Goal: Transaction & Acquisition: Purchase product/service

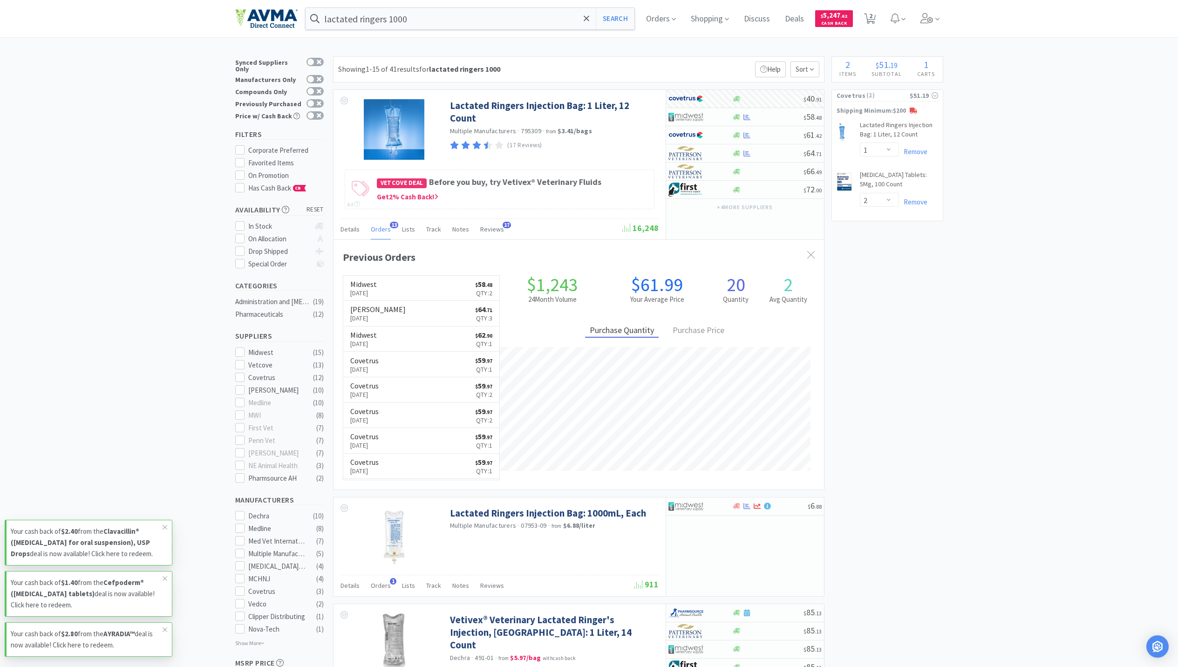
select select "1"
select select "2"
drag, startPoint x: 928, startPoint y: 14, endPoint x: 924, endPoint y: 23, distance: 10.3
click at [928, 14] on icon at bounding box center [926, 18] width 13 height 10
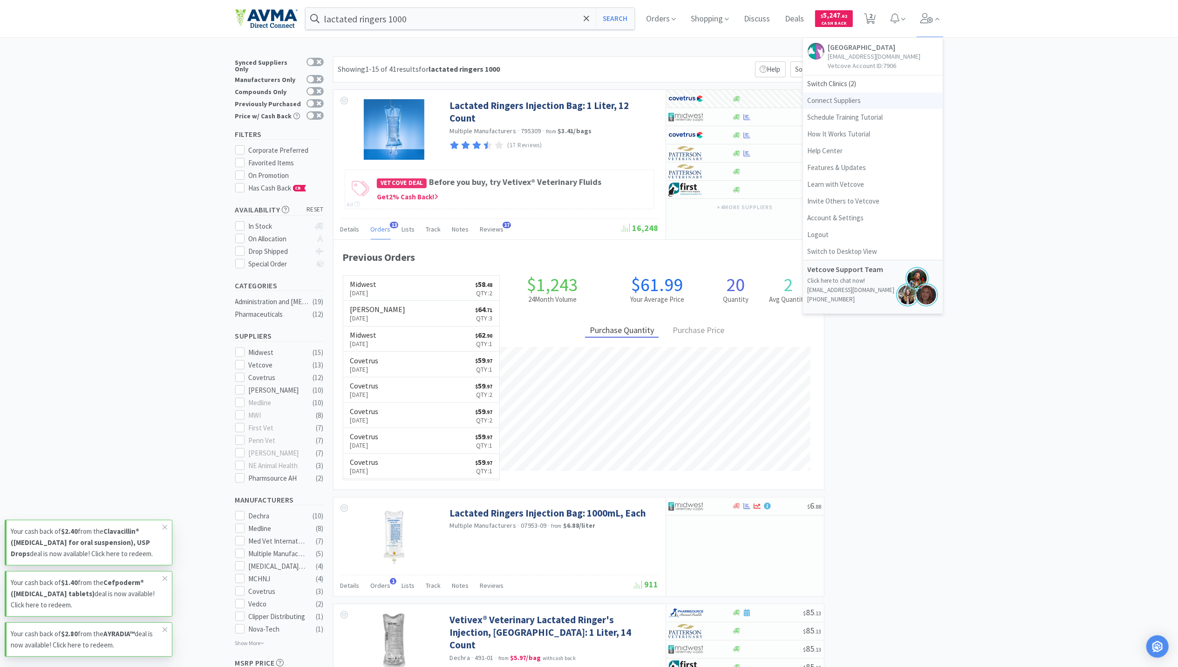
click at [832, 92] on link "Connect Suppliers" at bounding box center [873, 100] width 140 height 17
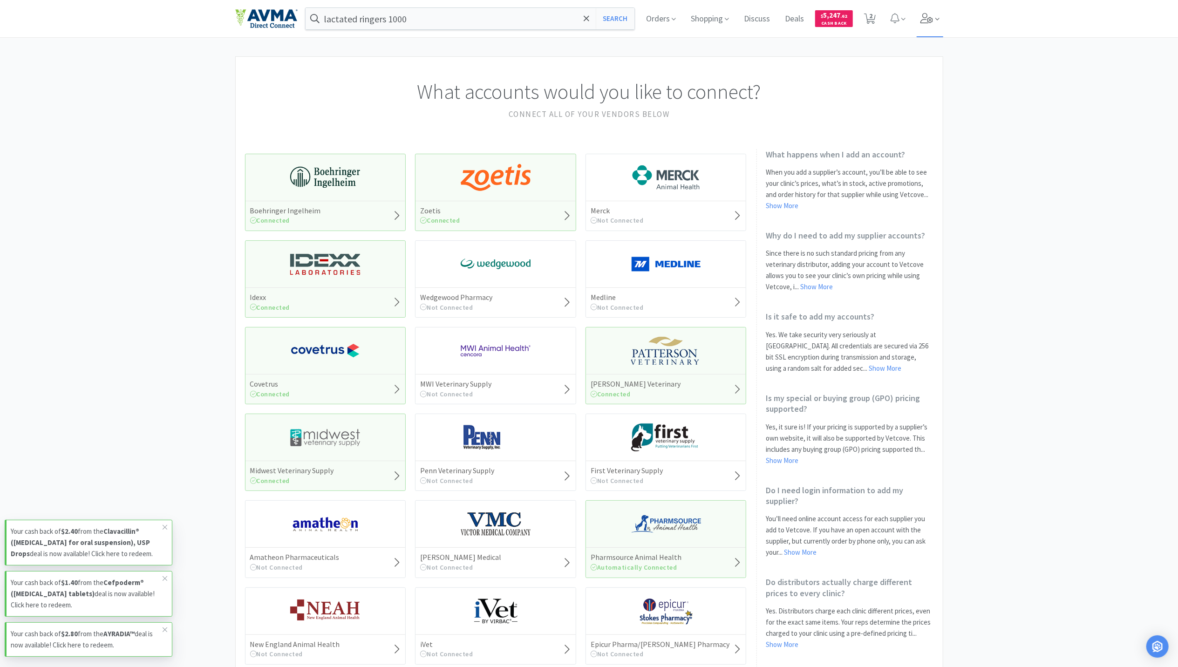
click at [928, 20] on icon at bounding box center [926, 18] width 13 height 10
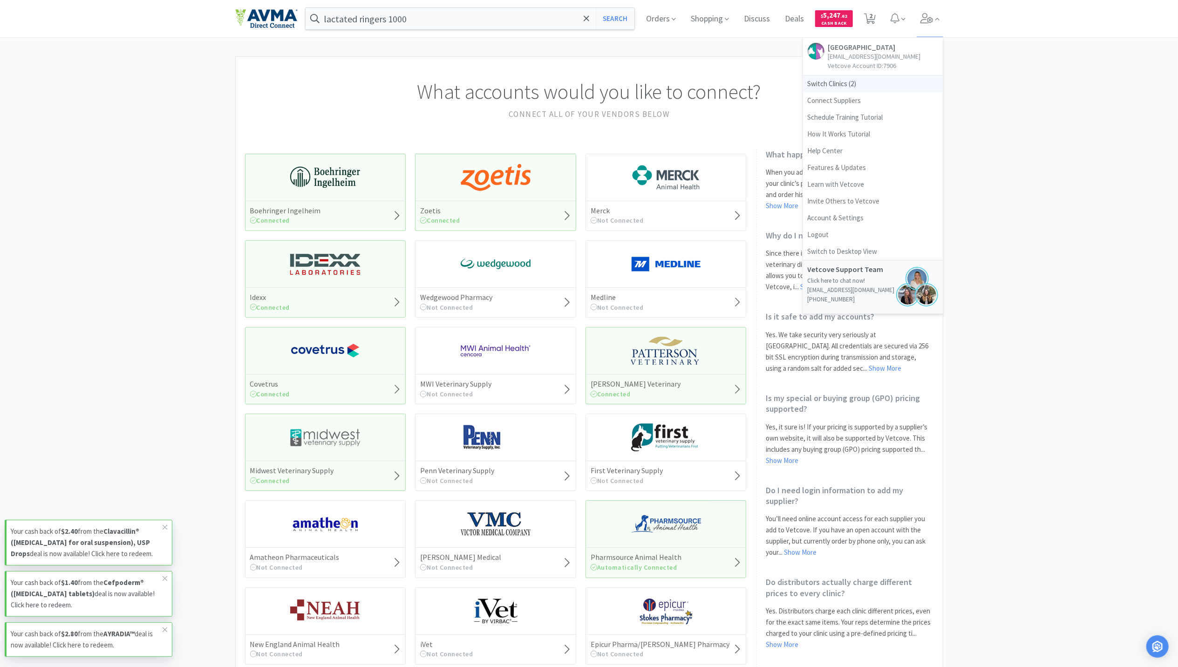
click at [837, 87] on span "Switch Clinics ( 2 )" at bounding box center [873, 83] width 140 height 17
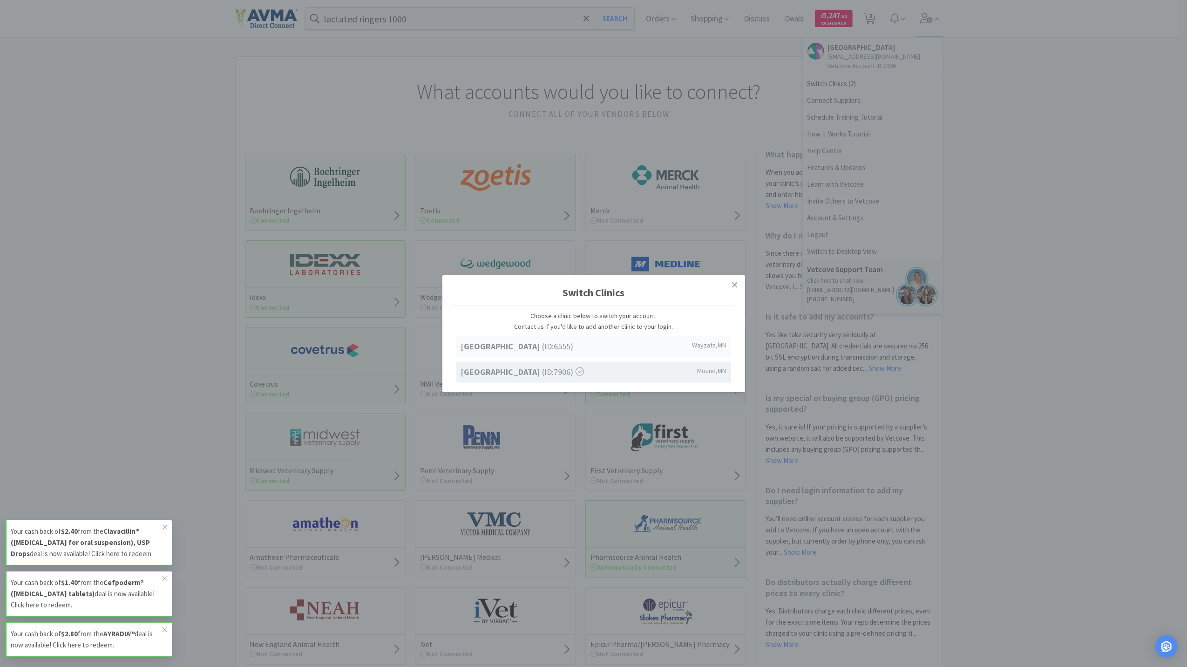
click at [477, 349] on strong "[GEOGRAPHIC_DATA]" at bounding box center [501, 346] width 81 height 11
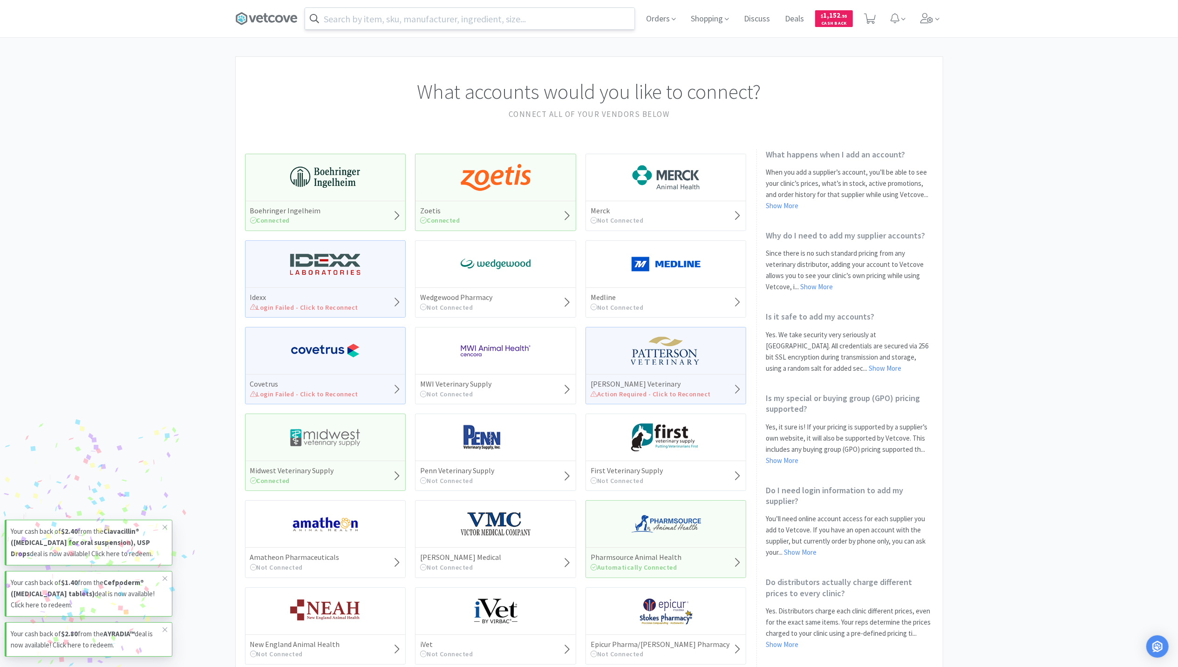
click at [366, 14] on input "text" at bounding box center [469, 18] width 329 height 21
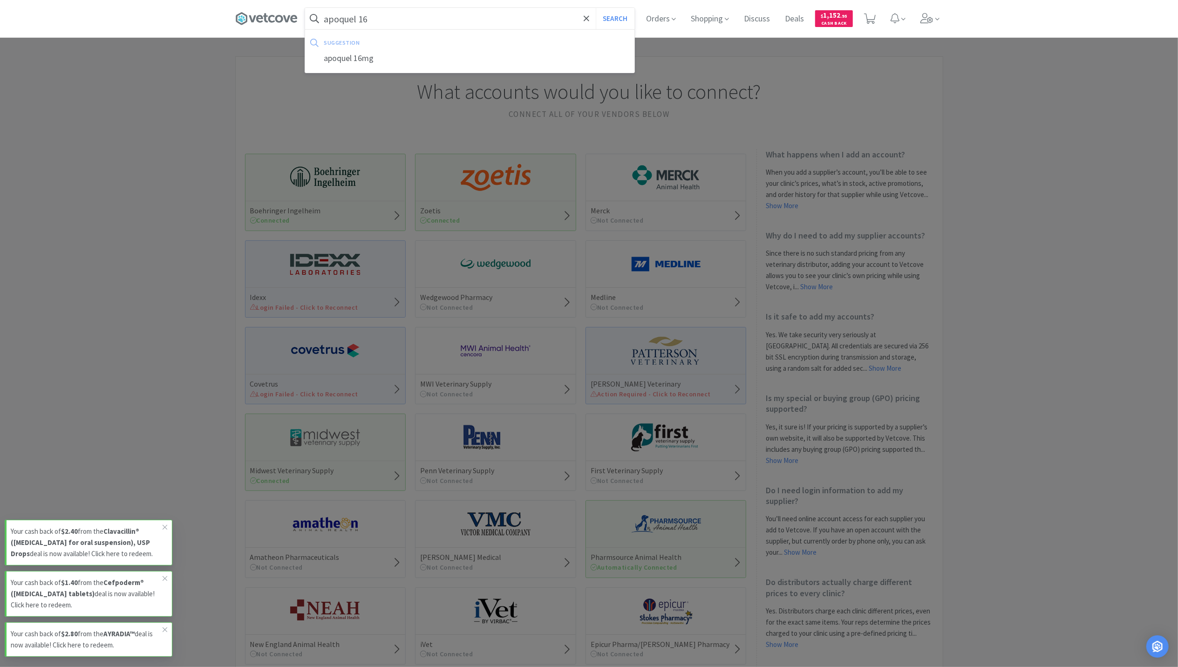
type input "apoquel 16"
click at [596, 8] on button "Search" at bounding box center [615, 18] width 39 height 21
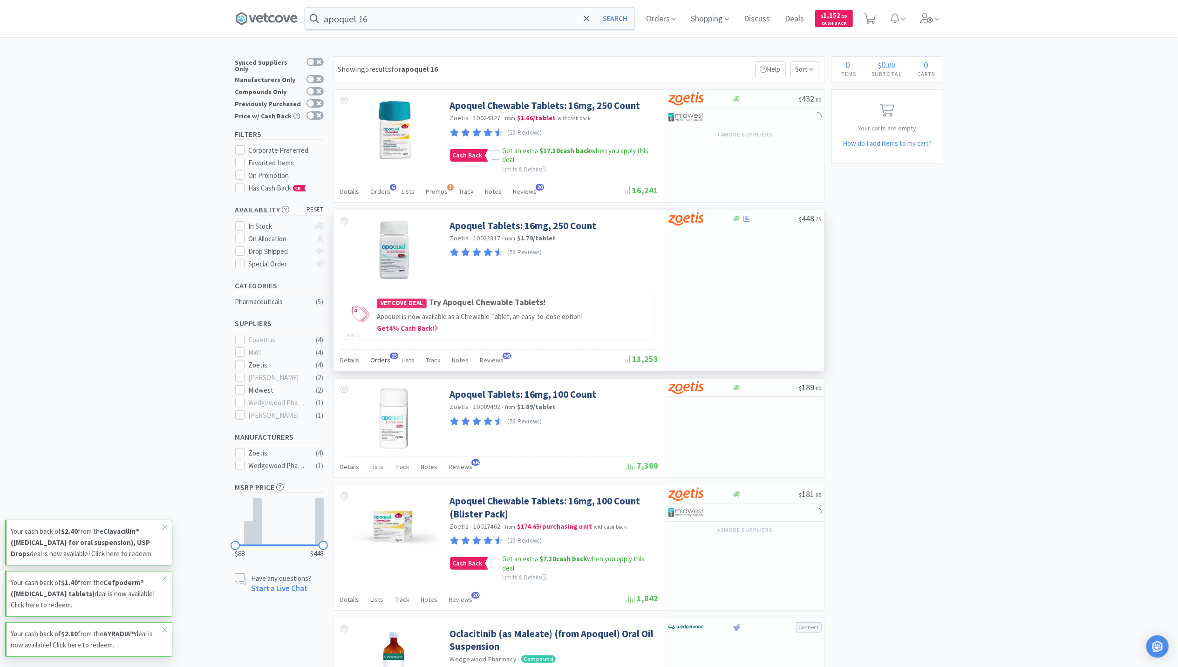
click at [390, 359] on span "15" at bounding box center [394, 355] width 8 height 7
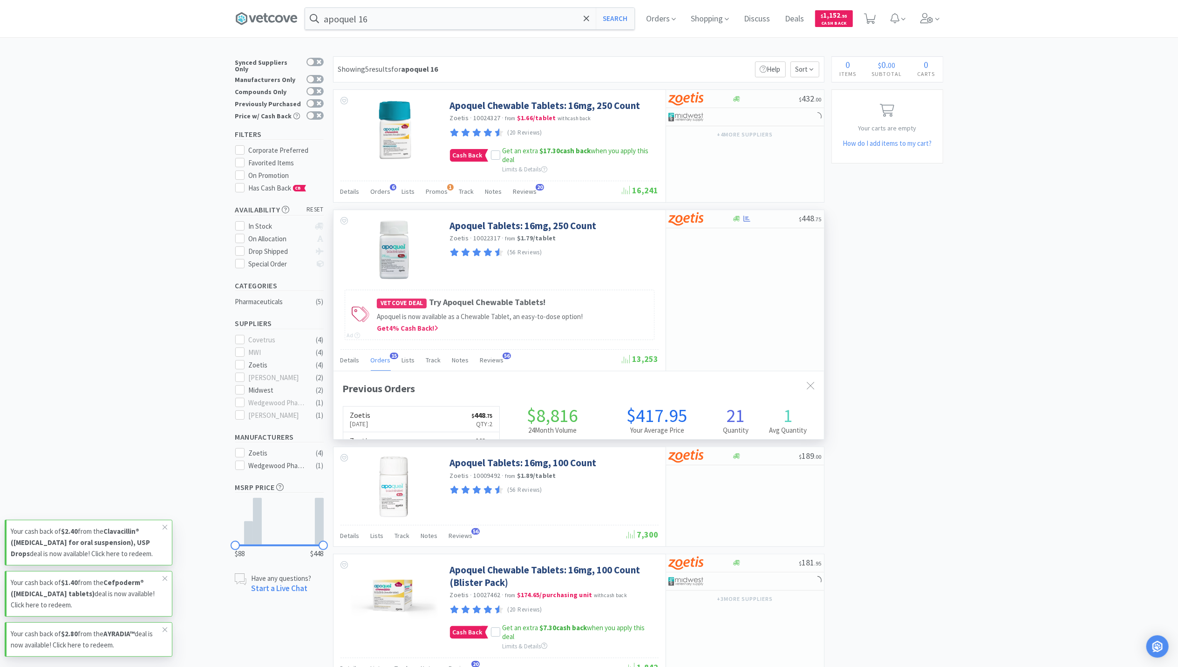
scroll to position [250, 490]
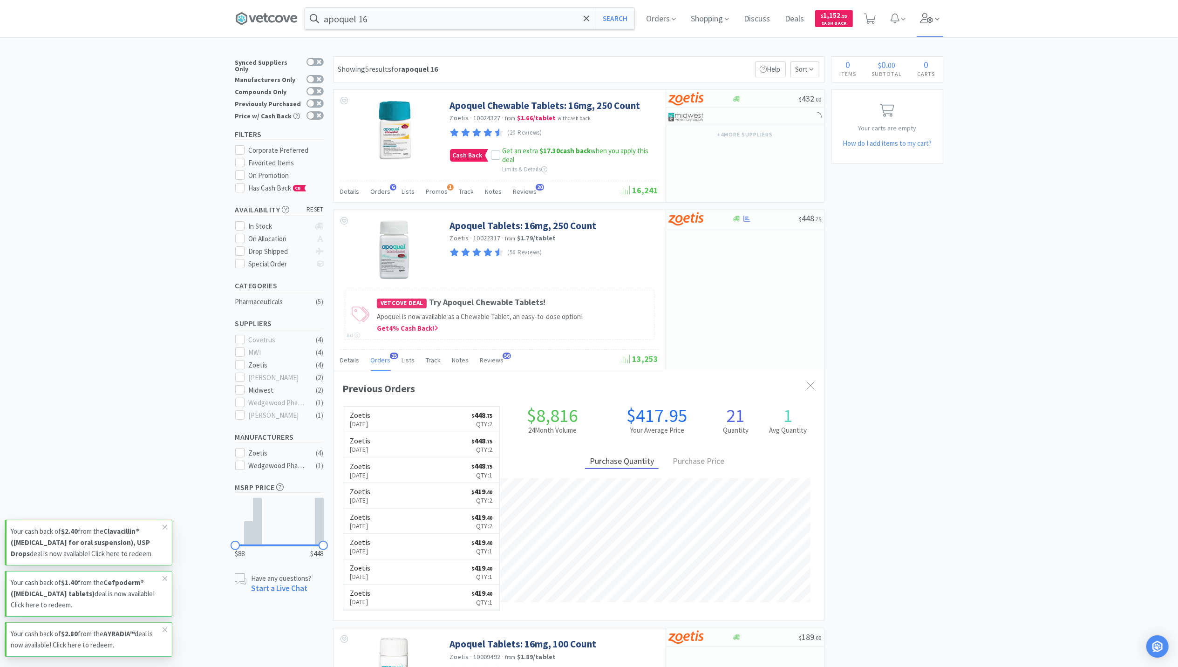
click at [941, 28] on span at bounding box center [929, 18] width 27 height 37
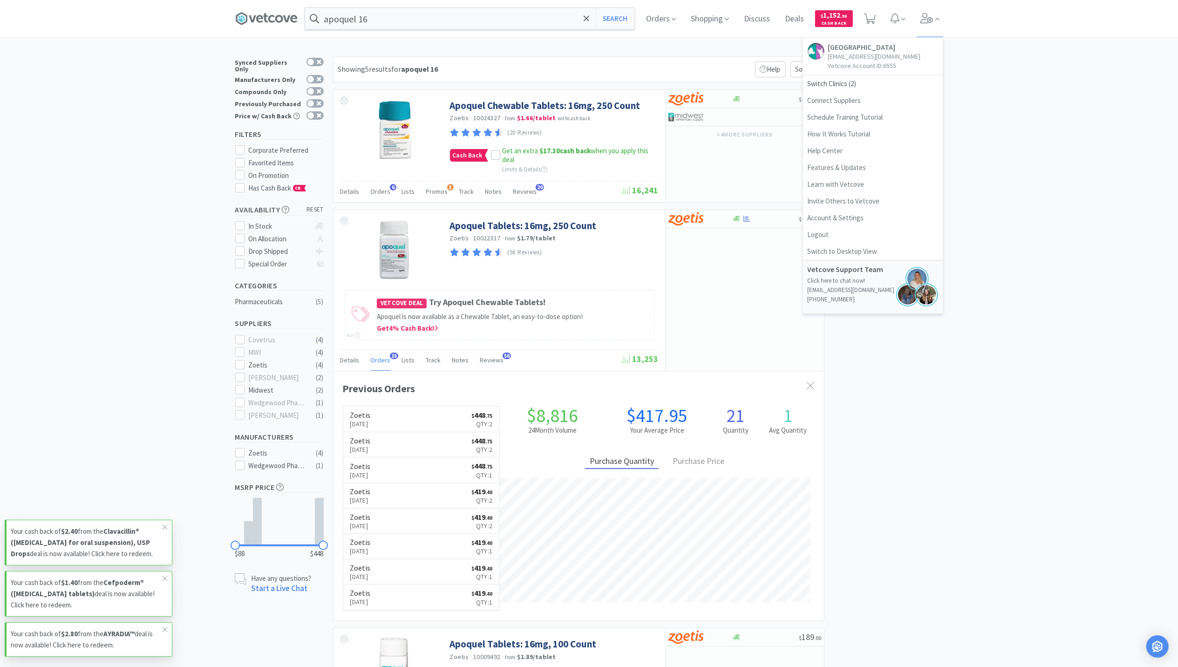
click at [1057, 332] on div "× Filter Results Synced Suppliers Only Manufacturers Only Compounds Only Previo…" at bounding box center [589, 527] width 1178 height 942
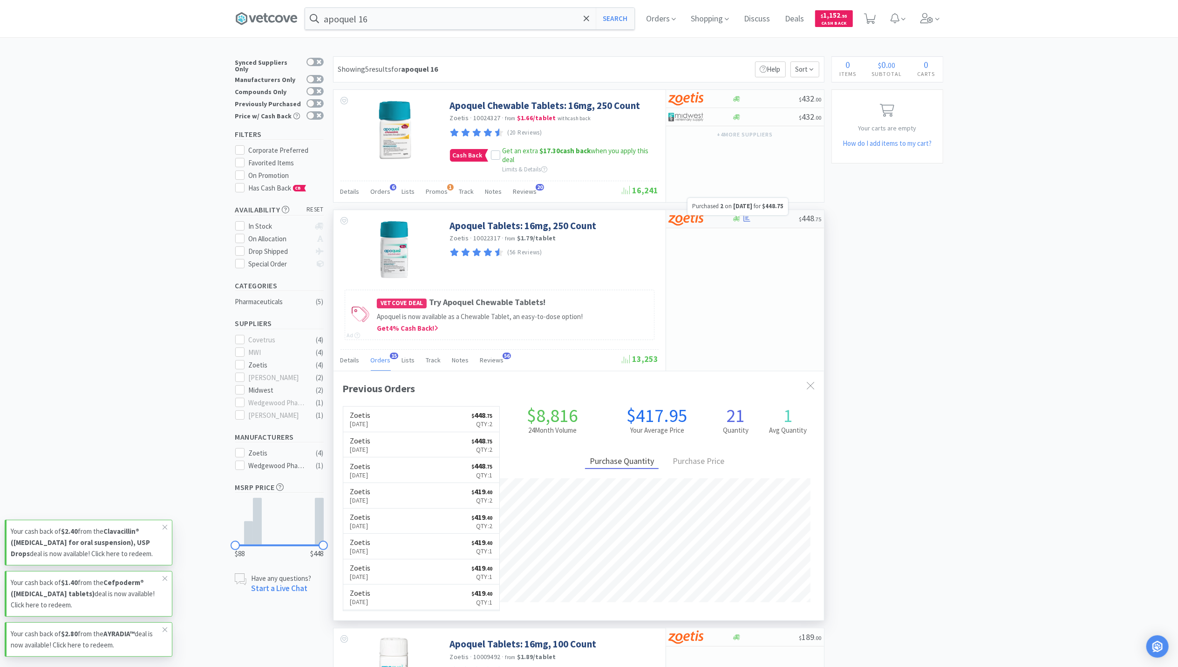
click at [747, 220] on icon at bounding box center [746, 218] width 7 height 7
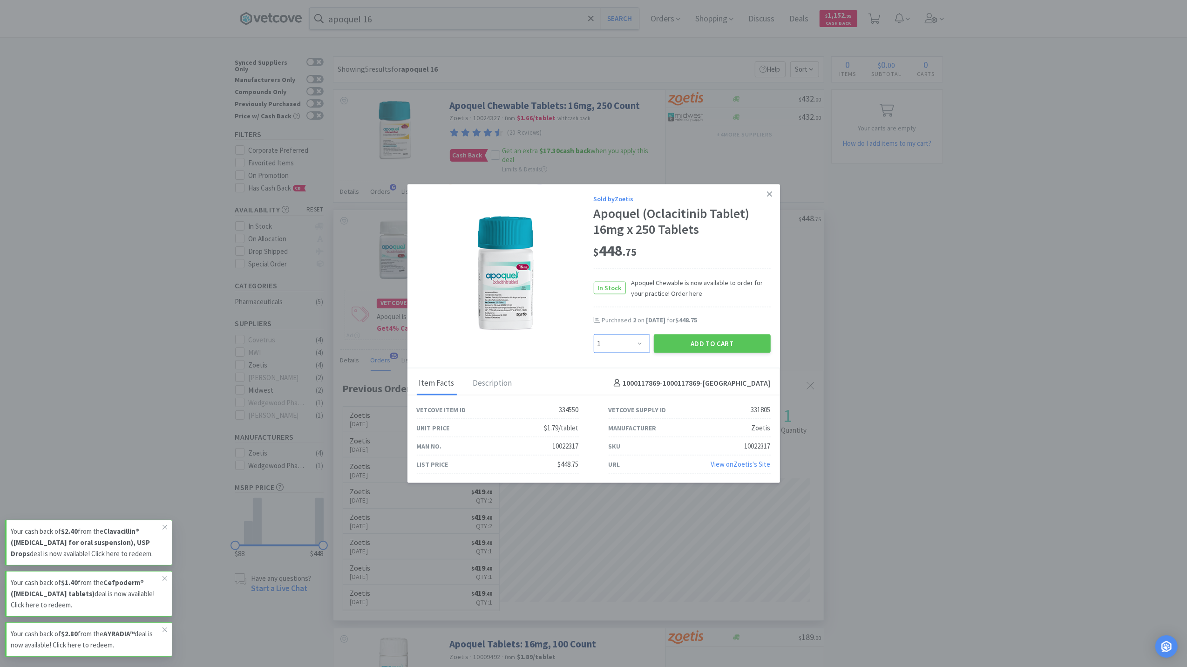
click at [635, 340] on select "Enter Quantity 1 2 3 4 5 6 7 8 9 10 11 12 13 14 15 16 17 18 19 20 Enter Quantity" at bounding box center [622, 343] width 56 height 19
select select "2"
click at [594, 334] on select "Enter Quantity 1 2 3 4 5 6 7 8 9 10 11 12 13 14 15 16 17 18 19 20 Enter Quantity" at bounding box center [622, 343] width 56 height 19
drag, startPoint x: 736, startPoint y: 311, endPoint x: 731, endPoint y: 282, distance: 29.3
click at [731, 282] on div "Sold by Zoetis Apoquel (Oclacitinib Tablet) 16mg x 250 Tablets $ 448 . 75 In St…" at bounding box center [682, 273] width 177 height 159
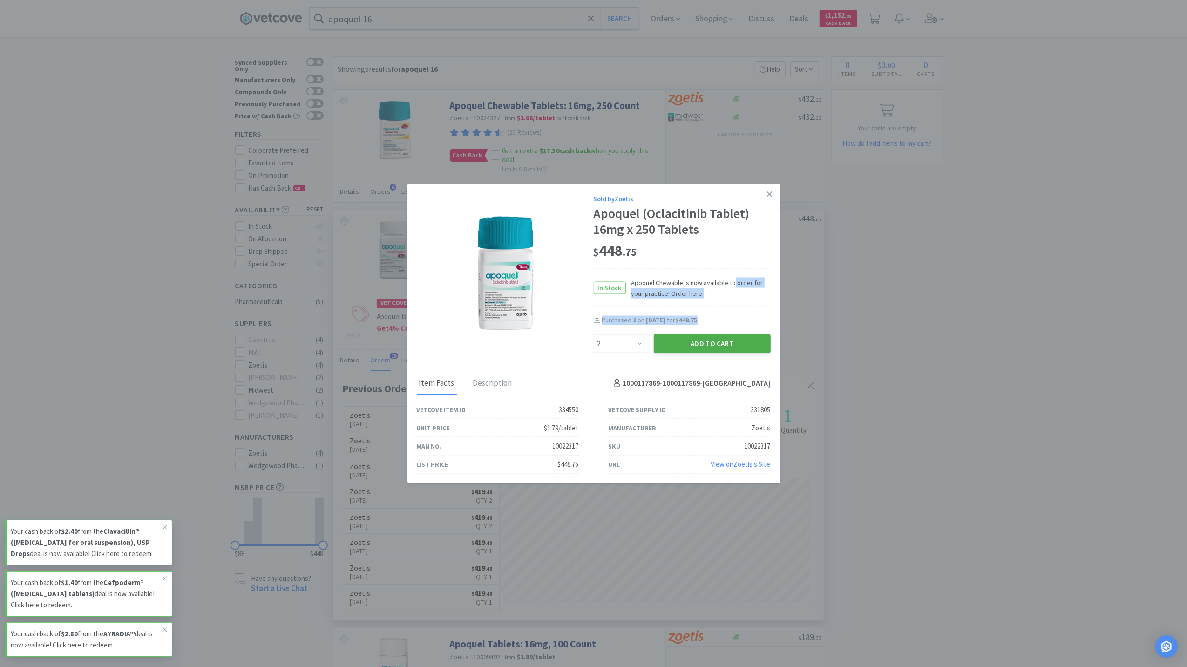
drag, startPoint x: 731, startPoint y: 282, endPoint x: 712, endPoint y: 347, distance: 67.5
click at [712, 347] on button "Add to Cart" at bounding box center [712, 343] width 117 height 19
select select "1"
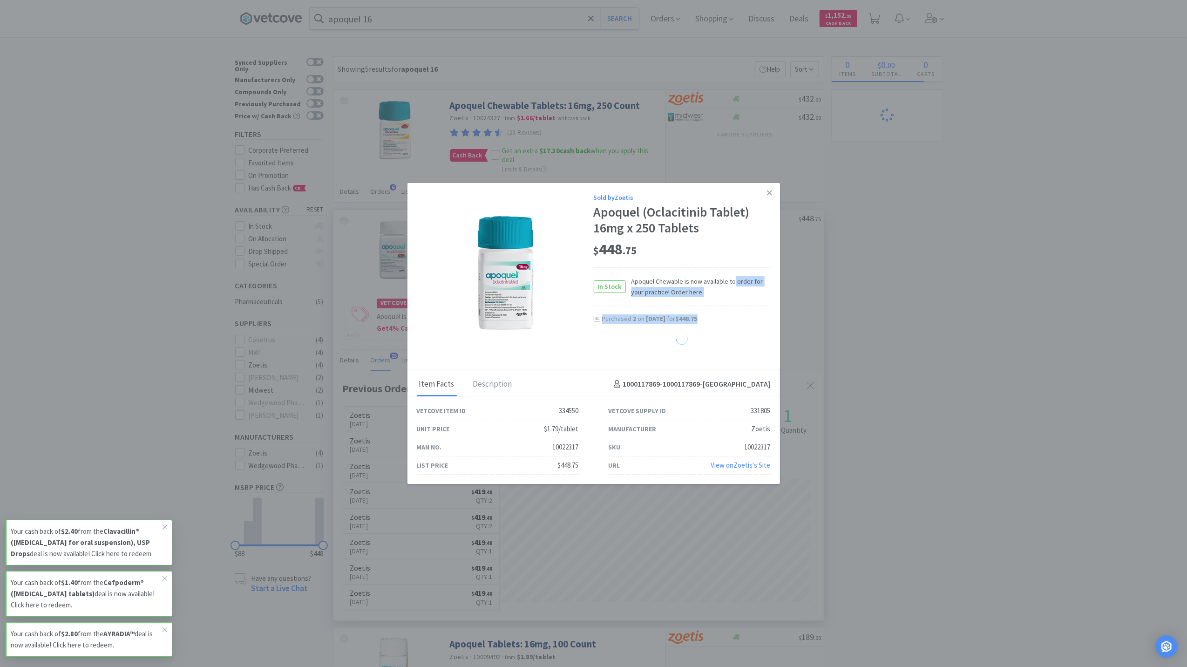
select select "1"
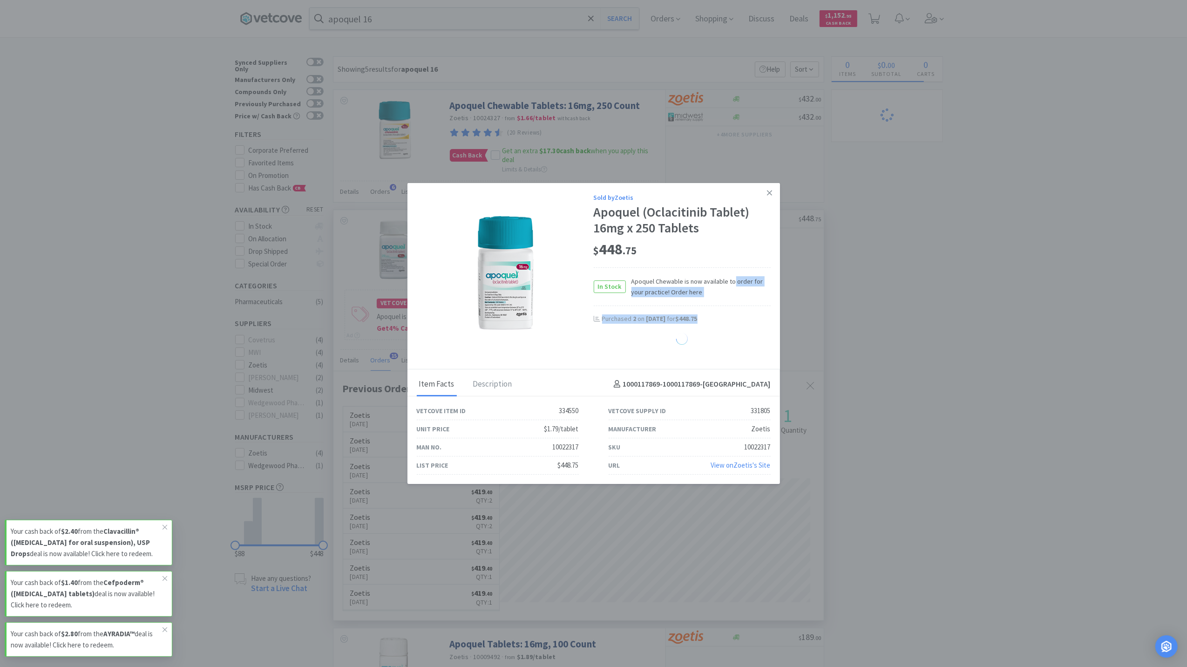
select select "1"
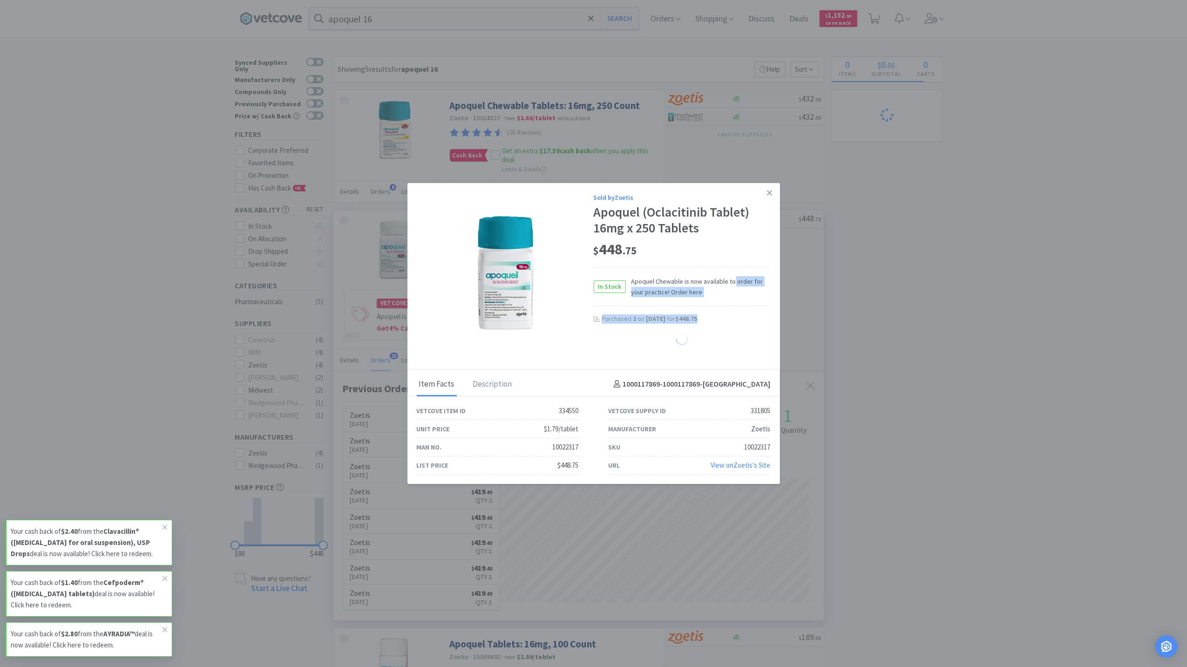
select select "1"
select select "2"
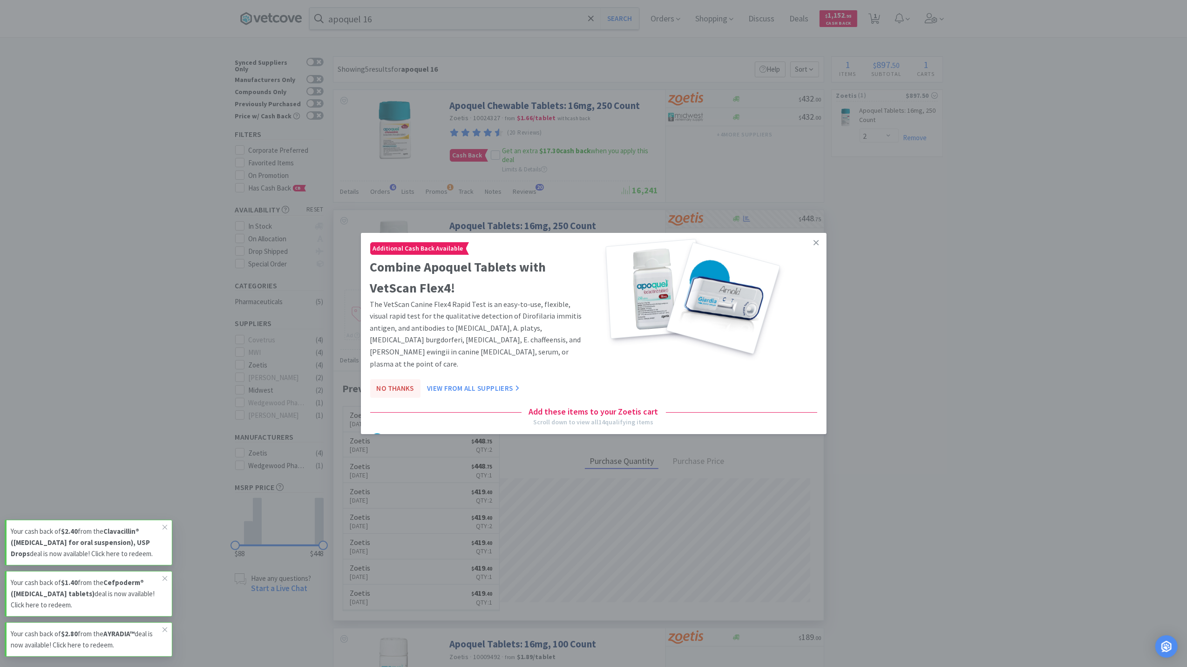
click at [401, 379] on button "No Thanks" at bounding box center [395, 388] width 50 height 19
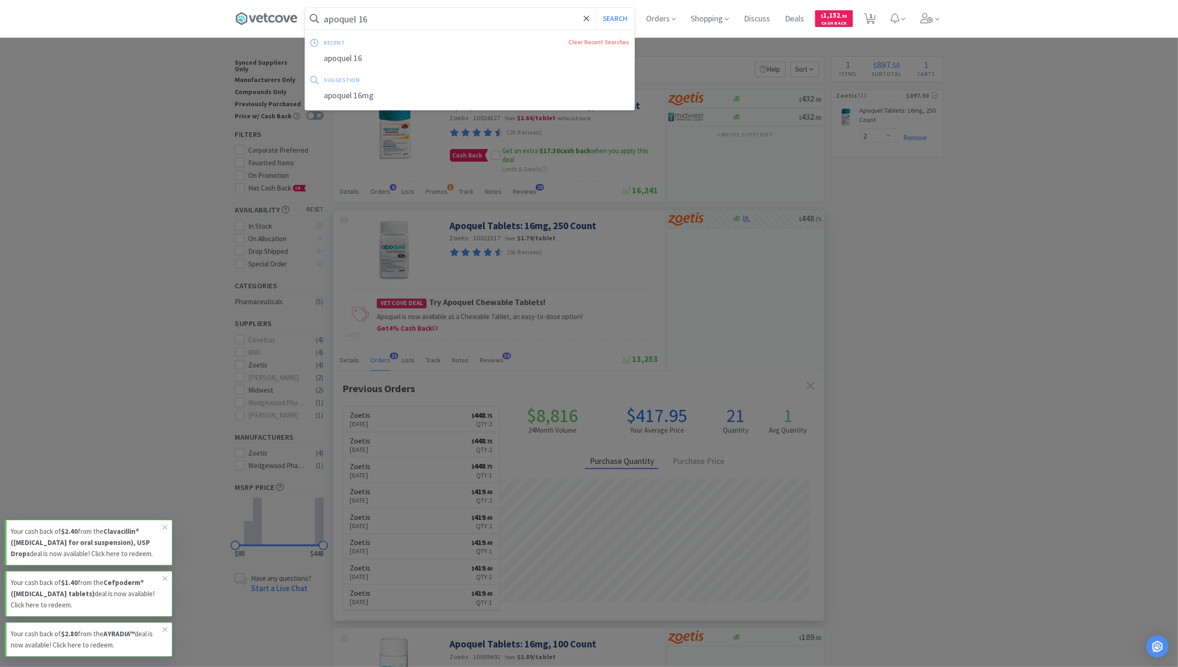
click at [418, 15] on input "apoquel 16" at bounding box center [469, 18] width 329 height 21
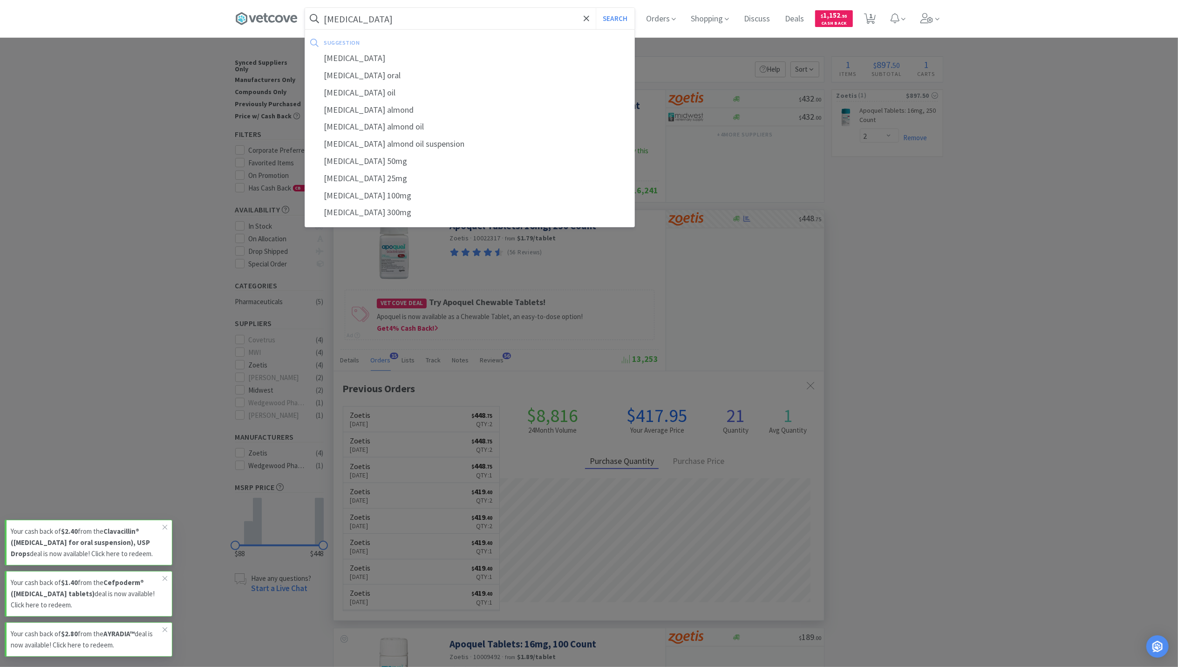
click at [596, 8] on button "Search" at bounding box center [615, 18] width 39 height 21
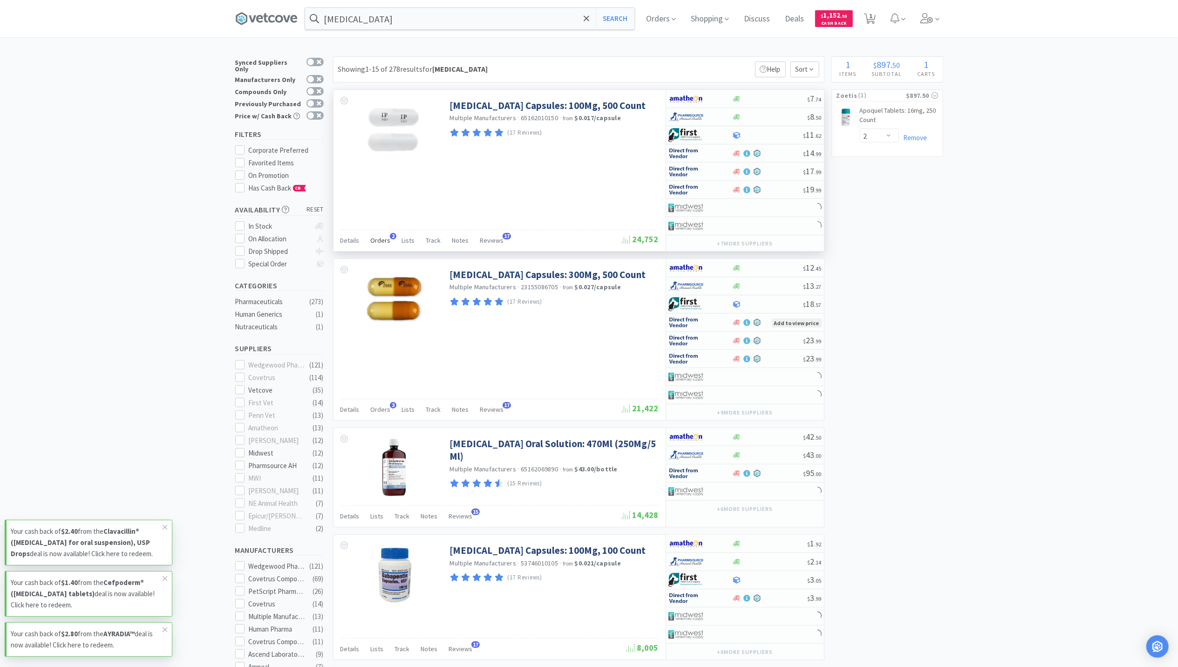
click at [373, 241] on span "Orders" at bounding box center [381, 240] width 20 height 8
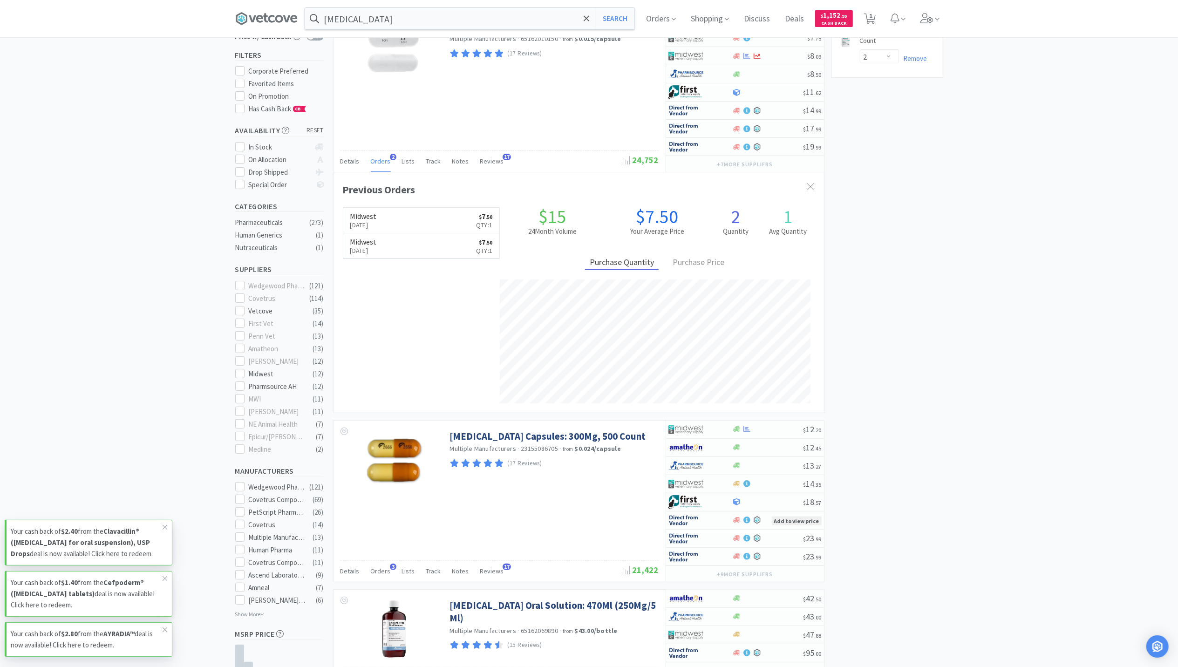
scroll to position [62, 0]
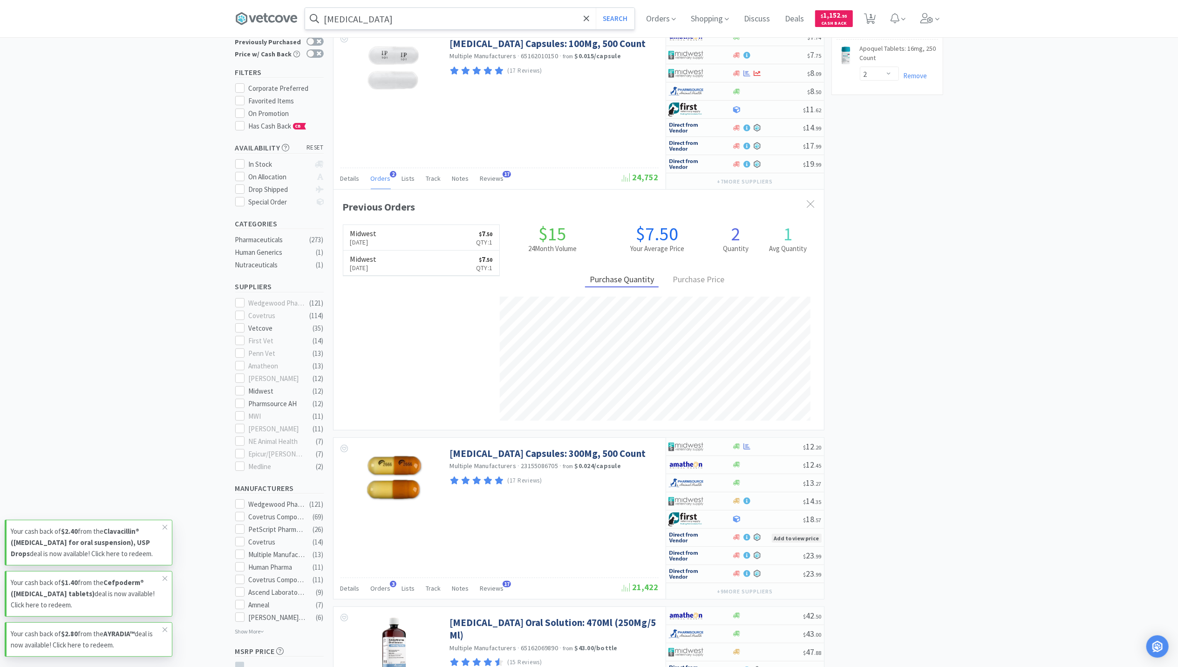
click at [474, 10] on input "gabapentin" at bounding box center [469, 18] width 329 height 21
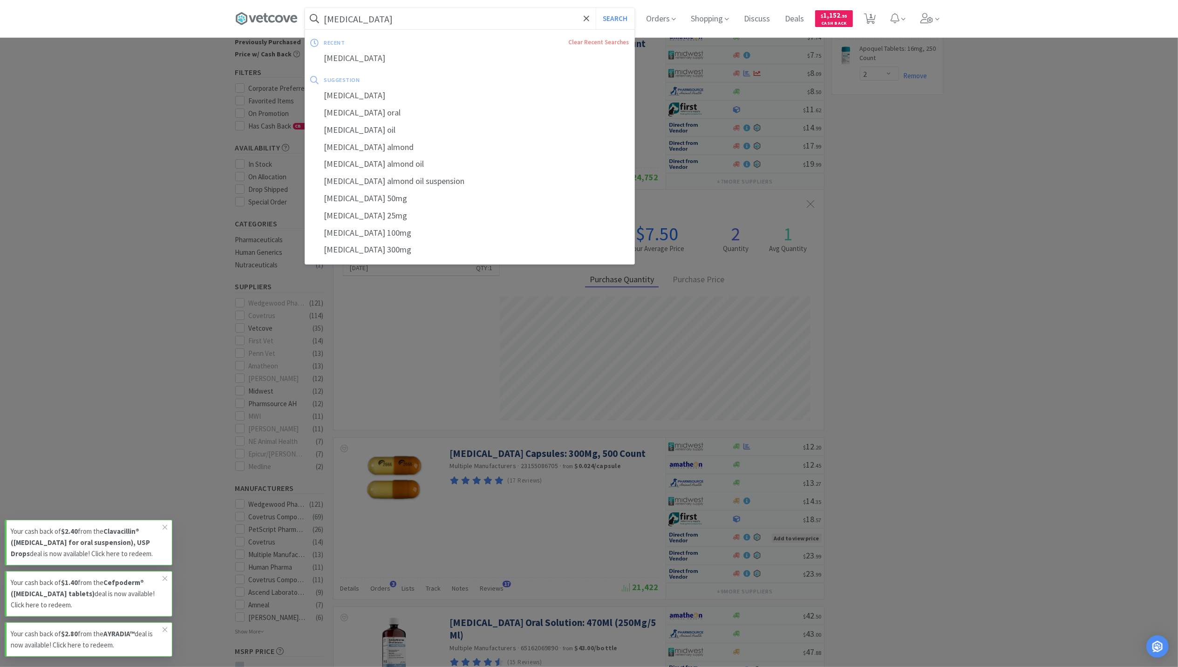
click at [470, 28] on input "gabapentin" at bounding box center [469, 18] width 329 height 21
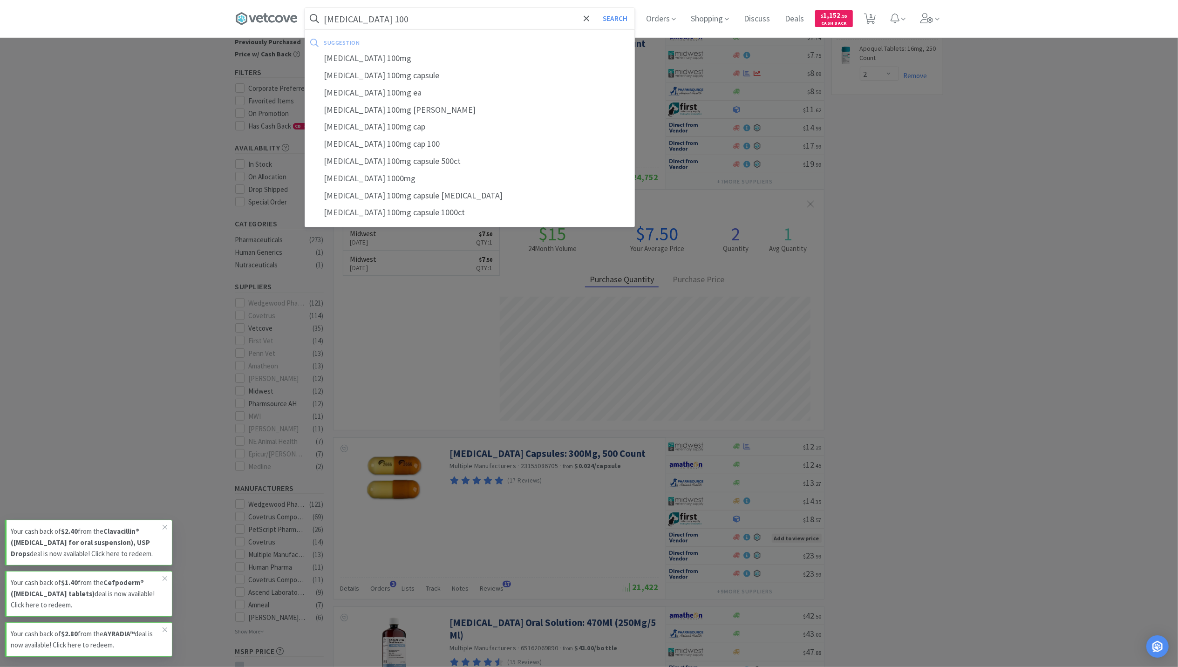
type input "gabapentin 100"
click at [596, 8] on button "Search" at bounding box center [615, 18] width 39 height 21
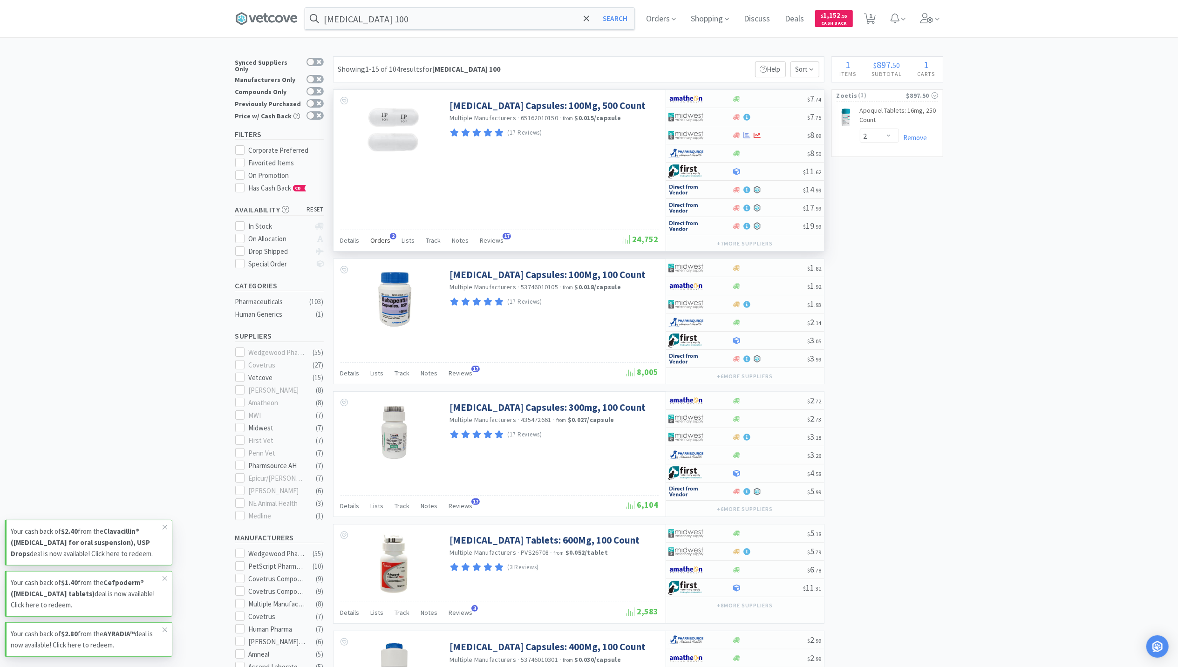
click at [373, 239] on span "Orders" at bounding box center [381, 240] width 20 height 8
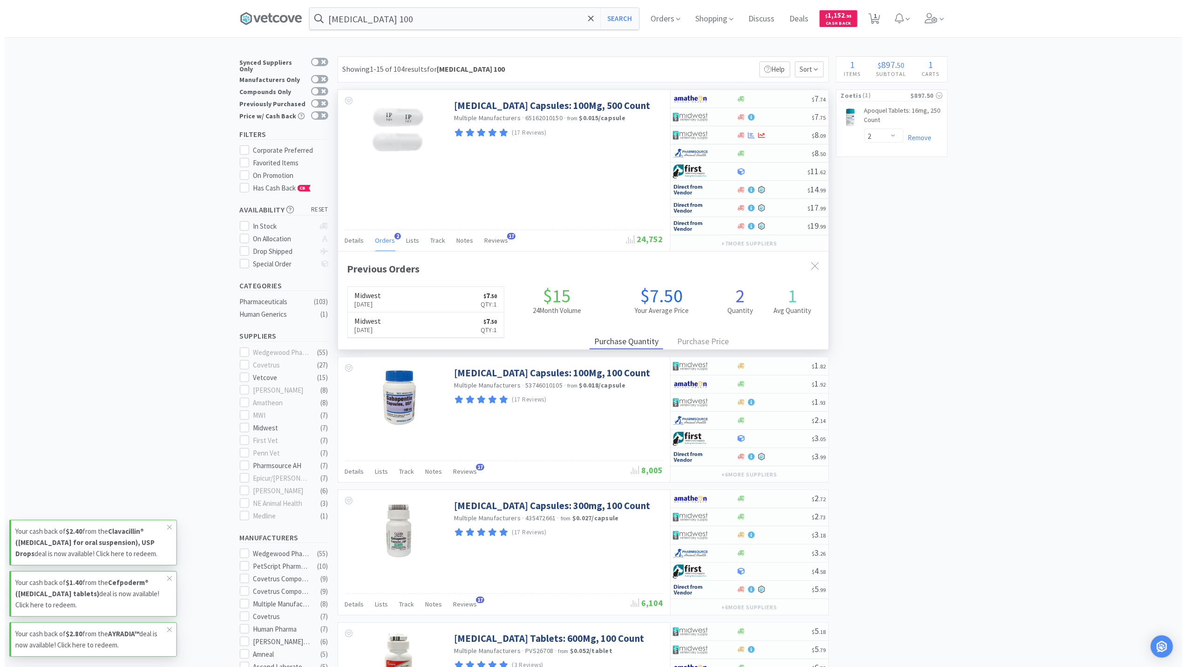
scroll to position [241, 490]
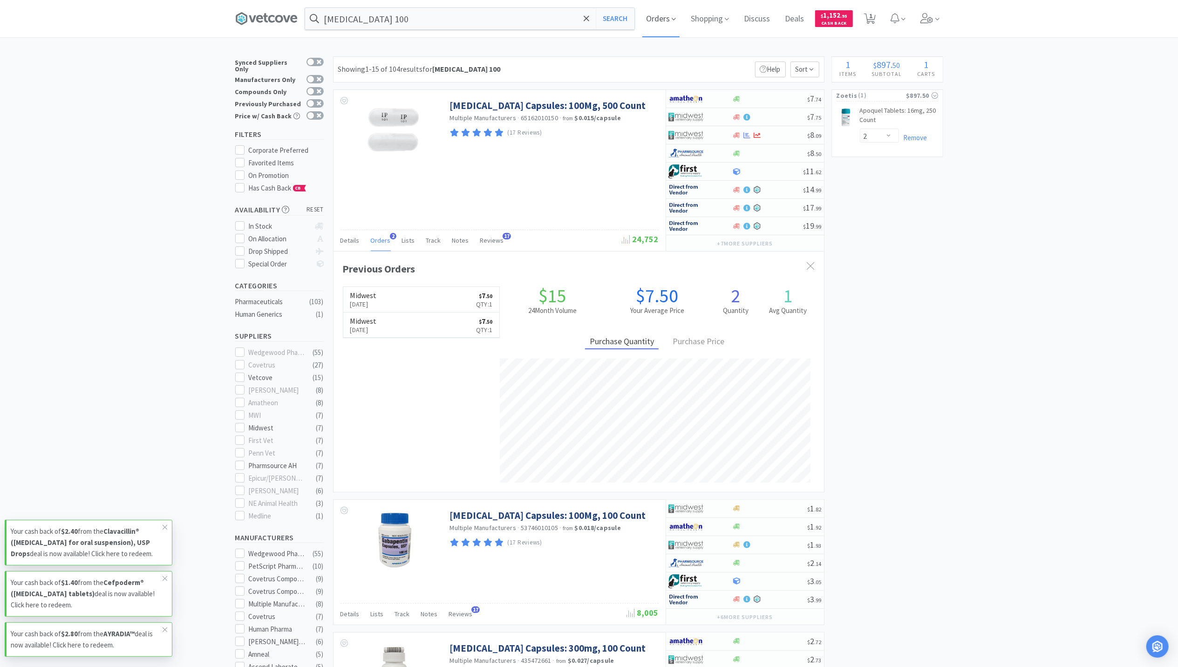
click at [676, 19] on icon at bounding box center [673, 19] width 4 height 8
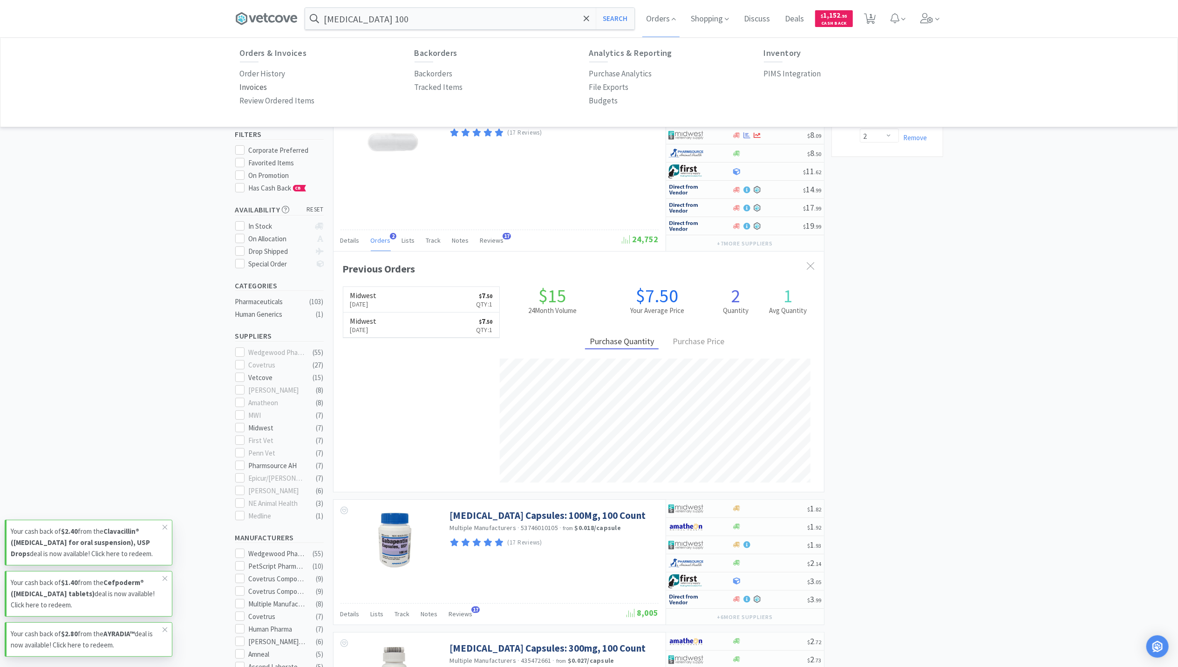
click at [253, 90] on p "Invoices" at bounding box center [253, 87] width 27 height 13
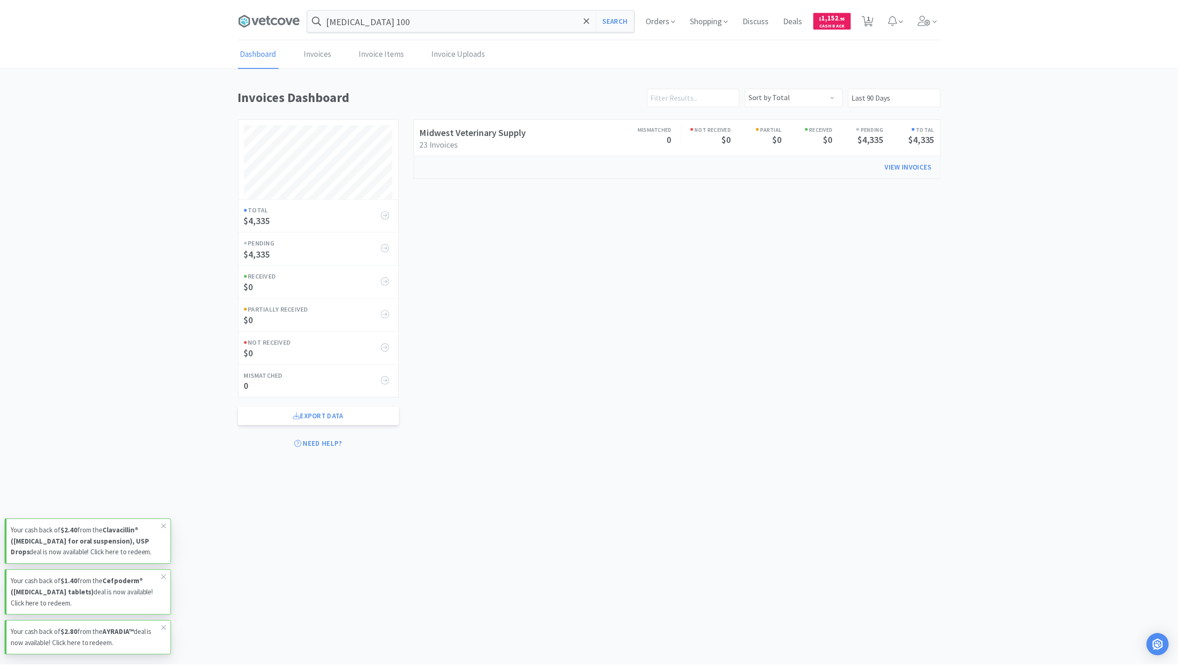
scroll to position [370, 708]
select select "2"
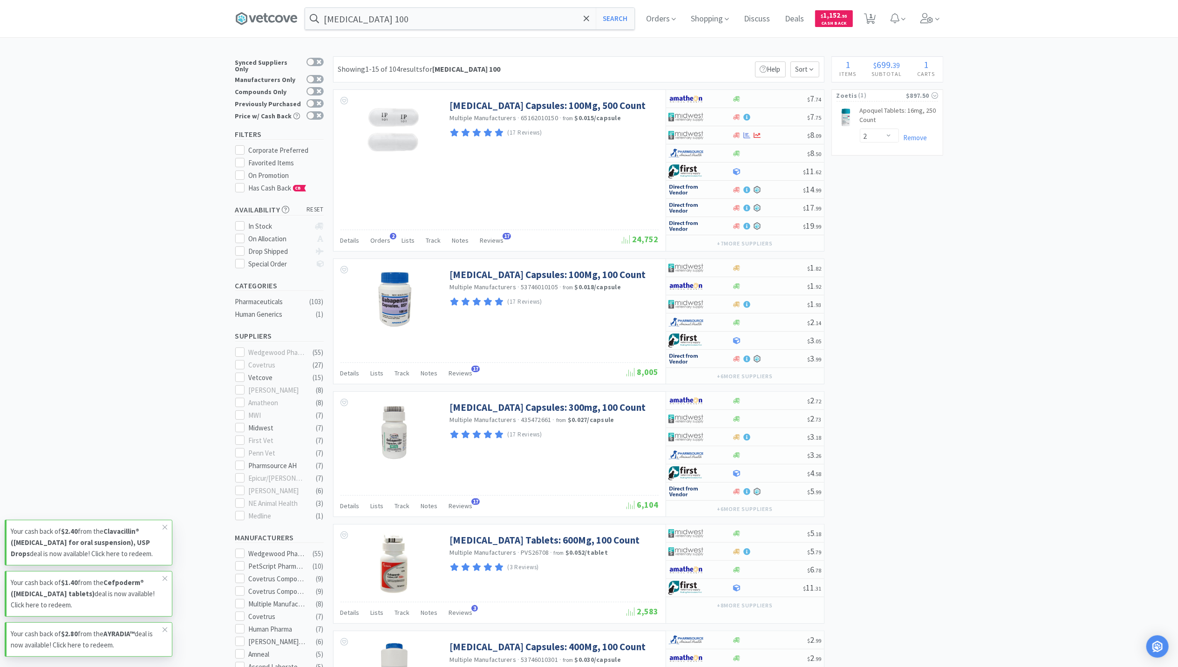
type input "gabapentin"
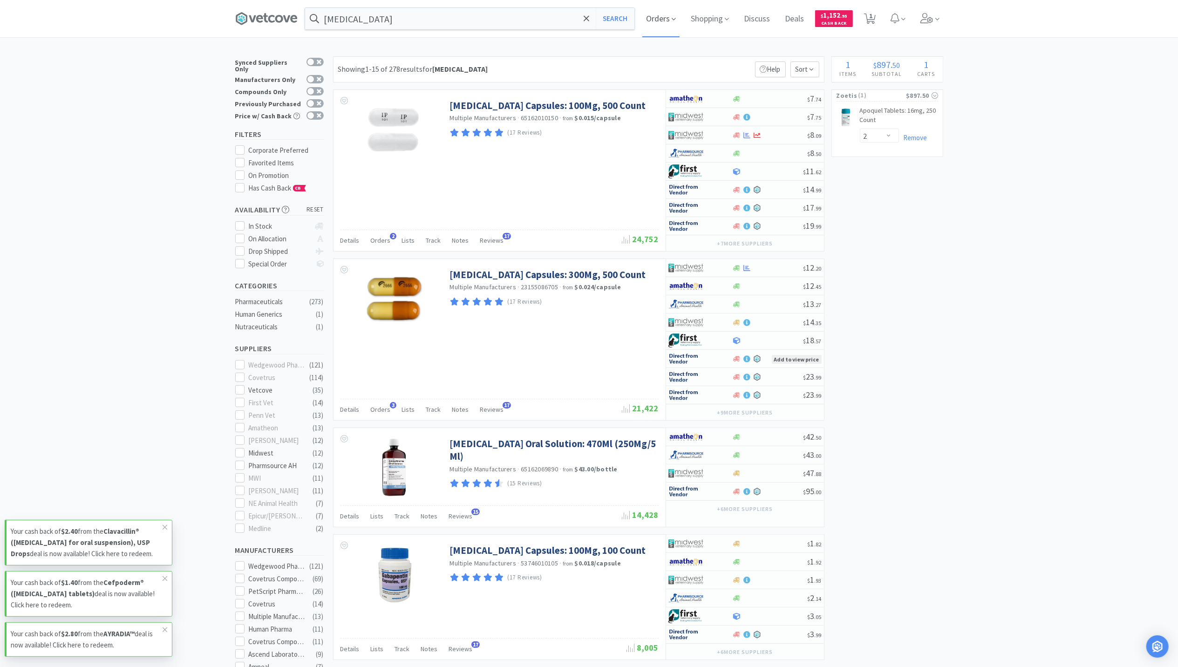
click at [662, 12] on span "Orders" at bounding box center [660, 18] width 37 height 37
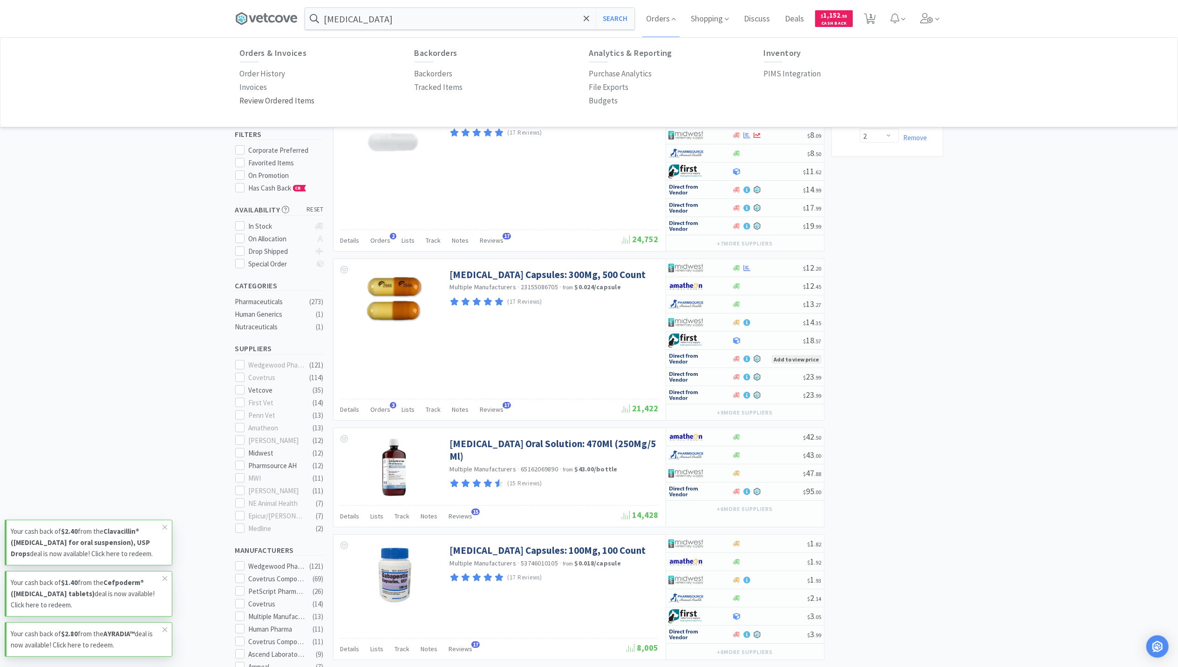
click at [242, 94] on link "Review Ordered Items" at bounding box center [277, 101] width 75 height 14
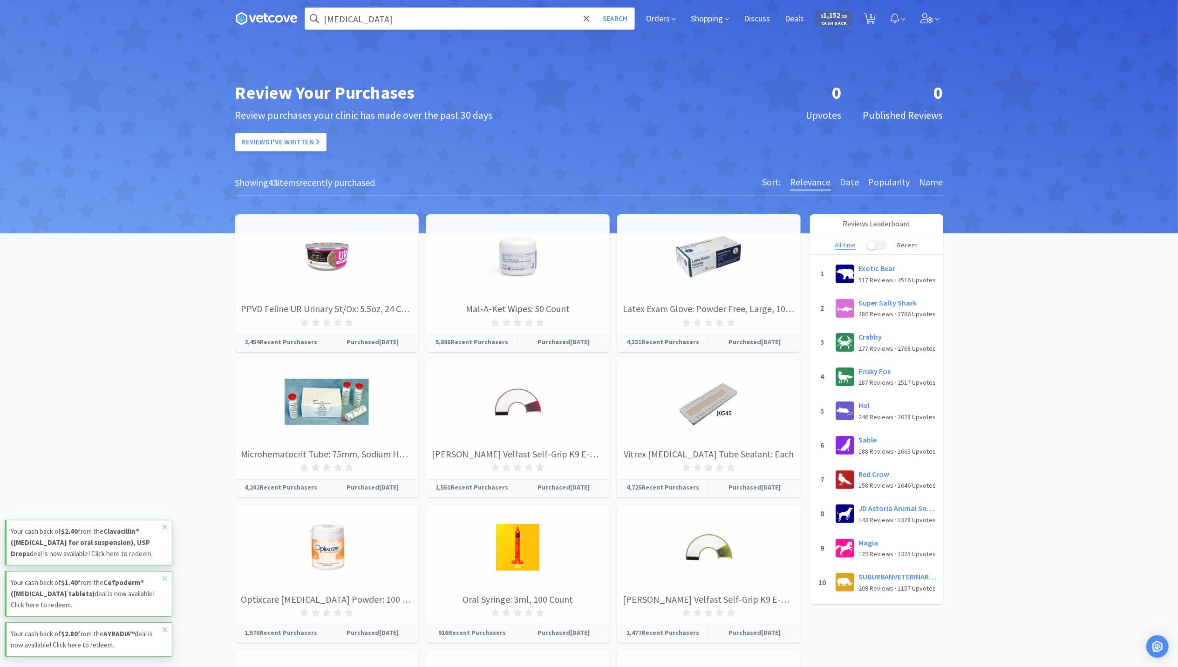
select select "2"
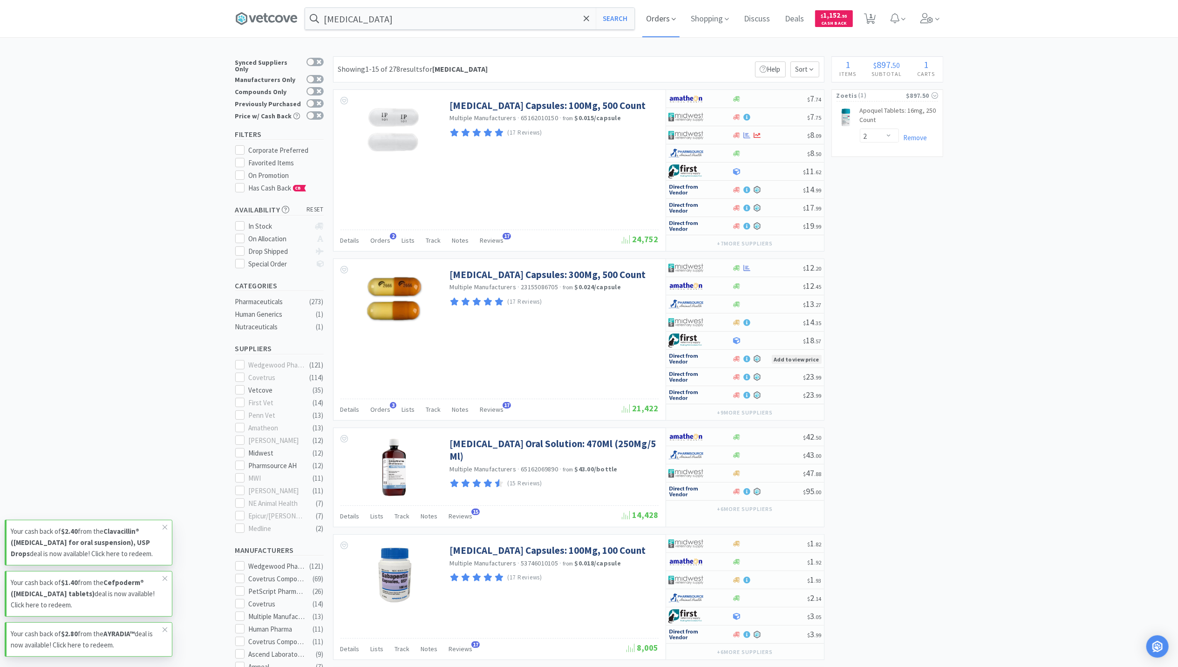
click at [665, 18] on span "Orders" at bounding box center [660, 18] width 37 height 37
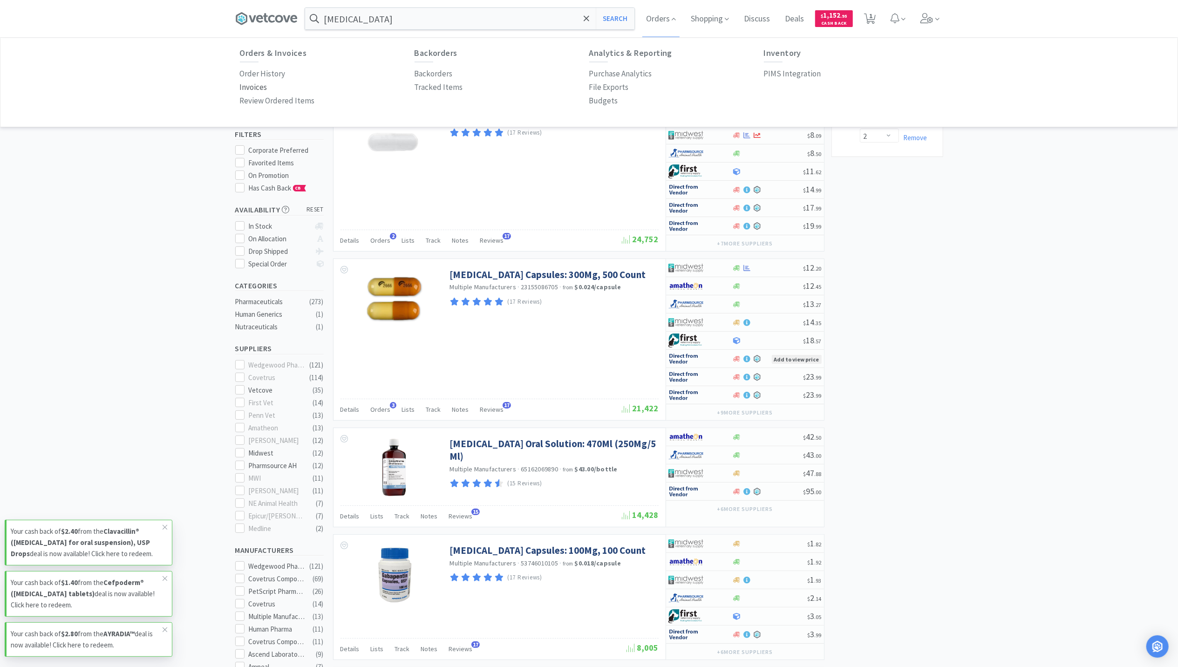
click at [246, 86] on p "Invoices" at bounding box center [253, 87] width 27 height 13
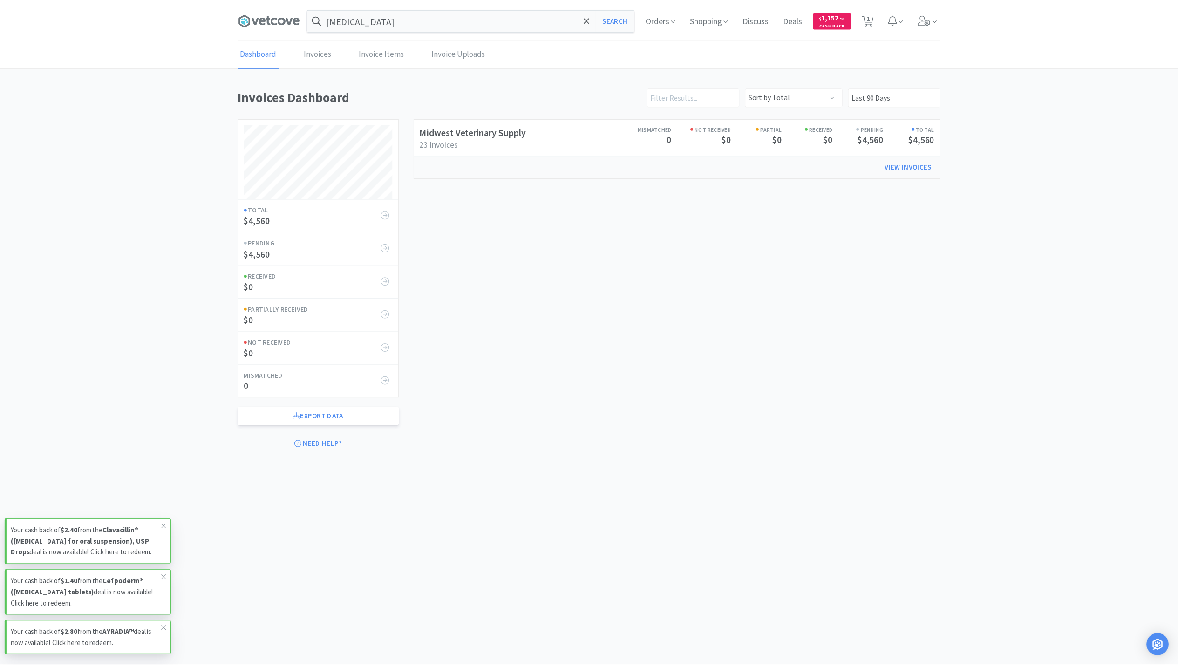
scroll to position [370, 708]
click at [926, 171] on link "View Invoices" at bounding box center [915, 165] width 60 height 19
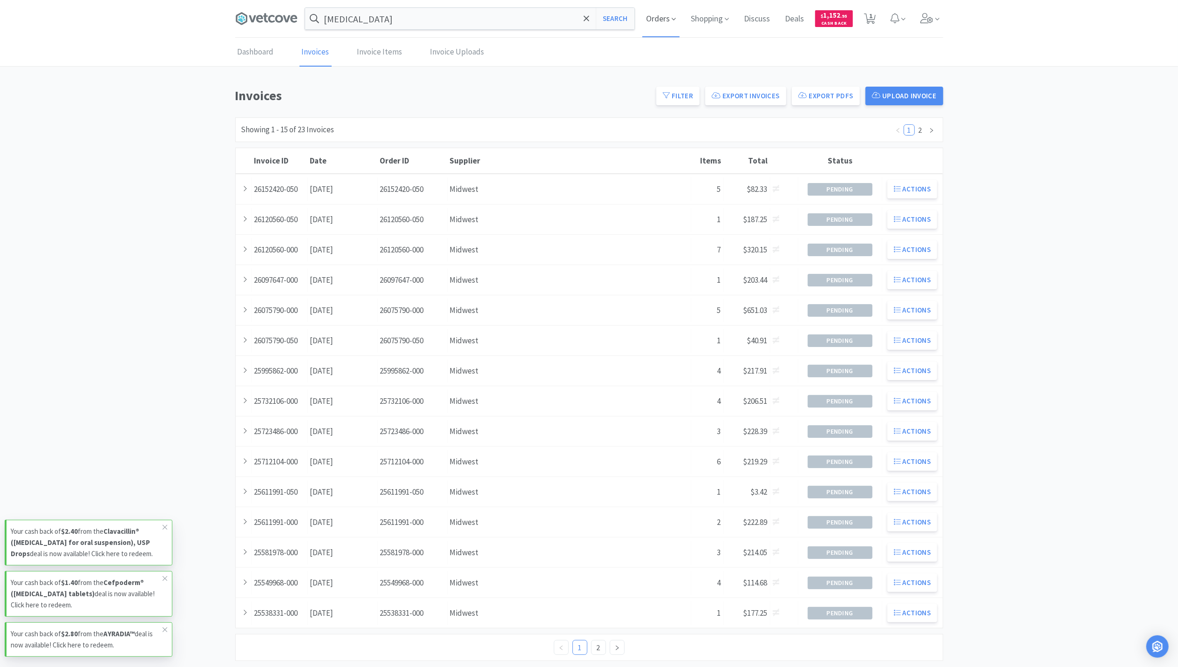
click at [663, 15] on span "Orders" at bounding box center [660, 18] width 37 height 37
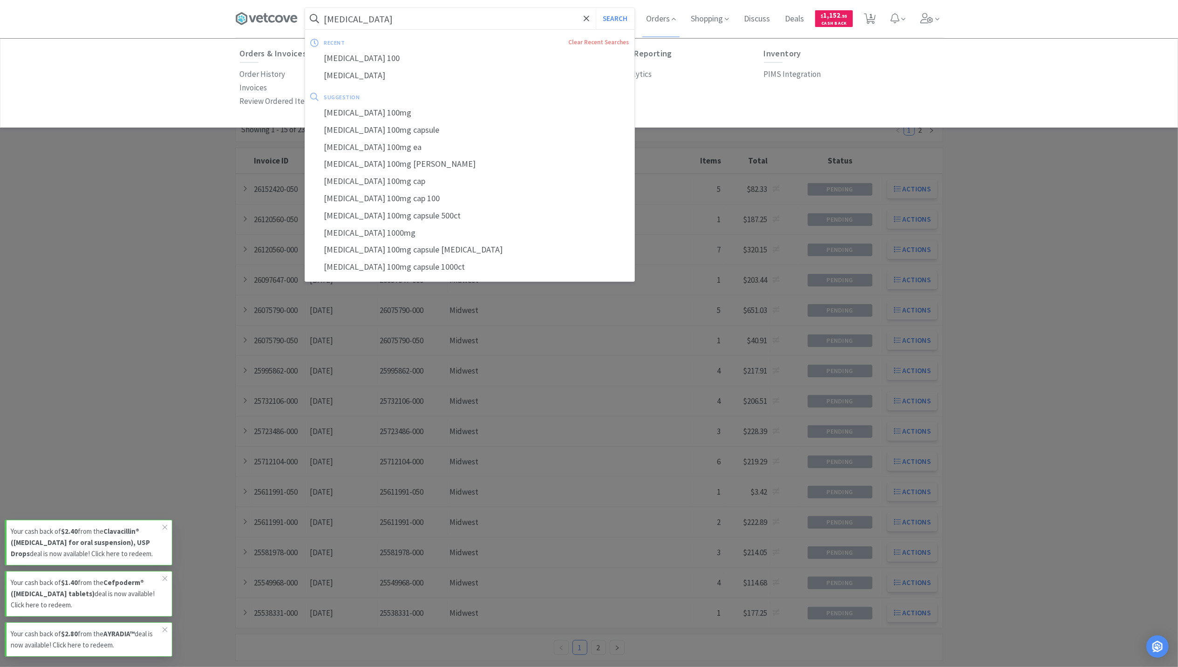
click at [398, 9] on input "gabapentin" at bounding box center [469, 18] width 329 height 21
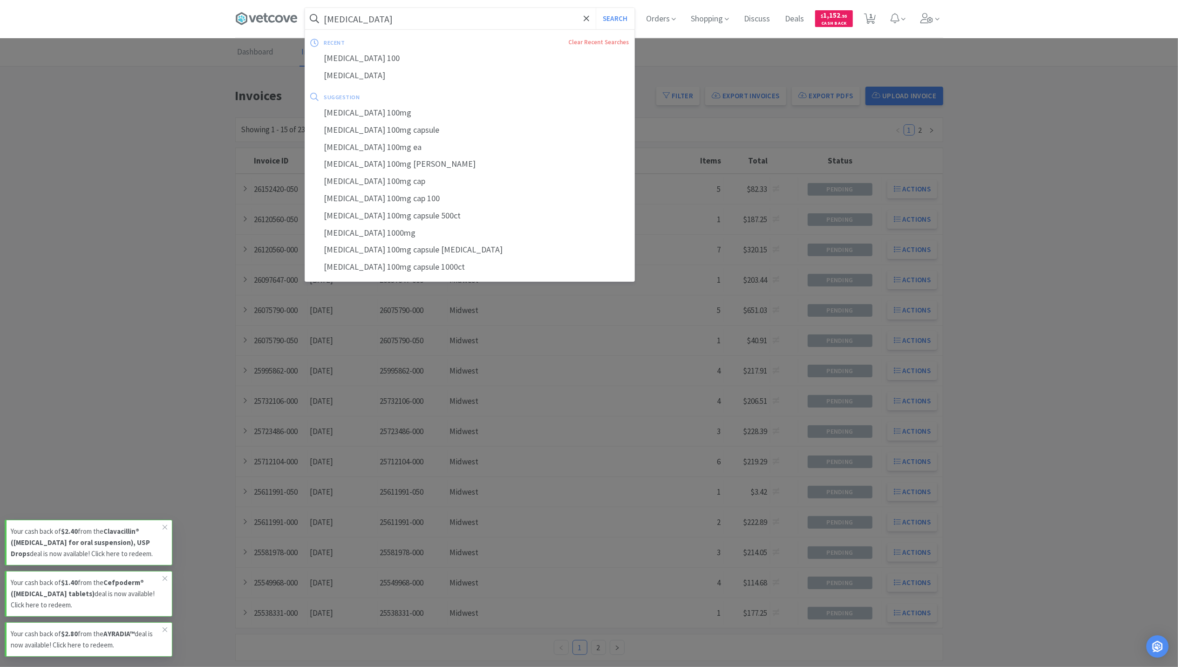
click at [1013, 164] on div at bounding box center [589, 333] width 1178 height 667
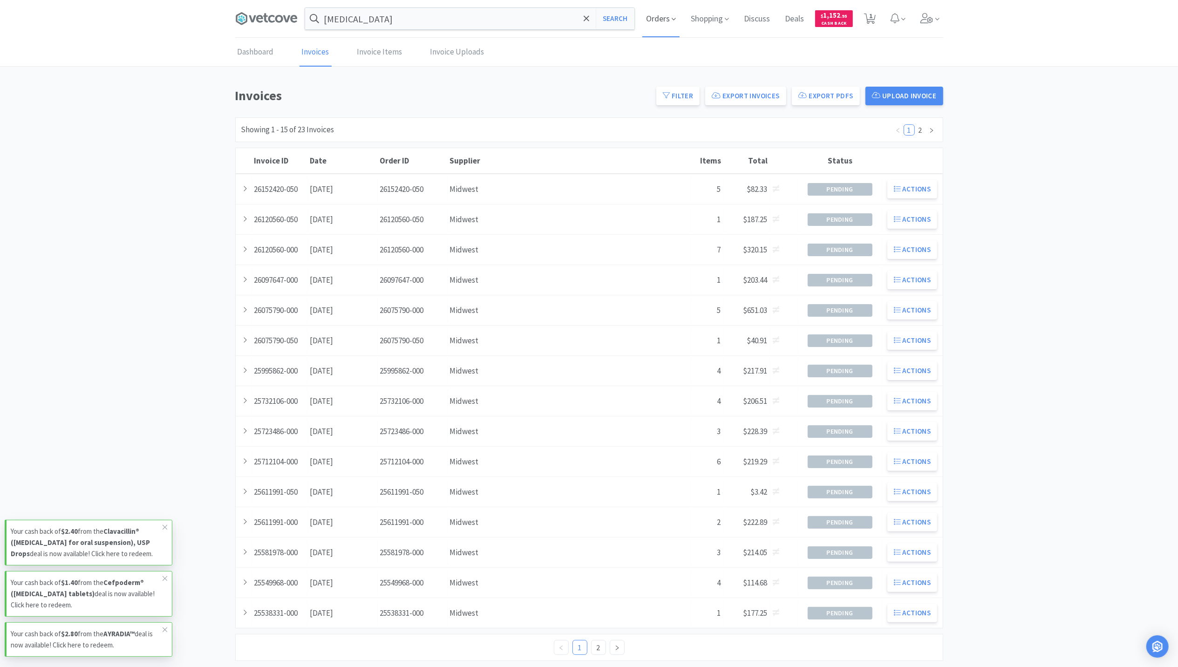
click at [663, 19] on span "Orders" at bounding box center [660, 18] width 37 height 37
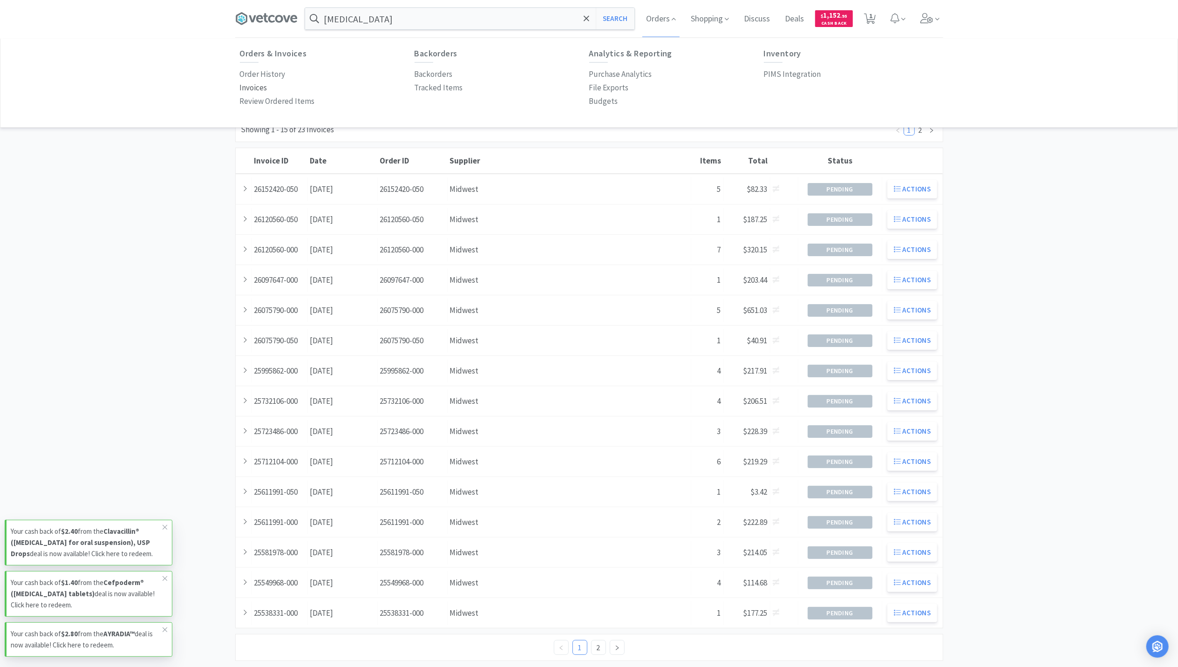
click at [245, 88] on p "Invoices" at bounding box center [253, 87] width 27 height 13
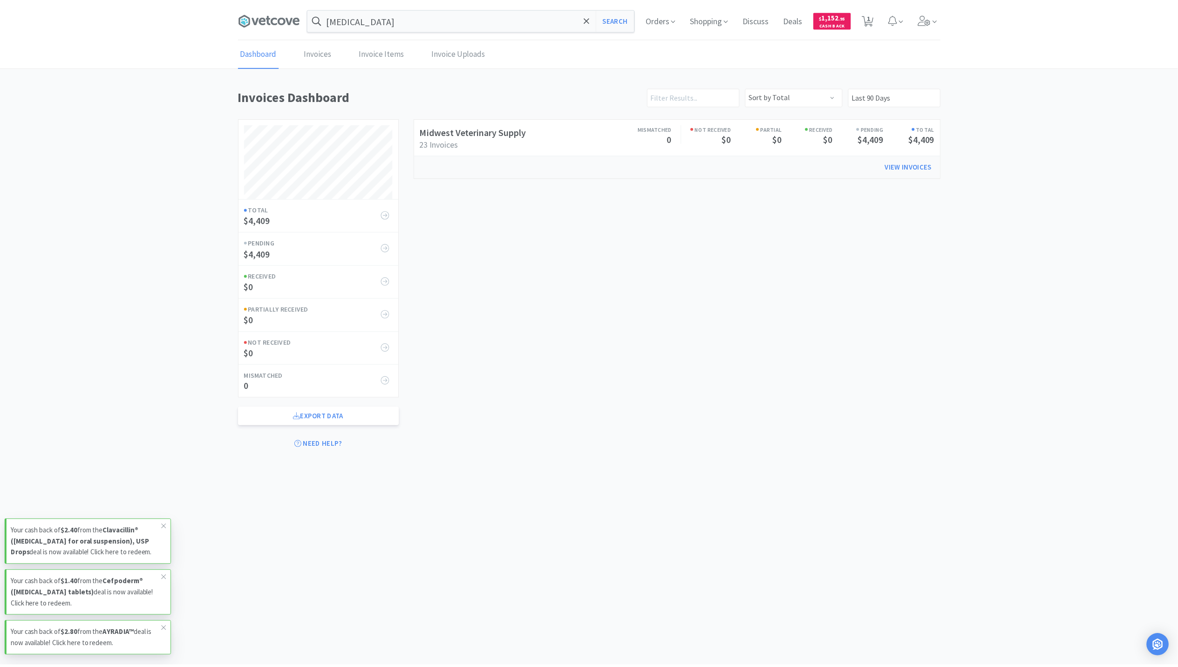
scroll to position [370, 708]
click at [673, 14] on span "Orders" at bounding box center [665, 18] width 37 height 37
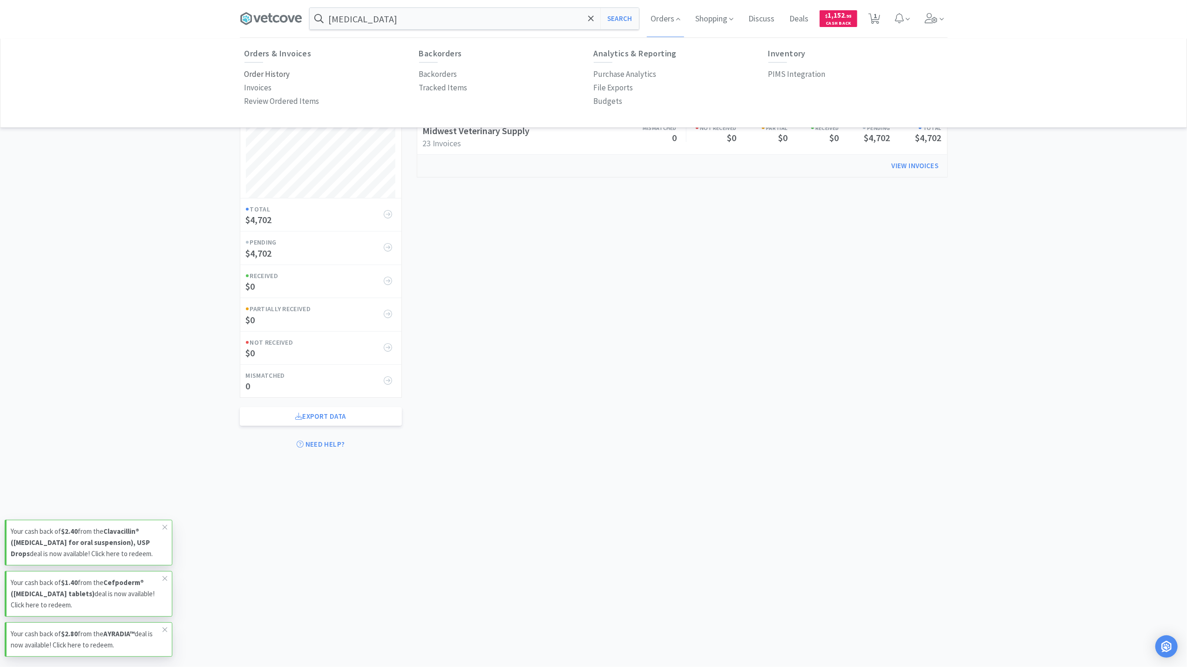
click at [264, 75] on p "Order History" at bounding box center [267, 74] width 46 height 13
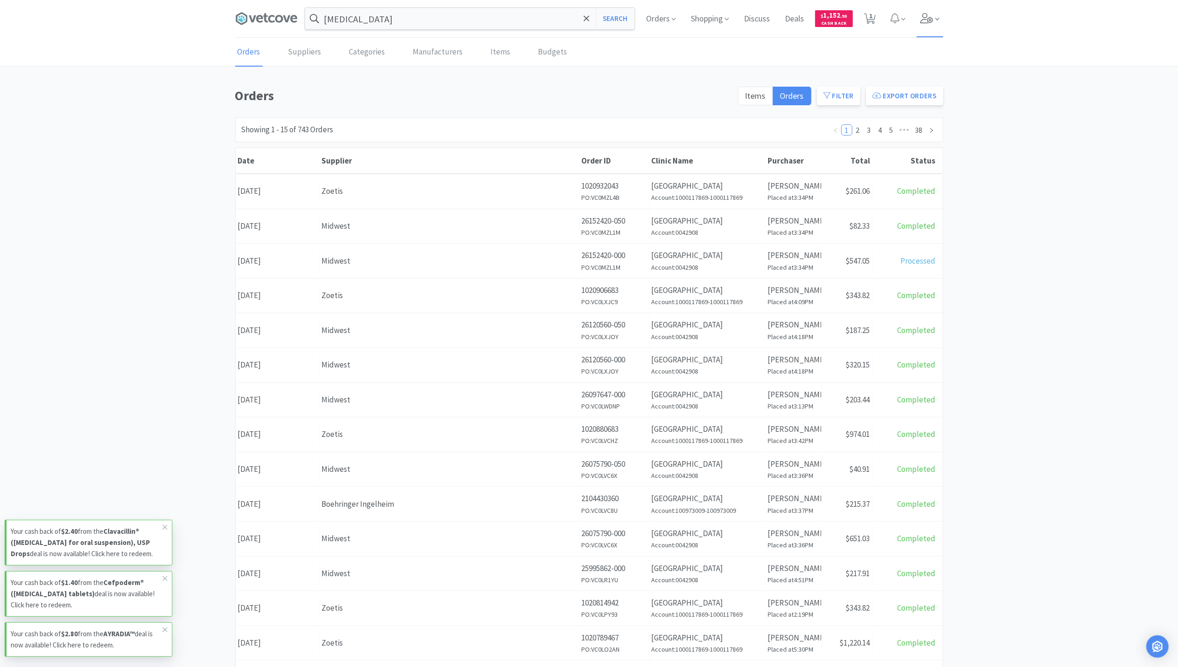
click at [927, 8] on span at bounding box center [929, 18] width 27 height 37
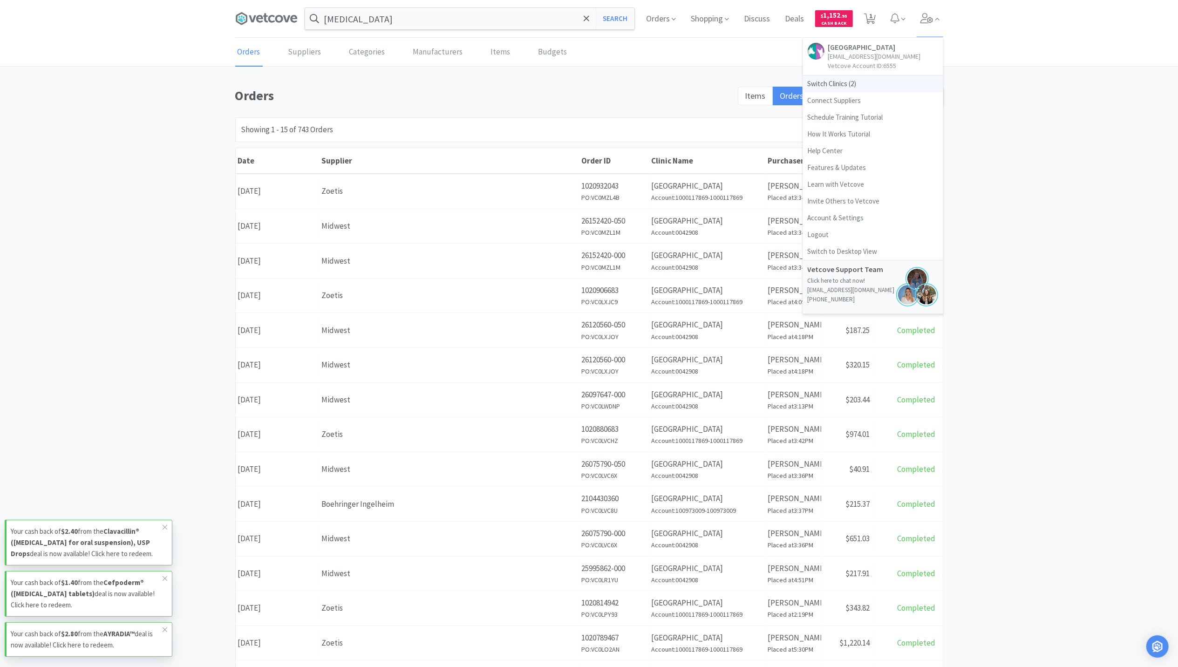
click at [819, 92] on span "Switch Clinics ( 2 )" at bounding box center [873, 83] width 140 height 17
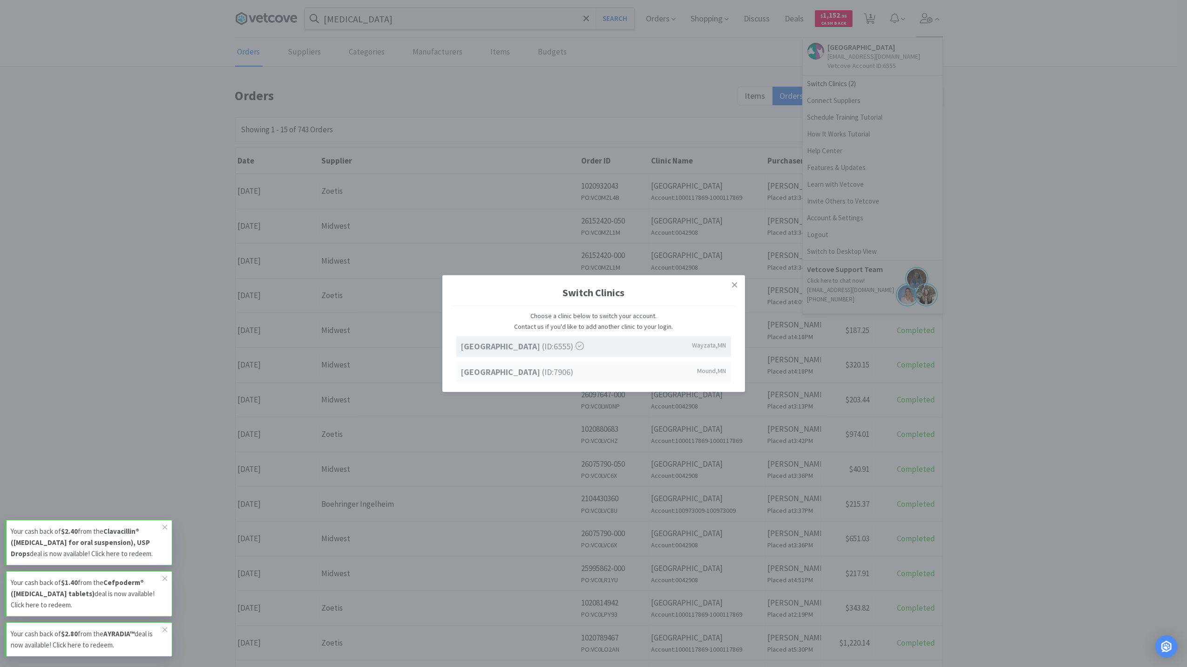
click at [515, 377] on span "Westonka Animal Hospital (ID: 7906 )" at bounding box center [517, 372] width 113 height 14
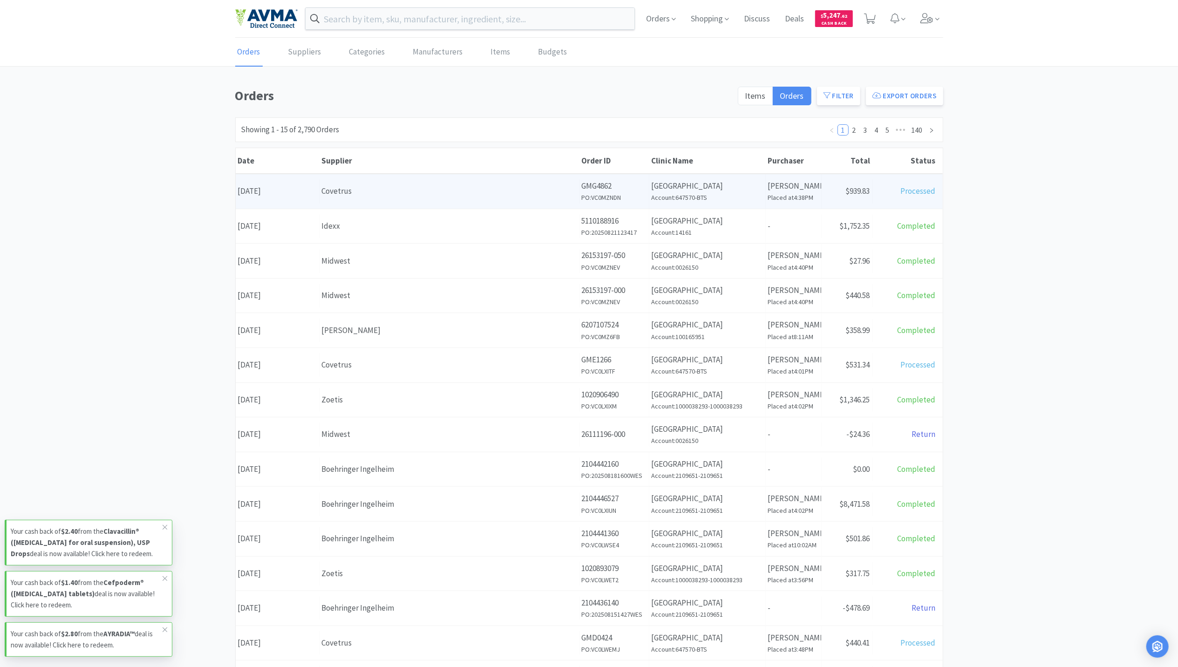
click at [382, 198] on div "Supplier Covetrus" at bounding box center [449, 191] width 260 height 24
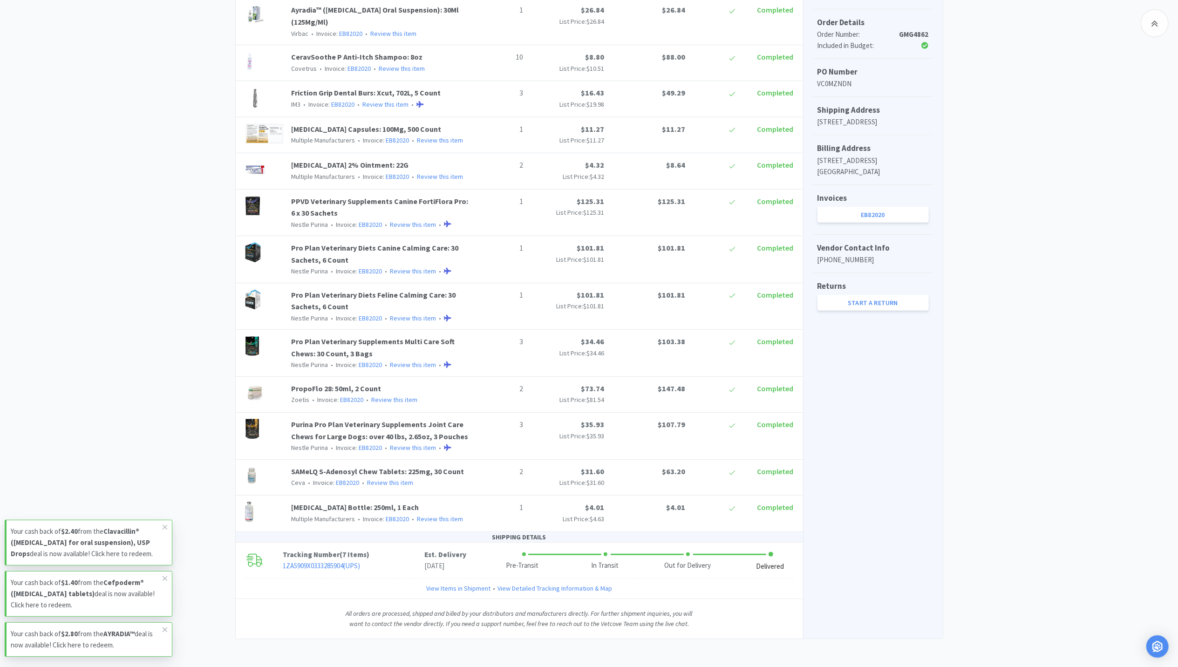
scroll to position [248, 0]
click at [886, 216] on link "EB82020" at bounding box center [872, 215] width 111 height 16
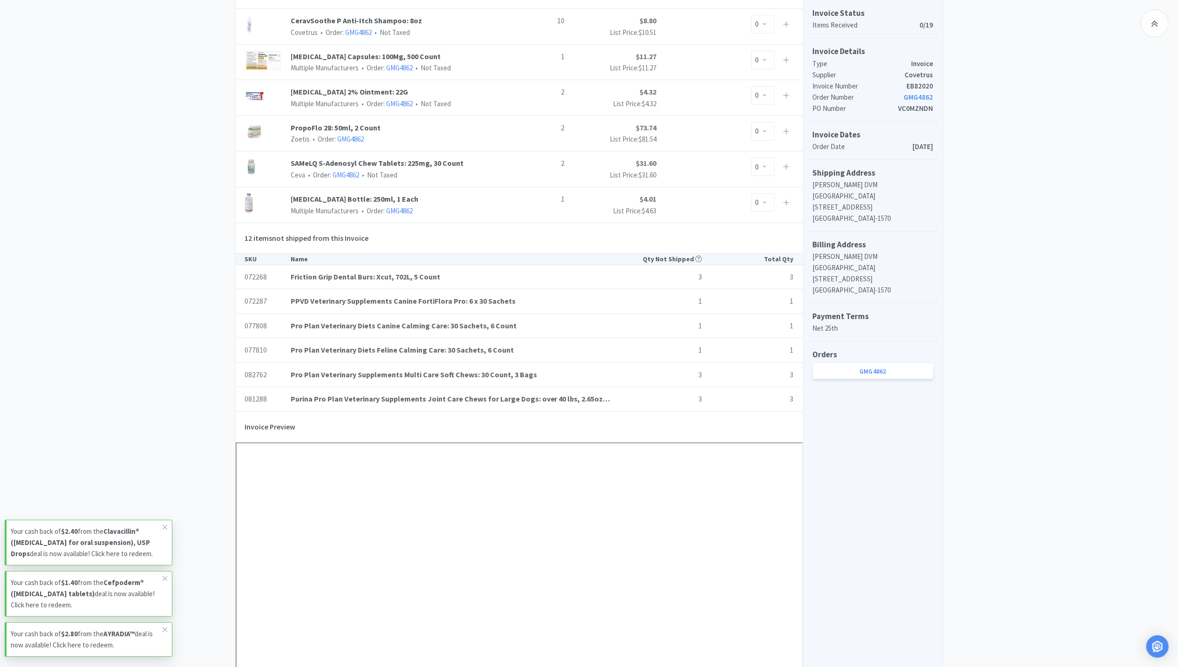
scroll to position [248, 0]
click at [977, 552] on div "Dashboard Invoices Invoice Items Invoice Uploads Covetrus Invoice EB82020 Need …" at bounding box center [589, 396] width 1178 height 1213
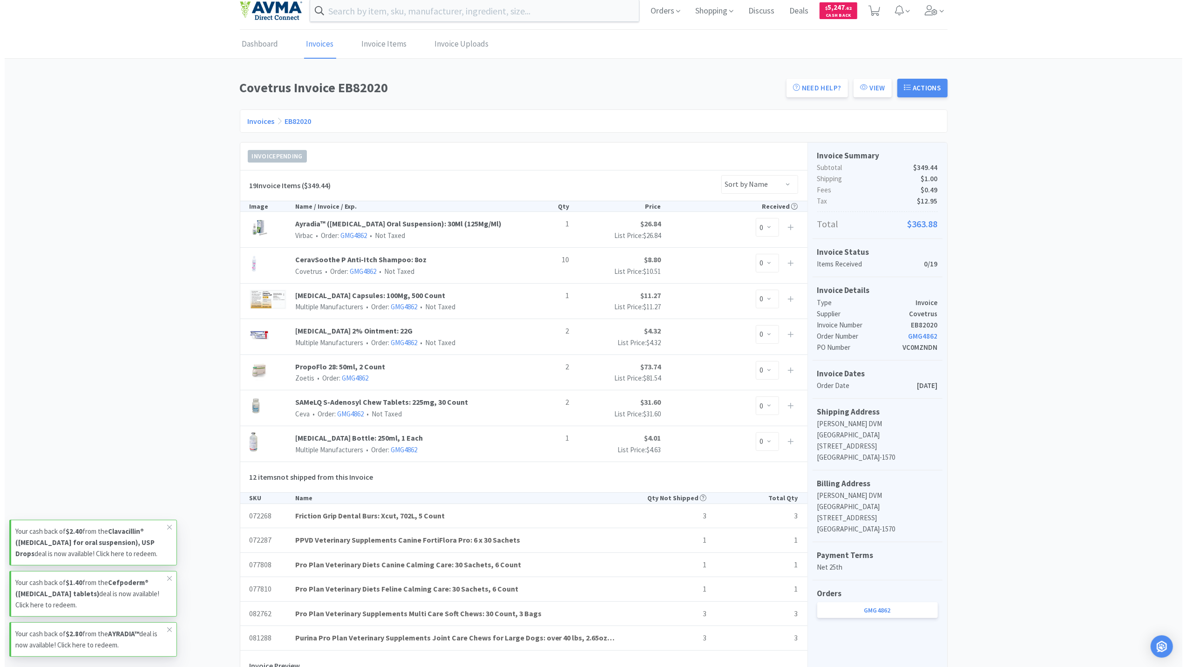
scroll to position [0, 0]
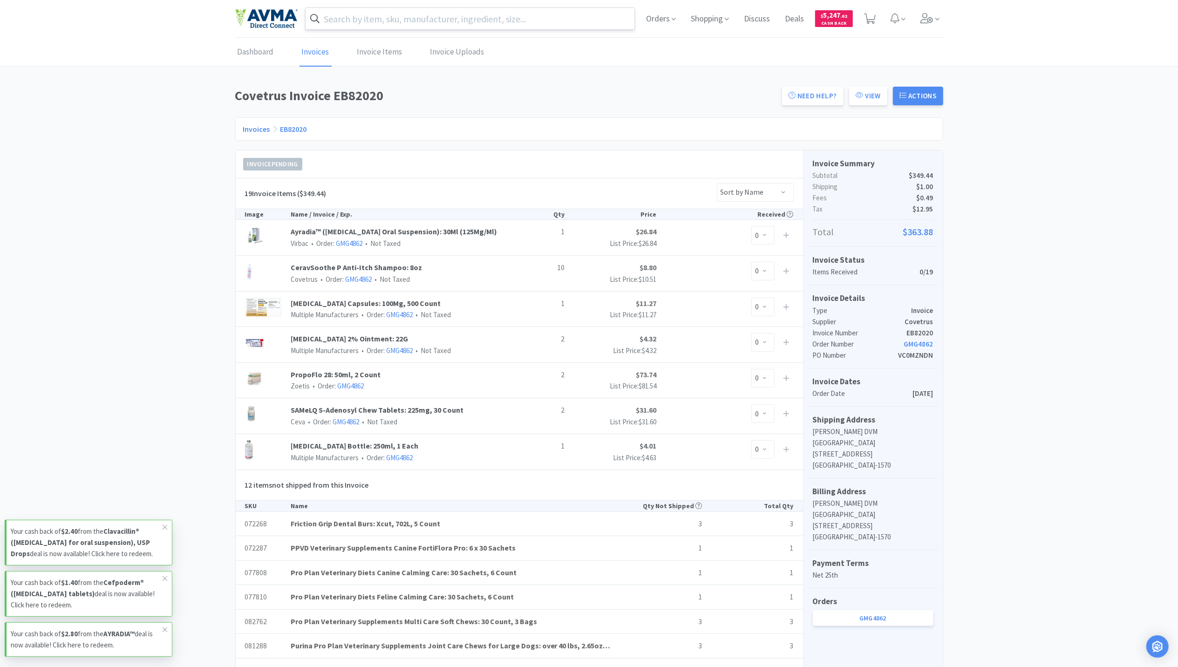
click at [380, 19] on input "text" at bounding box center [469, 18] width 329 height 21
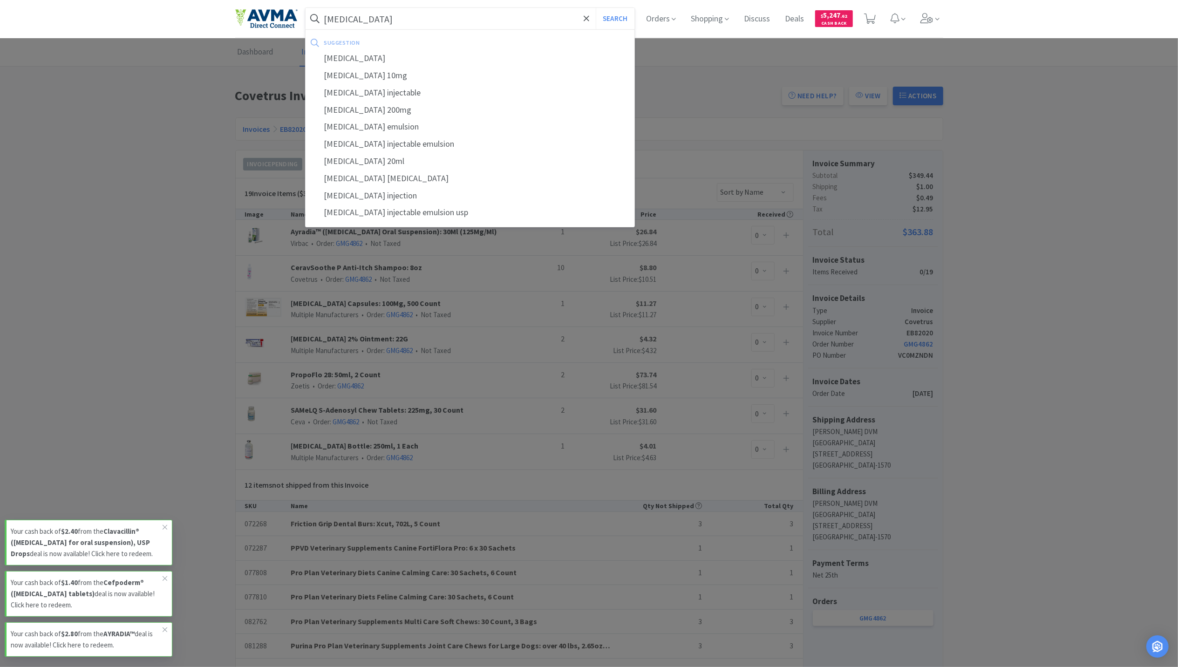
type input "propofol"
click at [596, 8] on button "Search" at bounding box center [615, 18] width 39 height 21
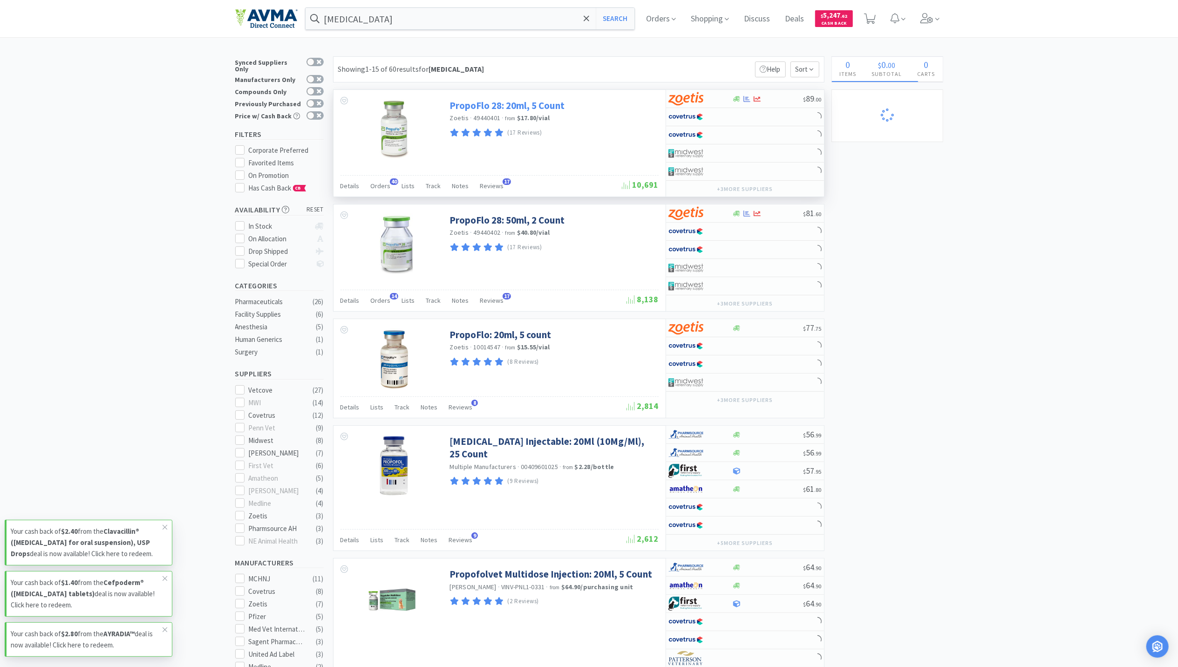
click at [524, 111] on link "PropoFlo 28: 20ml, 5 Count" at bounding box center [507, 105] width 115 height 13
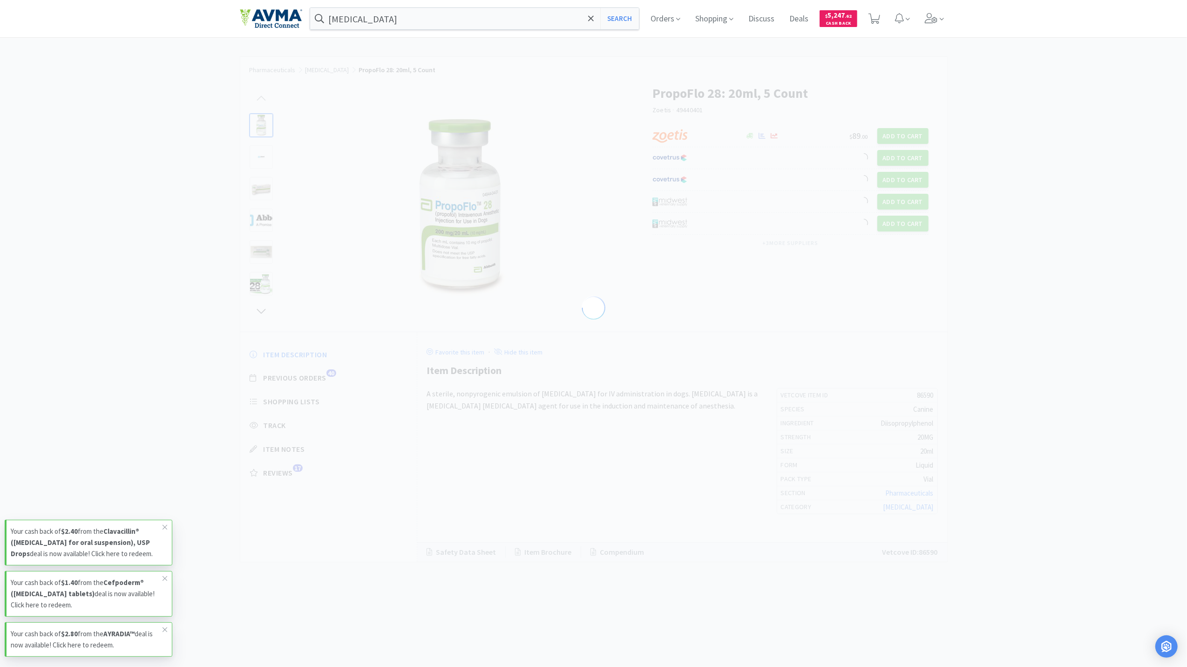
select select "86590"
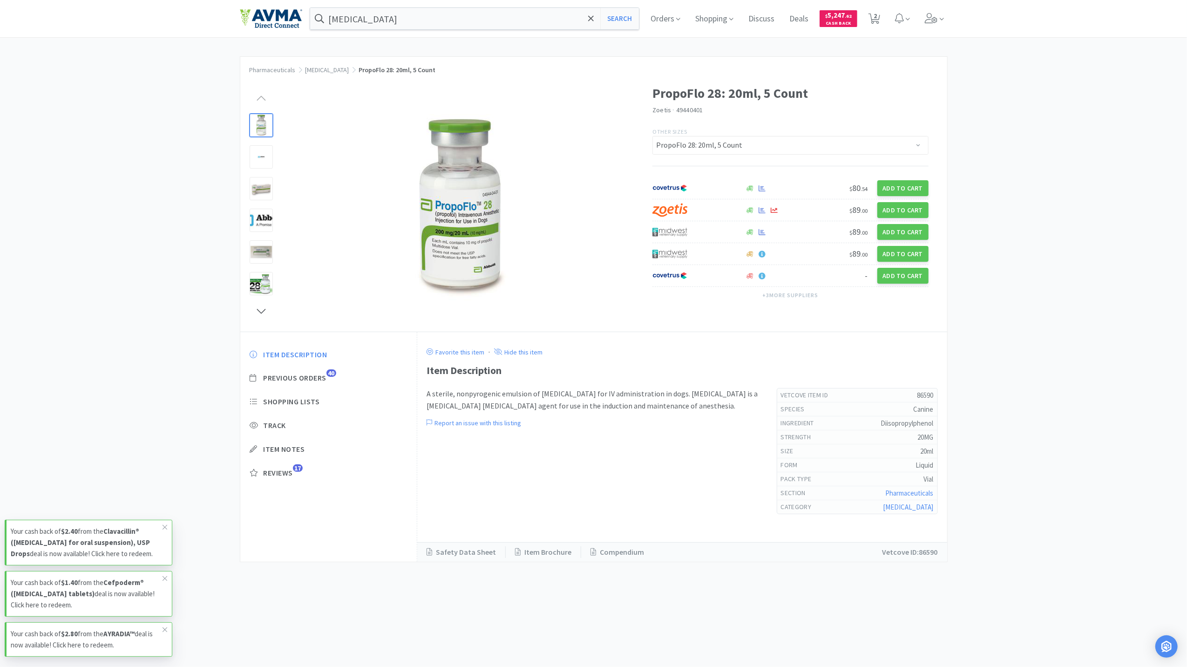
click at [441, 31] on div "propofol Search Orders Shopping Discuss Discuss Deals Deals $ 5,247 . 62 Cash B…" at bounding box center [594, 18] width 708 height 37
click at [440, 17] on input "propofol" at bounding box center [474, 18] width 329 height 21
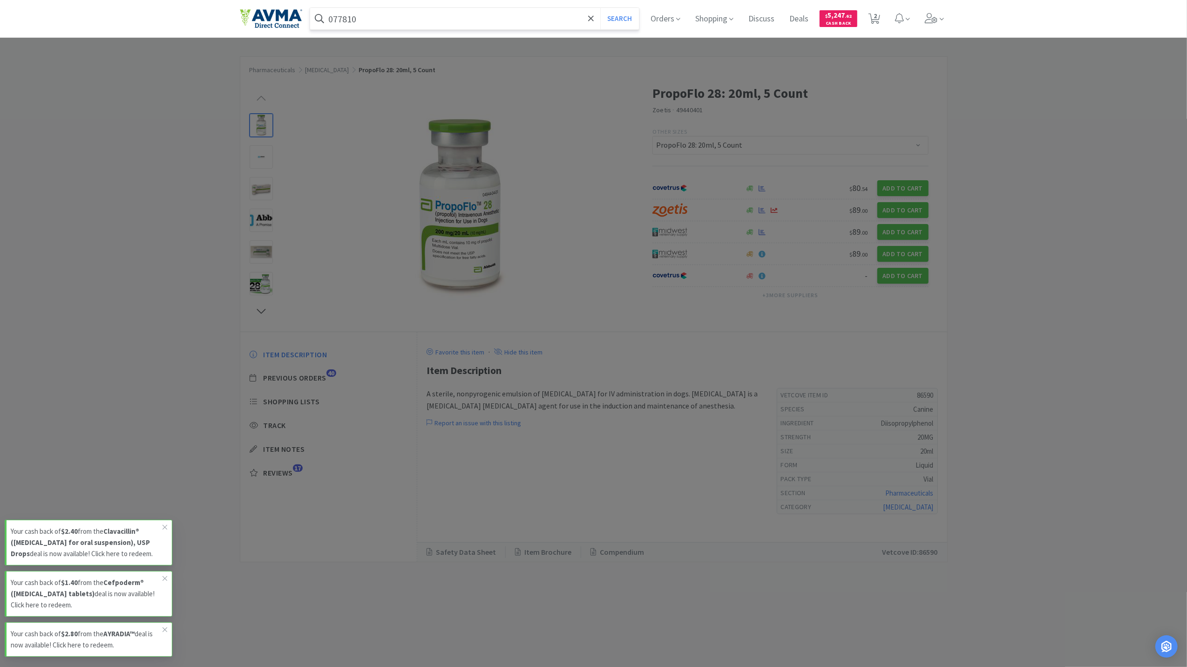
type input "077810"
click at [600, 8] on button "Search" at bounding box center [619, 18] width 39 height 21
select select "1"
select select "2"
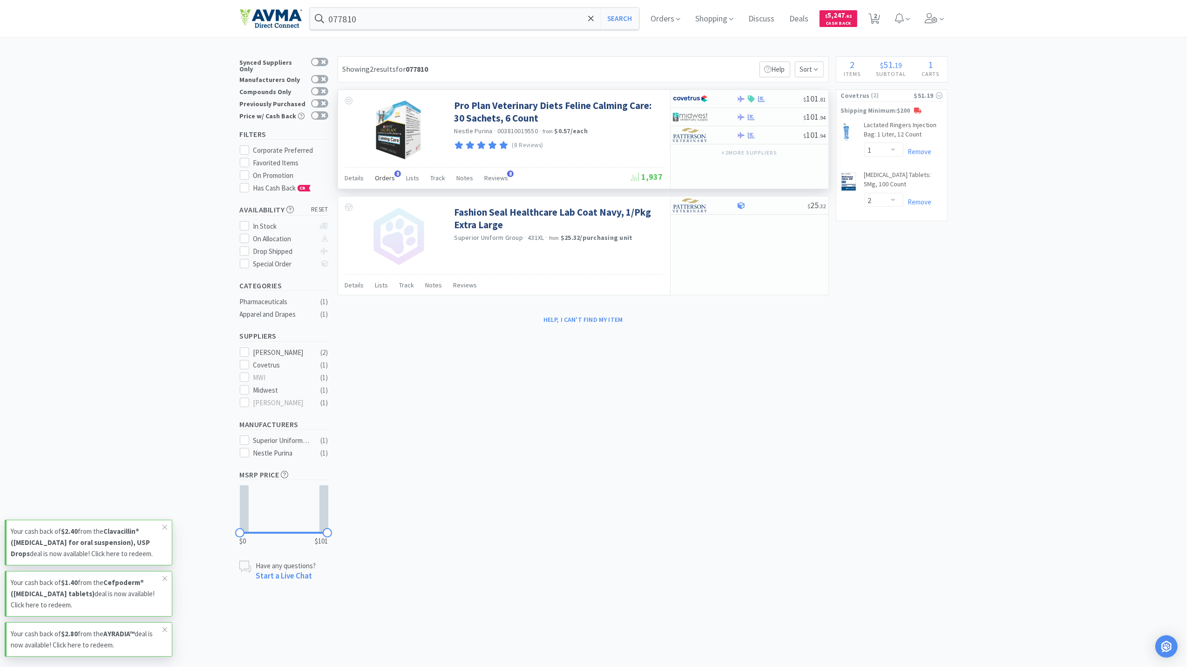
click at [386, 179] on span "Orders" at bounding box center [385, 178] width 20 height 8
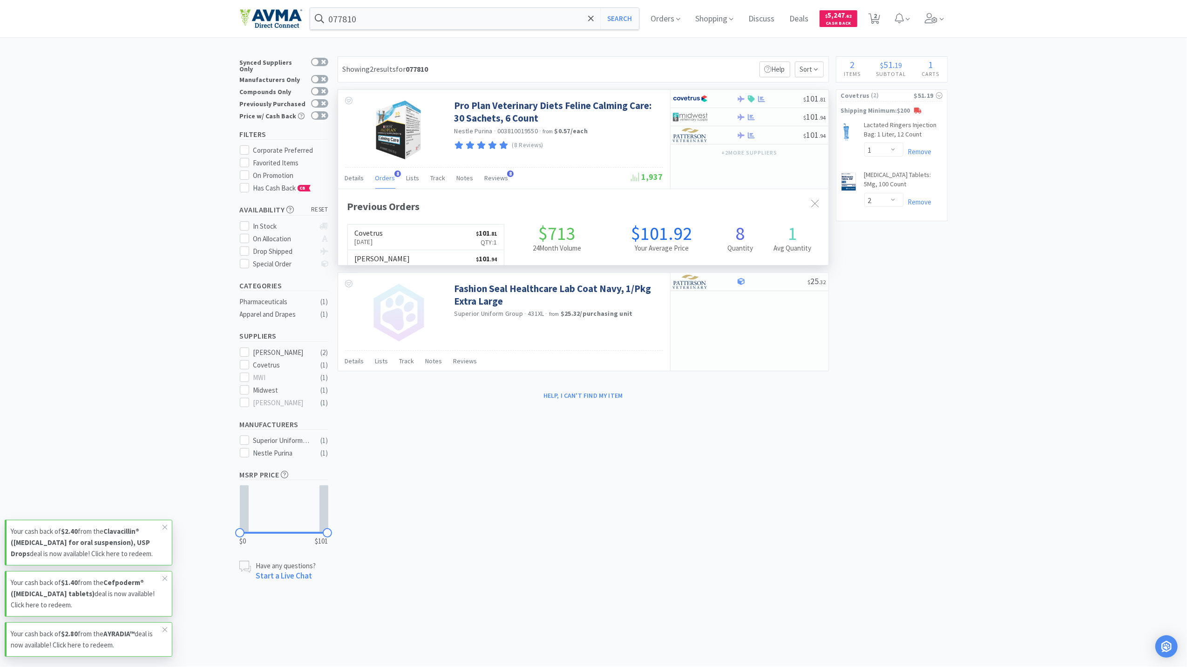
scroll to position [250, 490]
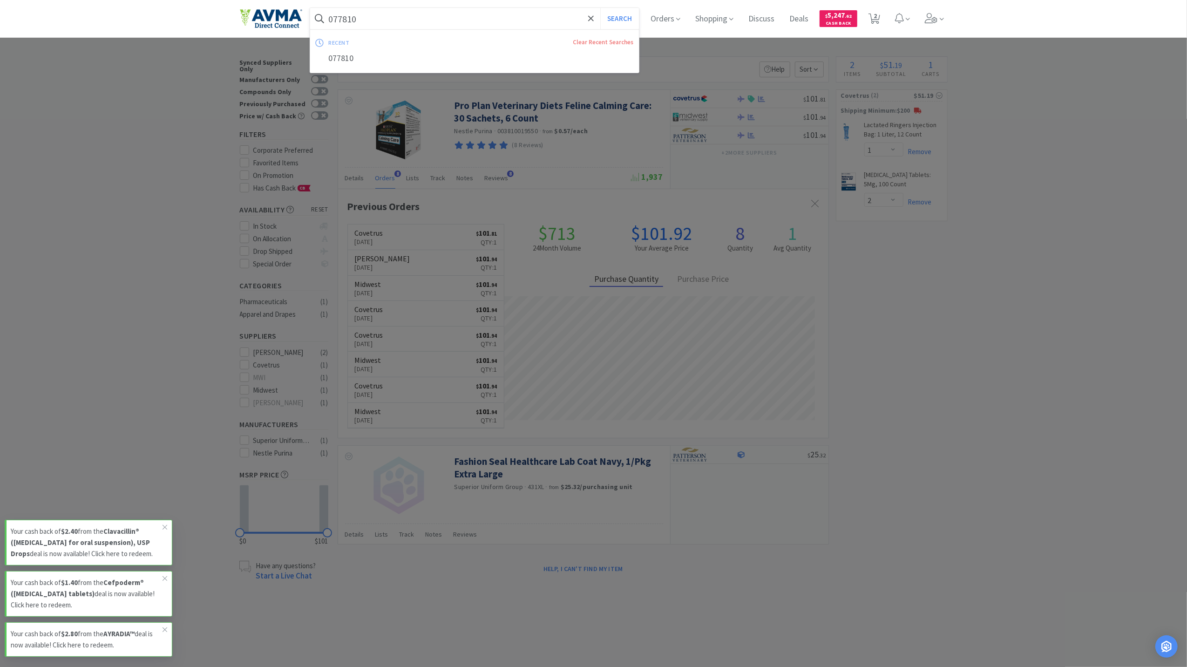
click at [374, 19] on input "077810" at bounding box center [474, 18] width 329 height 21
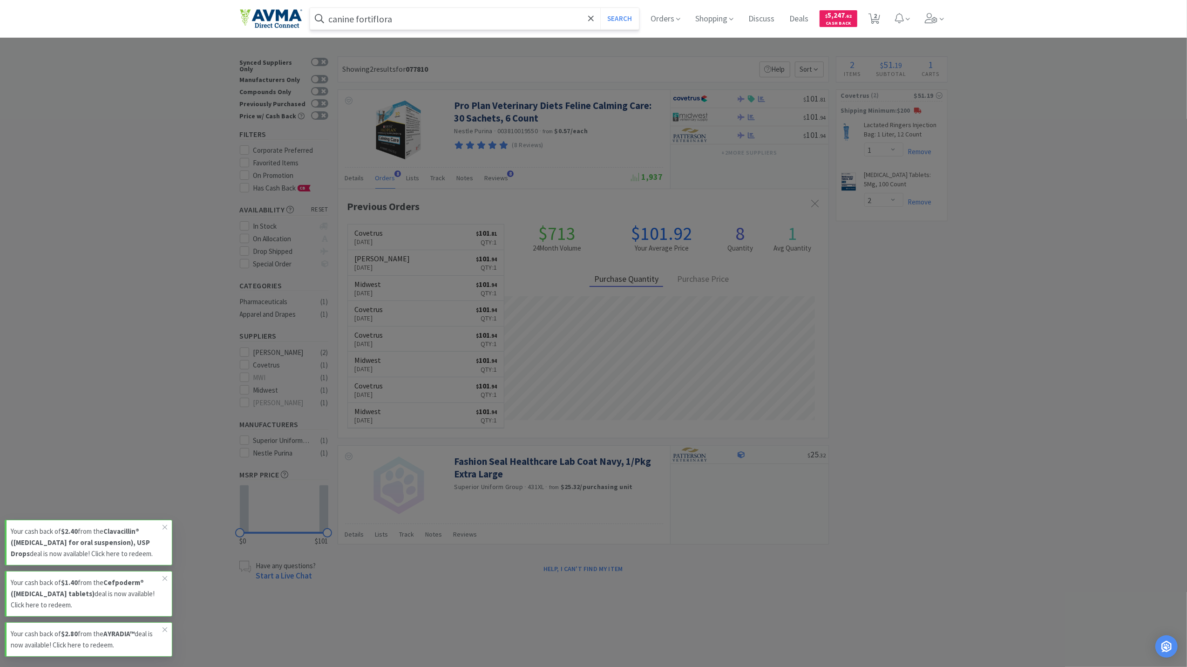
click at [600, 8] on button "Search" at bounding box center [619, 18] width 39 height 21
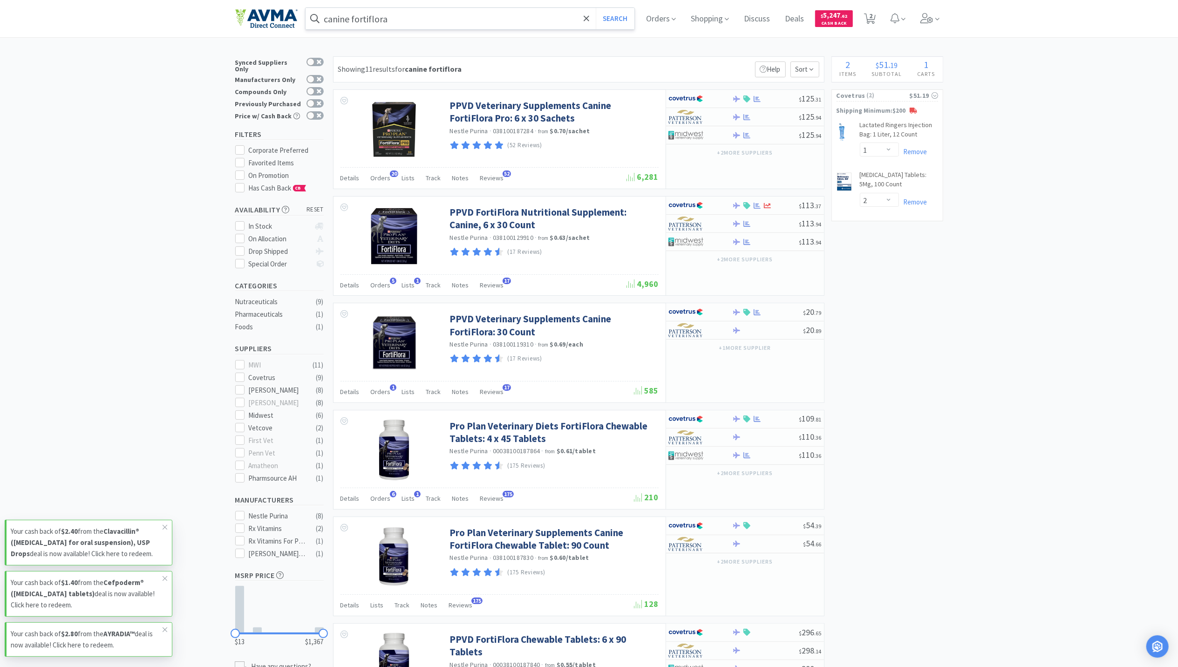
click at [449, 20] on input "canine fortiflora" at bounding box center [469, 18] width 329 height 21
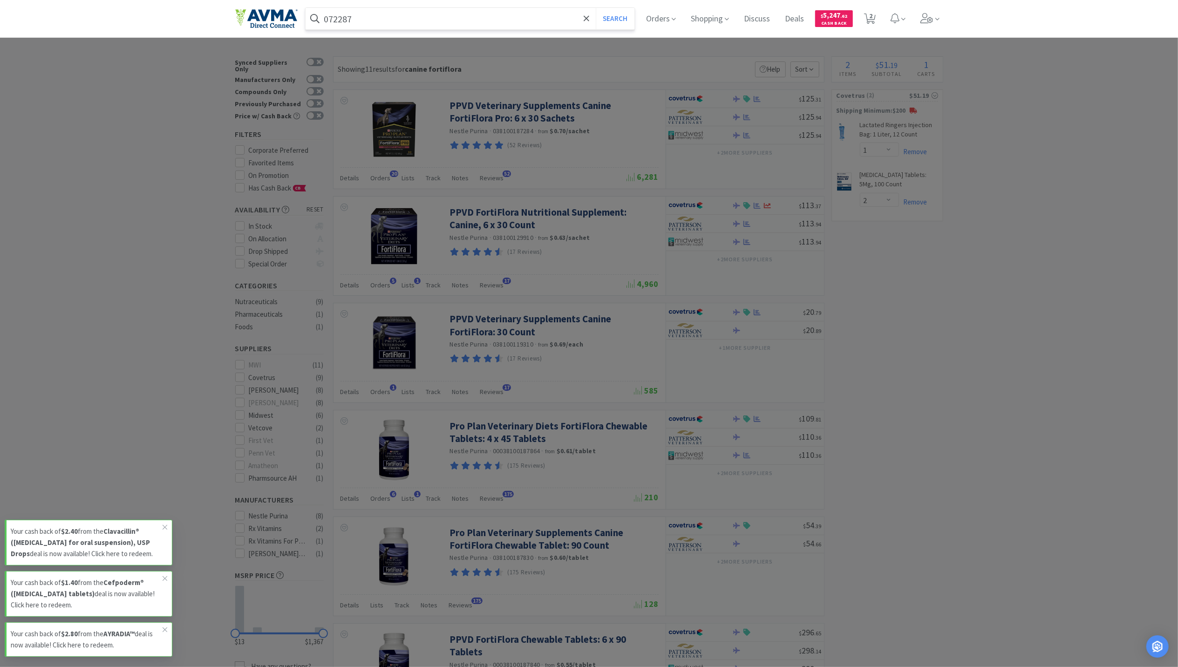
click at [596, 8] on button "Search" at bounding box center [615, 18] width 39 height 21
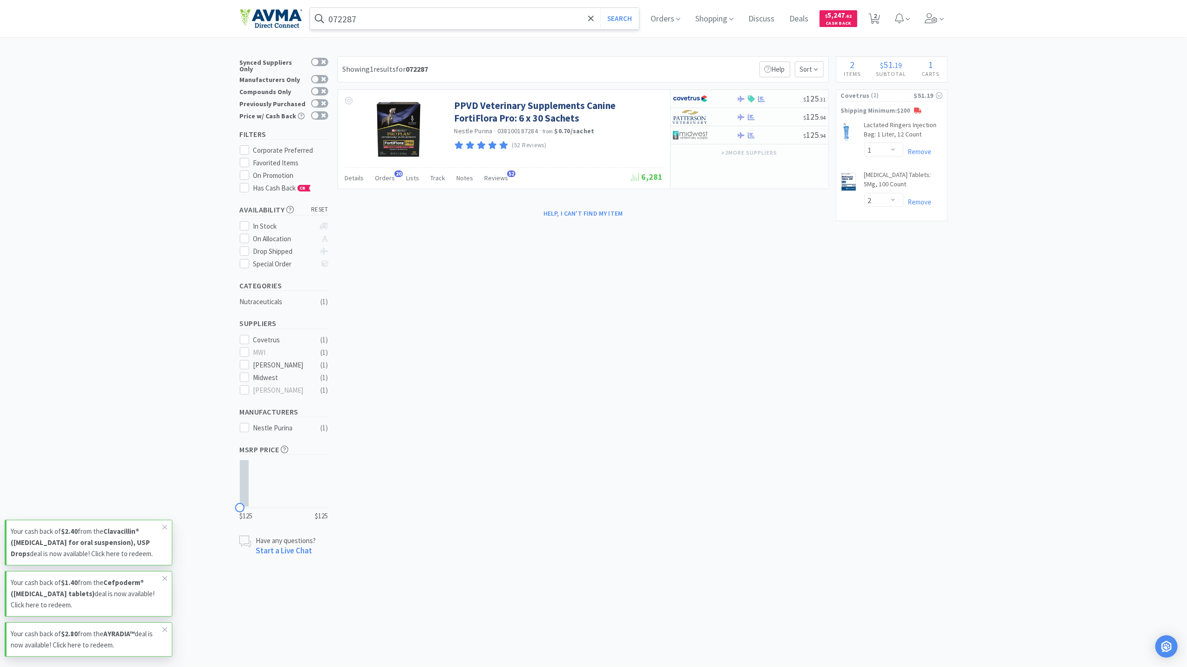
click at [417, 22] on input "072287" at bounding box center [474, 18] width 329 height 21
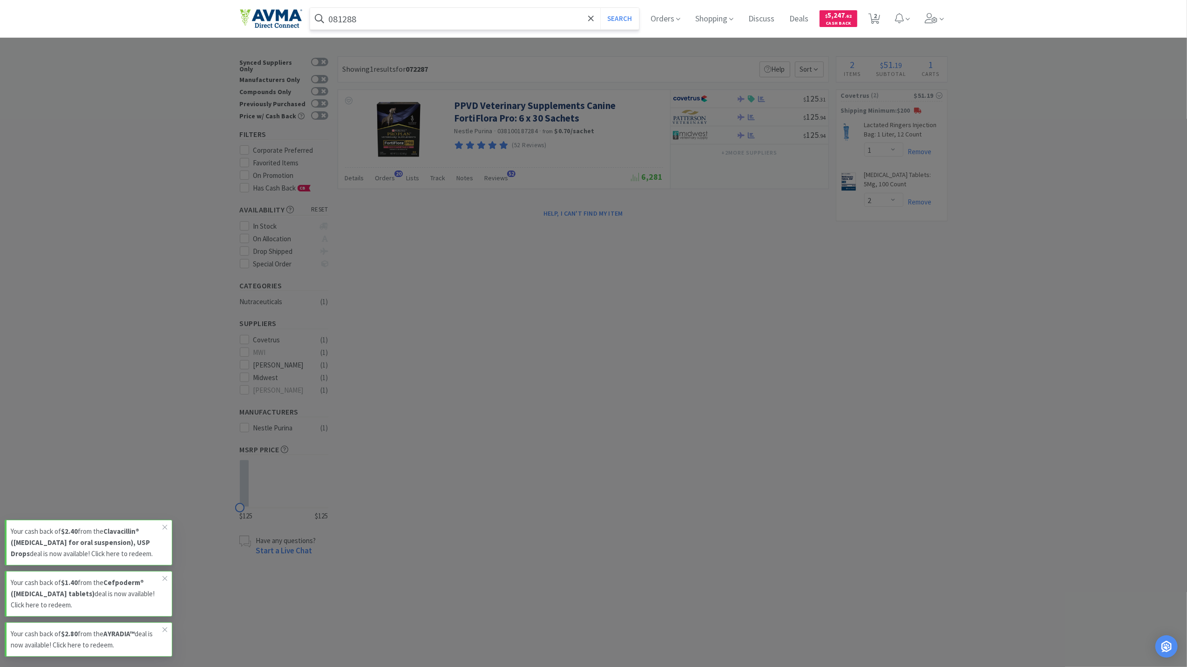
type input "081288"
click at [600, 8] on button "Search" at bounding box center [619, 18] width 39 height 21
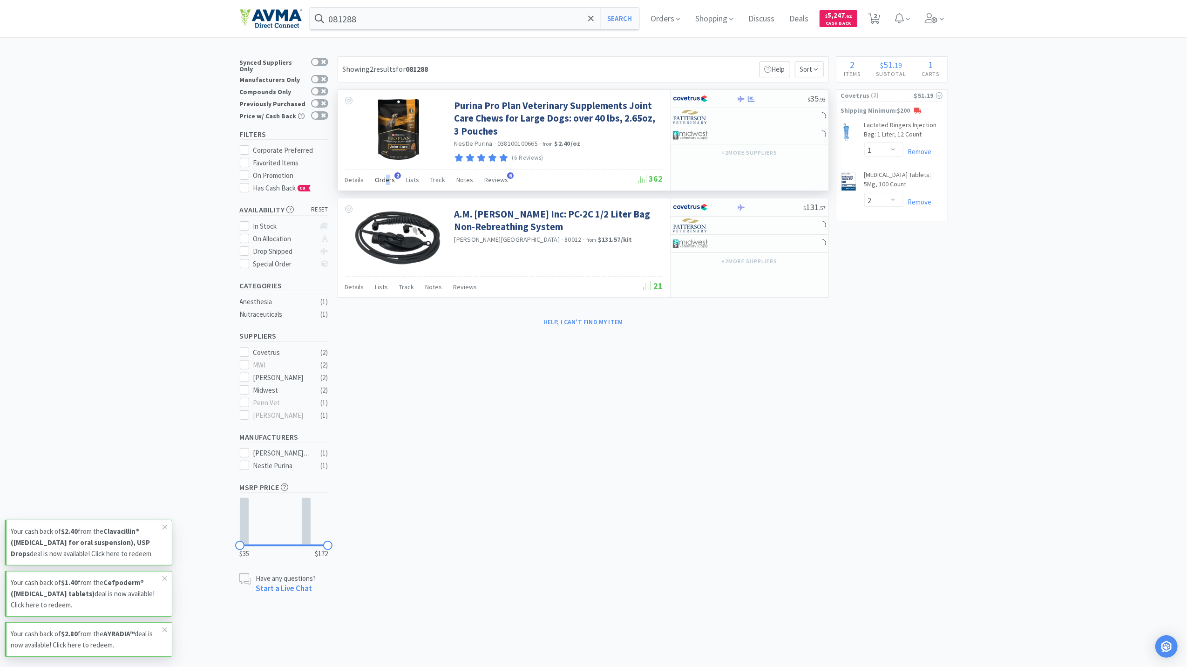
click at [386, 186] on div "Orders 2" at bounding box center [385, 181] width 20 height 18
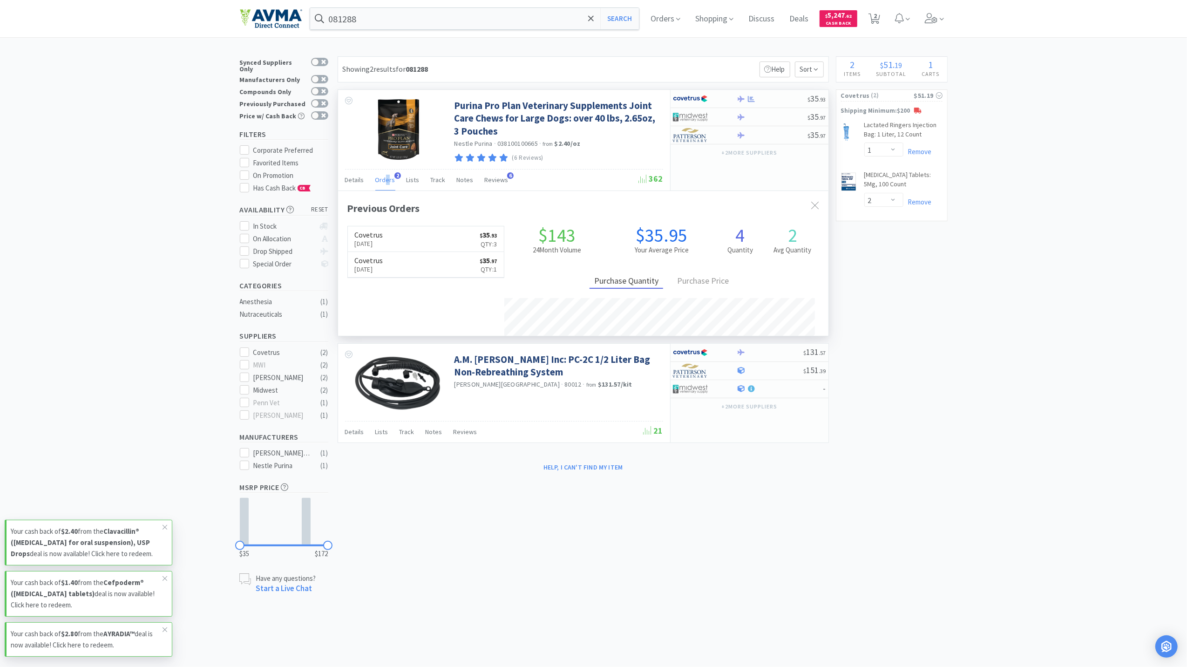
scroll to position [241, 490]
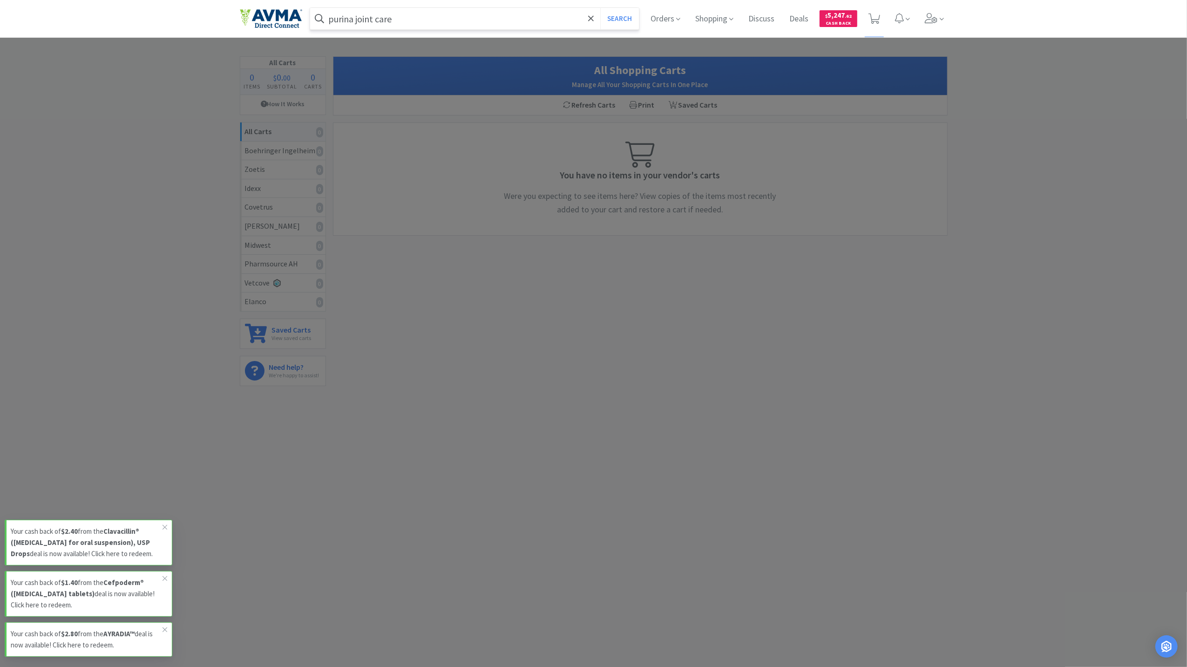
click at [600, 8] on button "Search" at bounding box center [619, 18] width 39 height 21
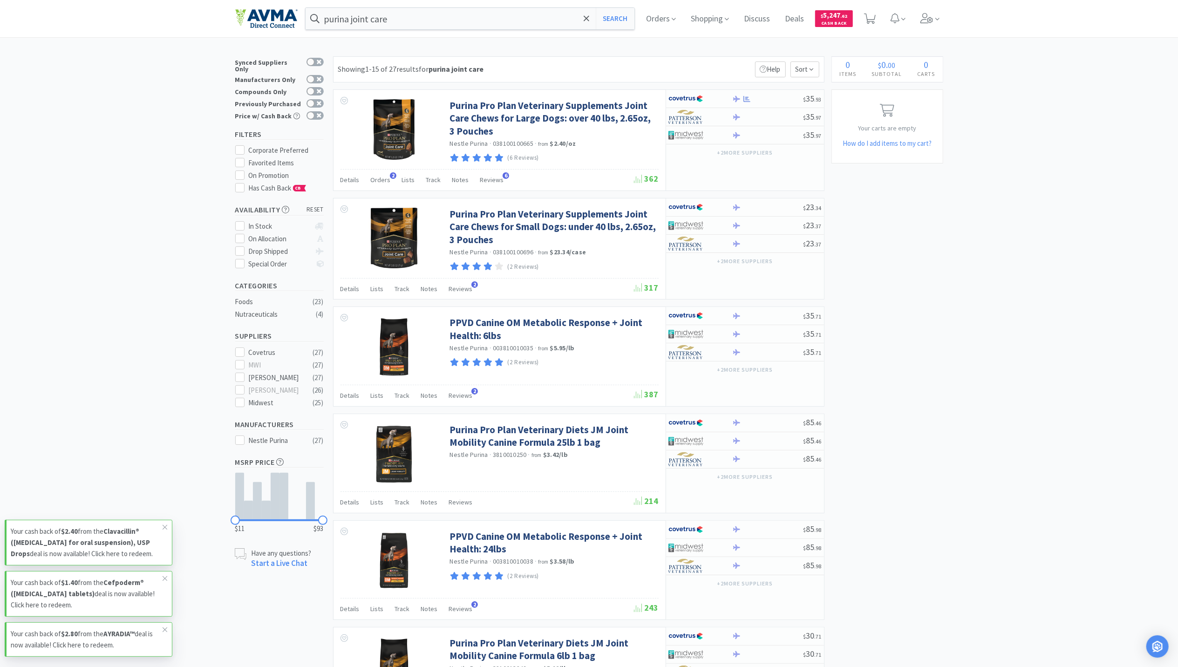
click at [428, 19] on input "purina joint care" at bounding box center [469, 18] width 329 height 21
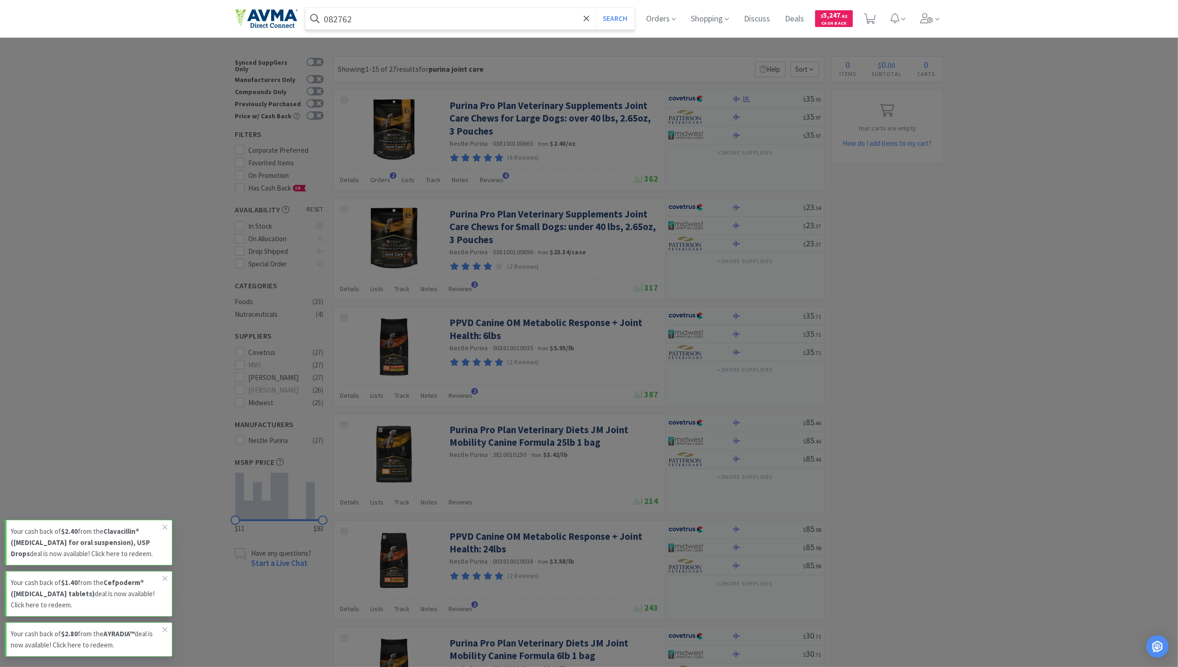
click at [596, 8] on button "Search" at bounding box center [615, 18] width 39 height 21
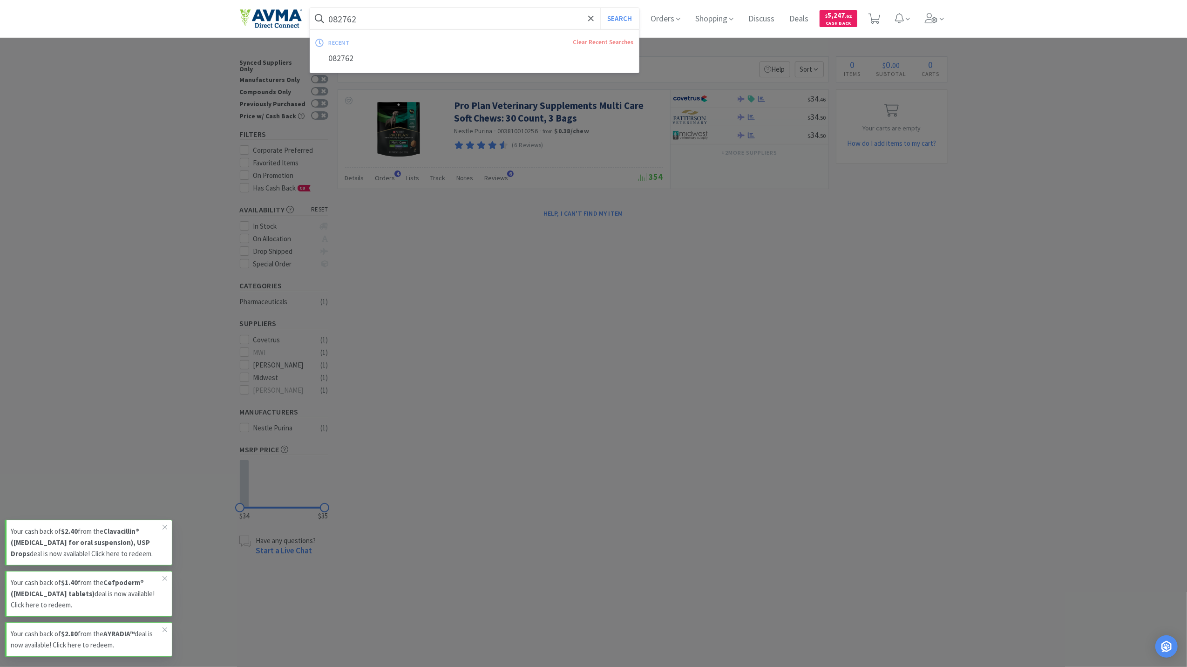
click at [395, 17] on input "082762" at bounding box center [474, 18] width 329 height 21
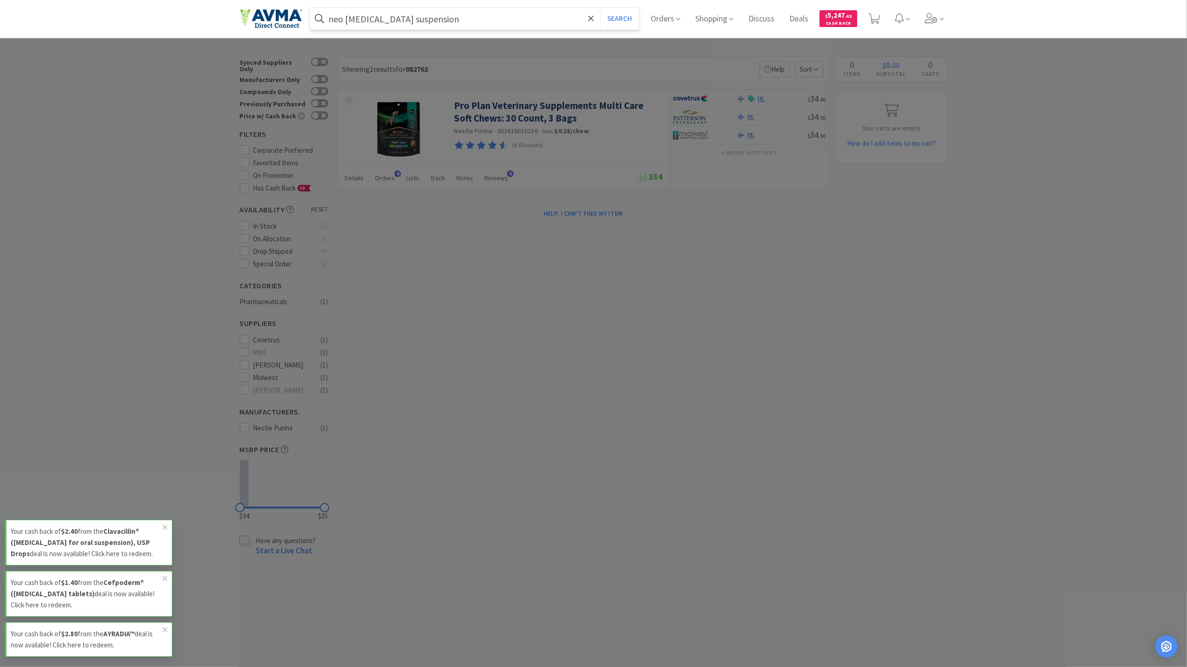
click at [600, 8] on button "Search" at bounding box center [619, 18] width 39 height 21
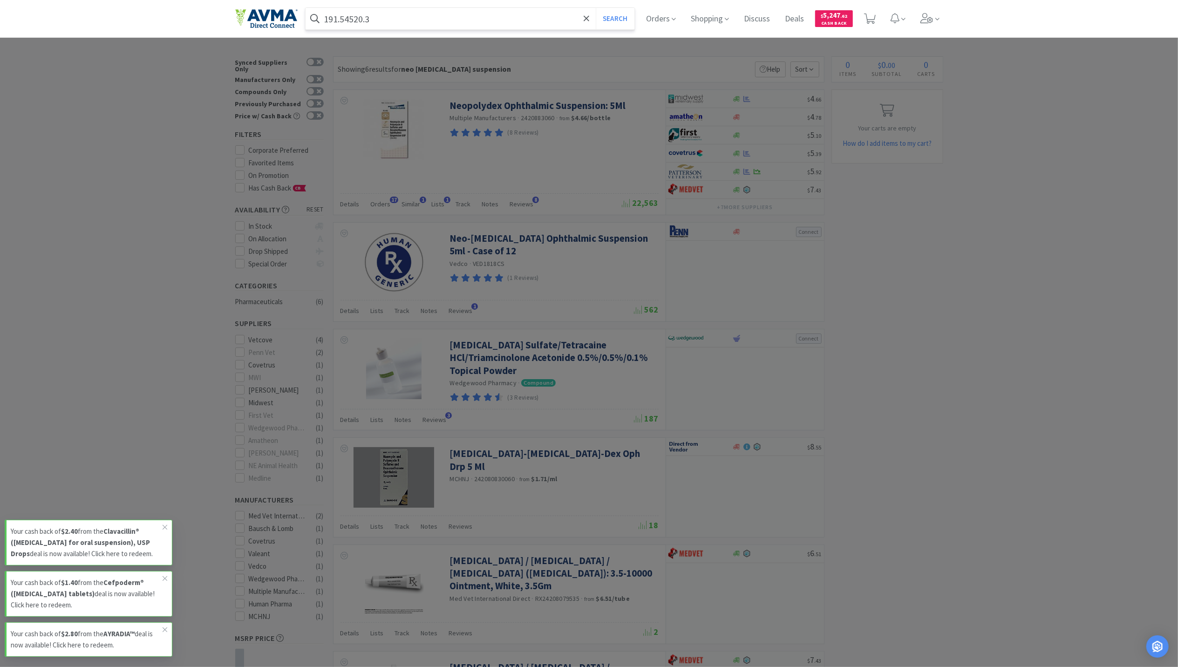
click at [596, 8] on button "Search" at bounding box center [615, 18] width 39 height 21
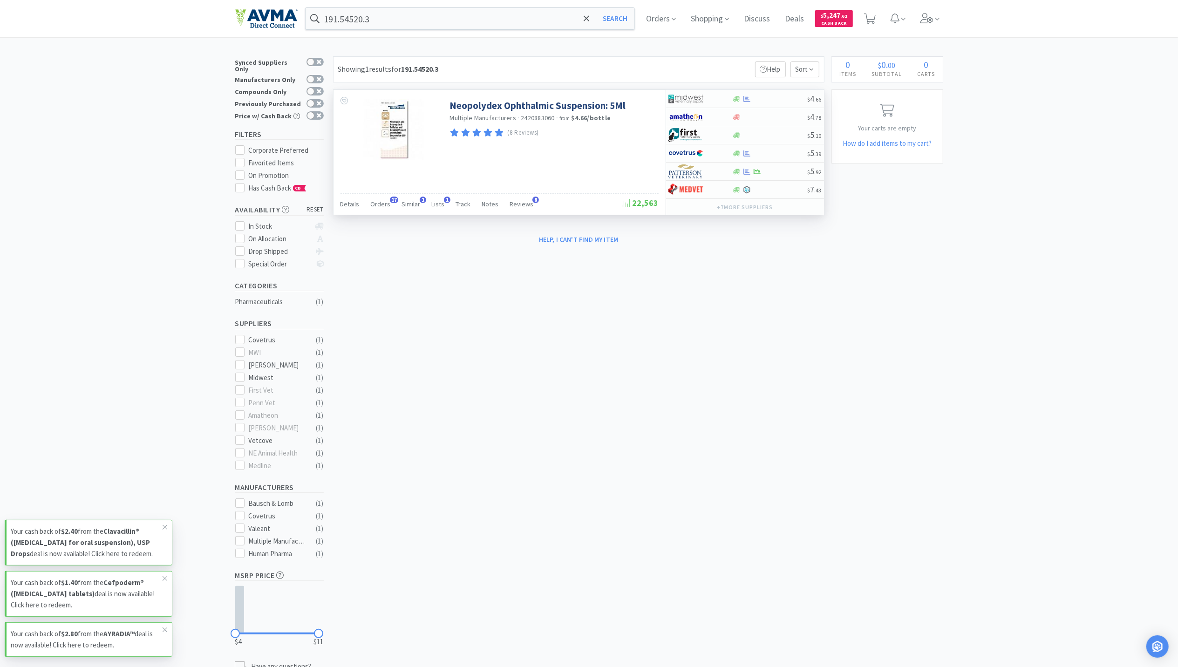
drag, startPoint x: 374, startPoint y: 188, endPoint x: 371, endPoint y: 193, distance: 5.7
click at [374, 188] on div "Neopolydex Ophthalmic Suspension: 5Ml Multiple Manufacturers · 2420883060 · fro…" at bounding box center [499, 152] width 332 height 125
click at [369, 212] on div "Details Orders 17 Similar 1 Lists 1 Track Notes Reviews 8" at bounding box center [481, 205] width 282 height 18
drag, startPoint x: 369, startPoint y: 212, endPoint x: 375, endPoint y: 205, distance: 9.9
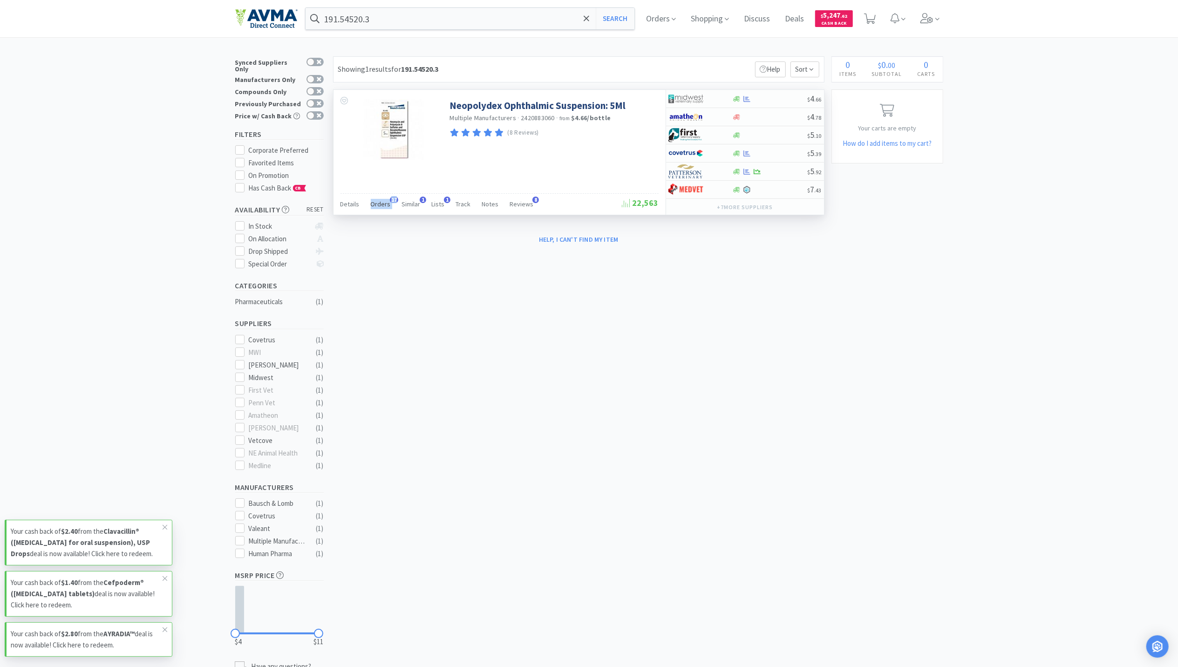
click at [375, 205] on span "Orders" at bounding box center [381, 204] width 20 height 8
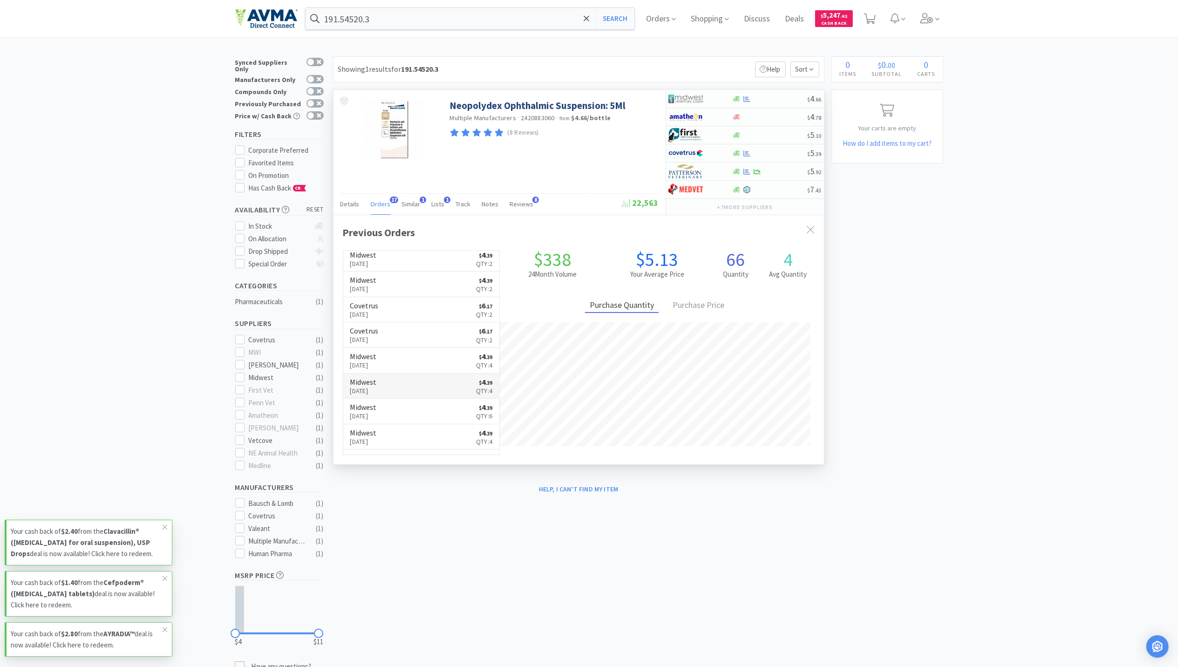
scroll to position [105, 0]
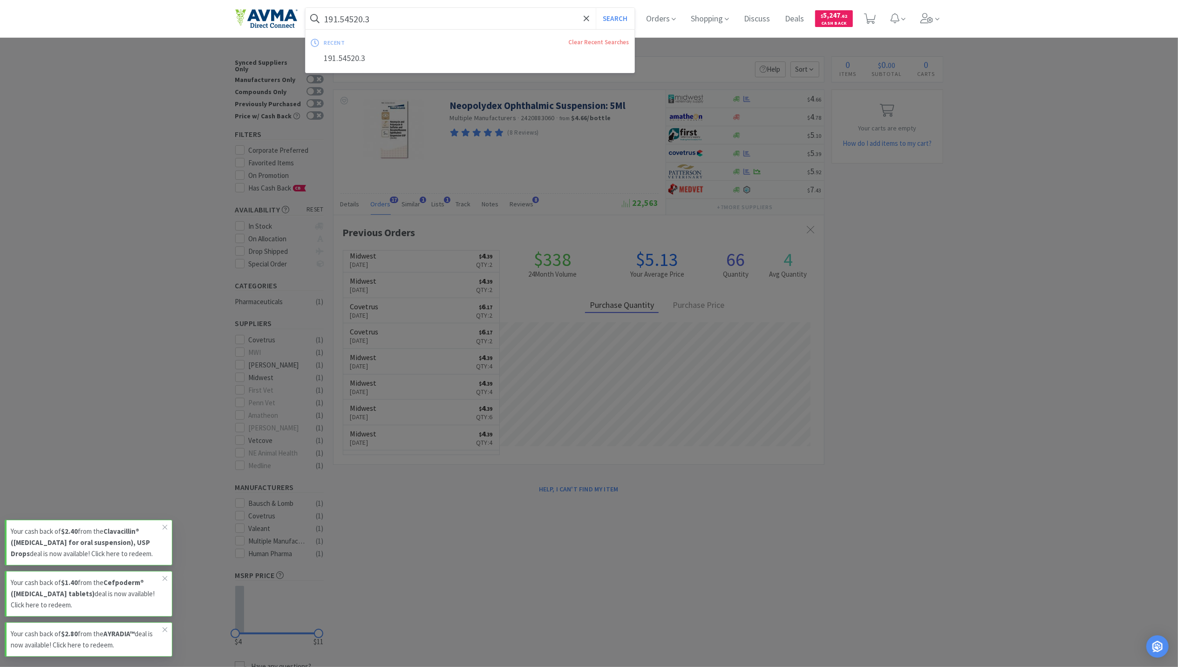
click at [383, 27] on input "191.54520.3" at bounding box center [469, 18] width 329 height 21
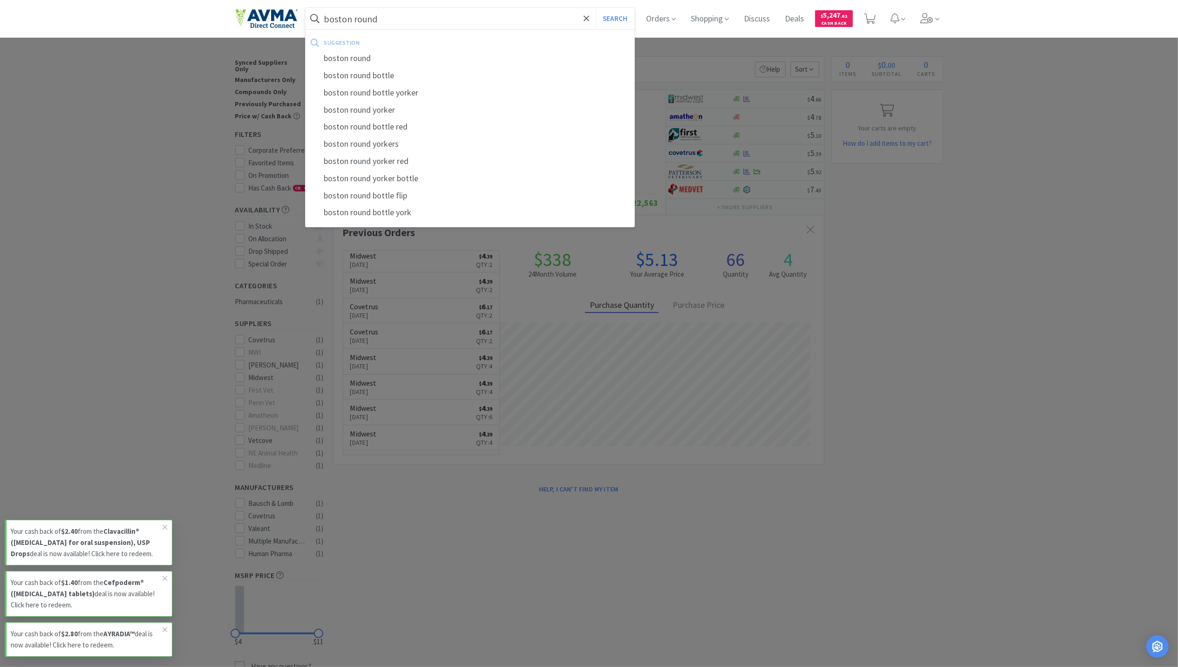
type input "boston round"
click at [596, 8] on button "Search" at bounding box center [615, 18] width 39 height 21
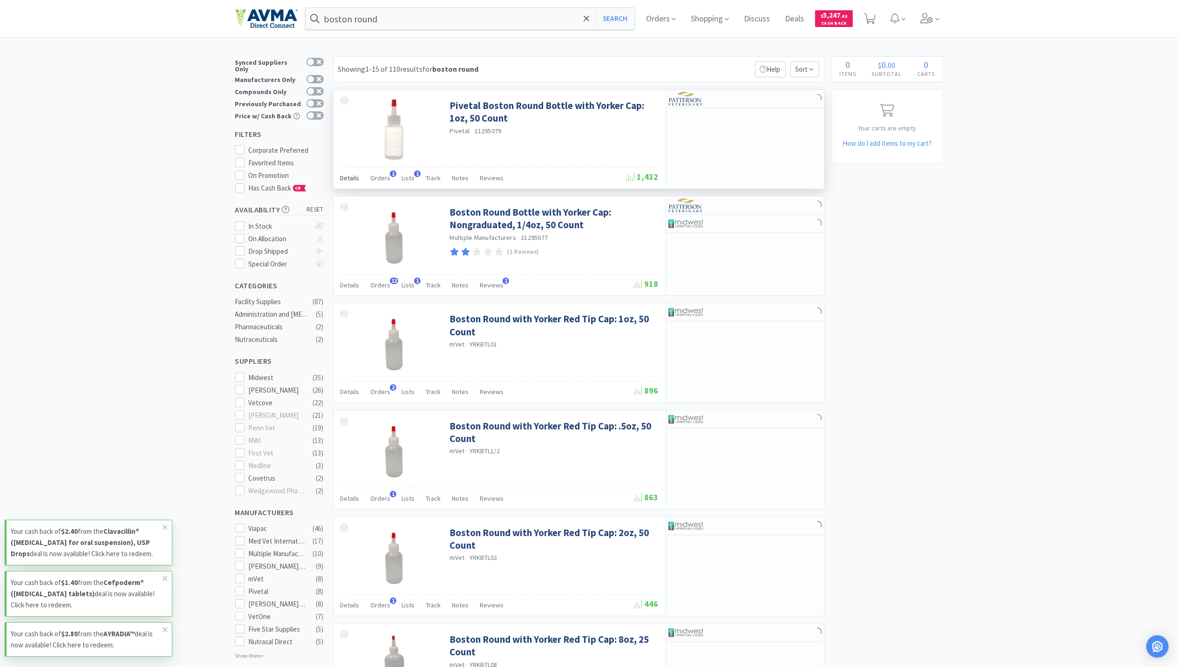
click at [354, 182] on span "Details" at bounding box center [349, 178] width 19 height 8
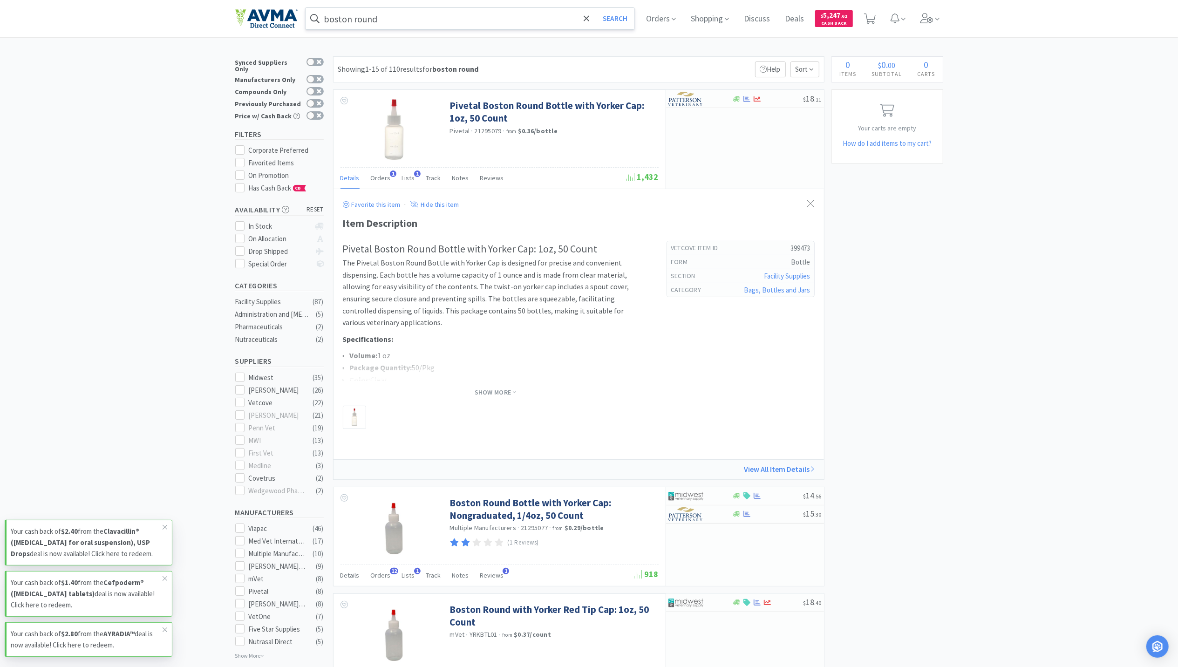
click at [422, 25] on input "boston round" at bounding box center [469, 18] width 329 height 21
click at [926, 13] on icon at bounding box center [926, 18] width 13 height 10
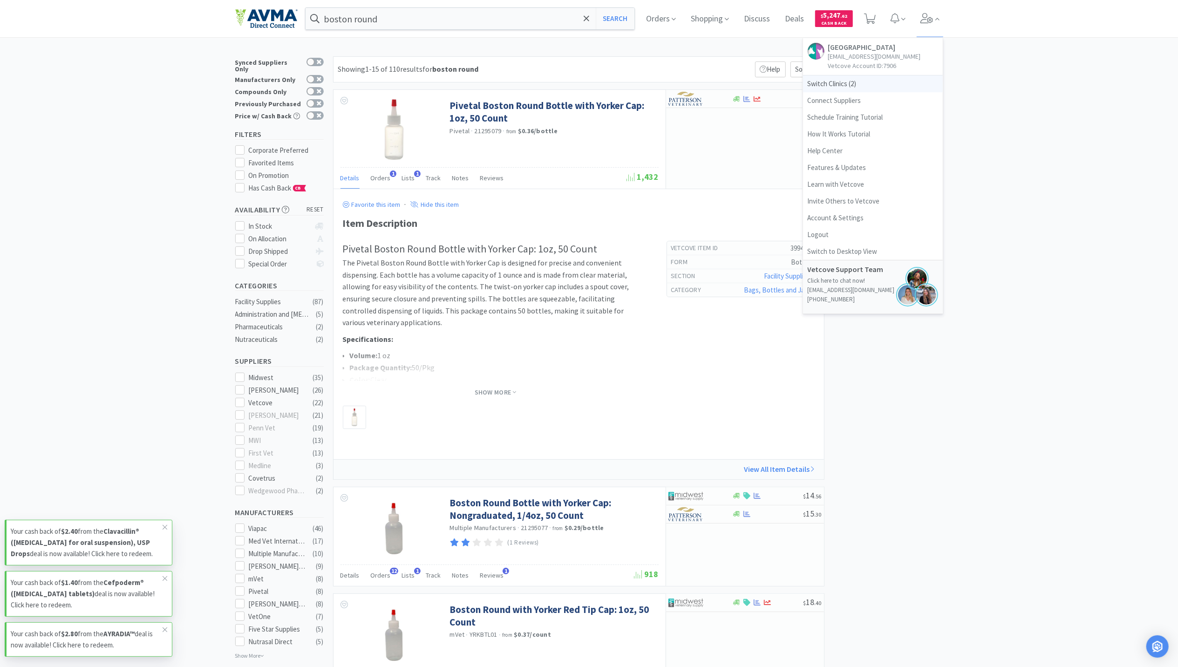
click at [814, 86] on span "Switch Clinics ( 2 )" at bounding box center [873, 83] width 140 height 17
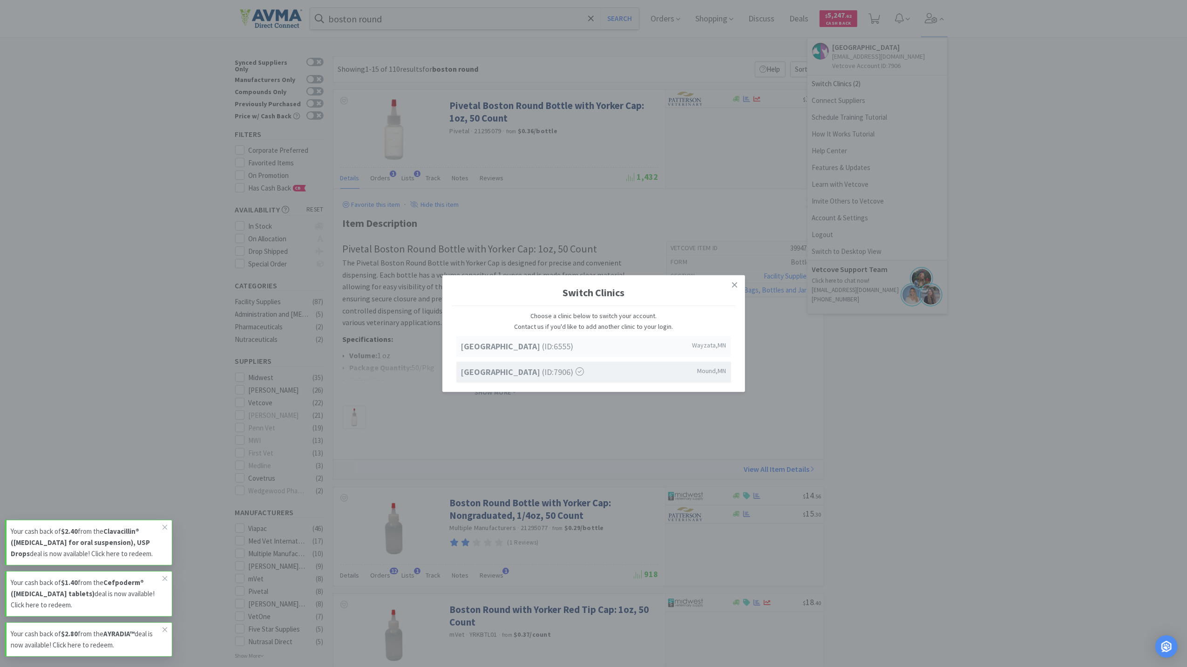
click at [542, 346] on strong "[GEOGRAPHIC_DATA]" at bounding box center [501, 346] width 81 height 11
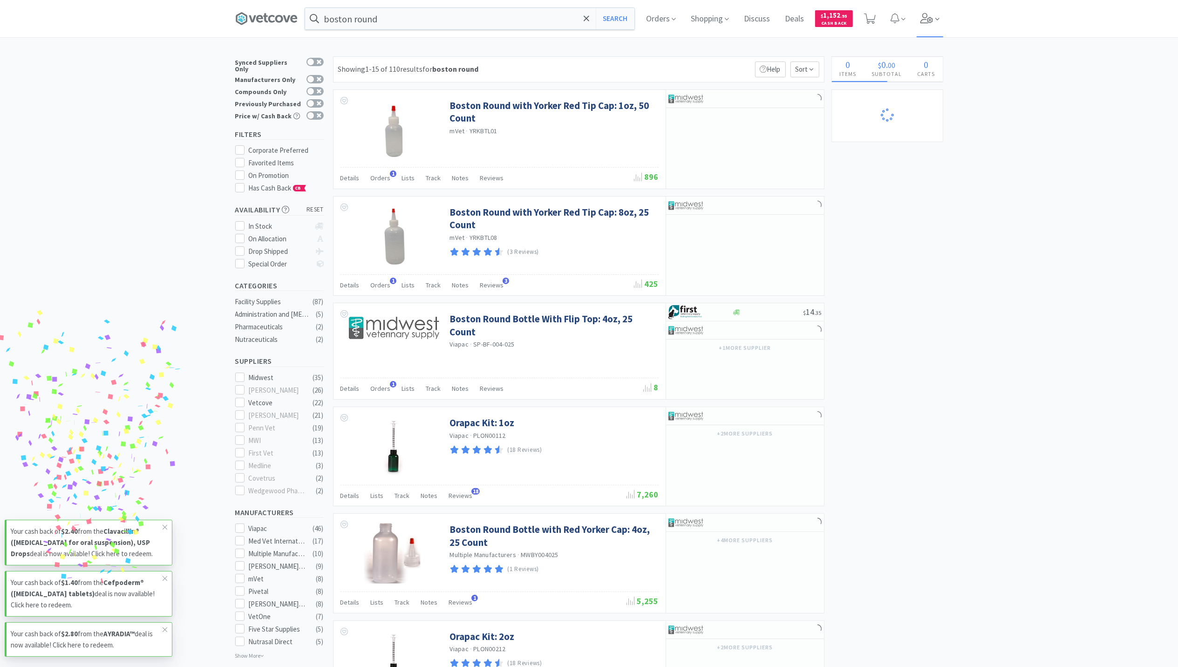
select select "2"
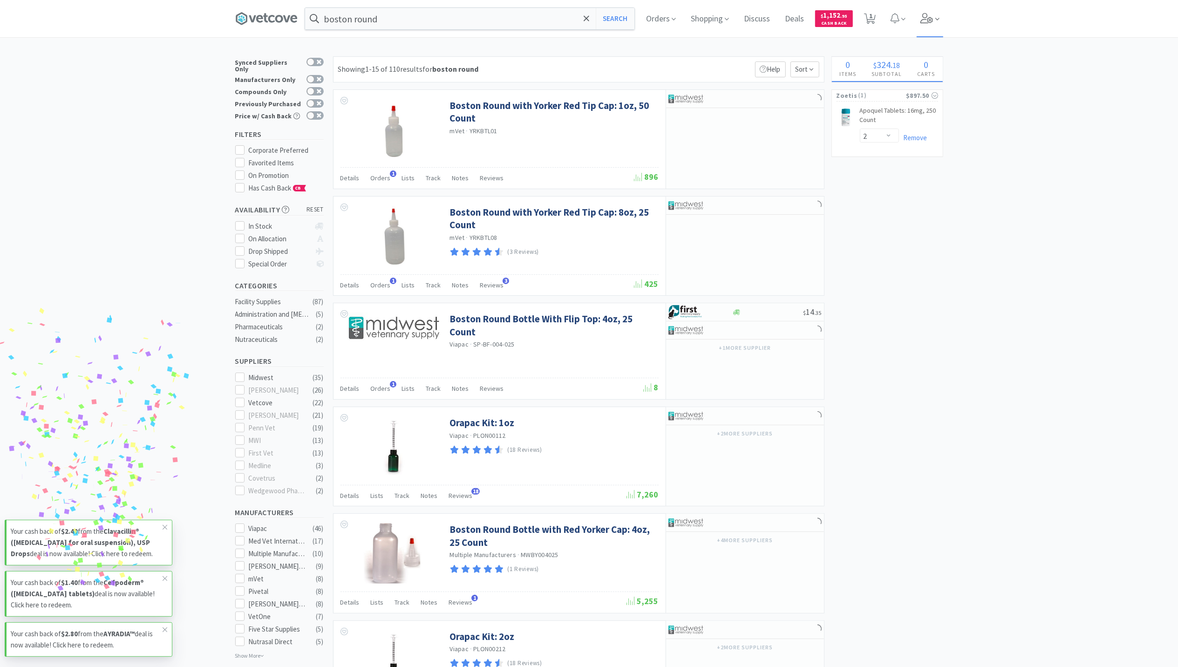
click at [921, 19] on span at bounding box center [929, 18] width 27 height 37
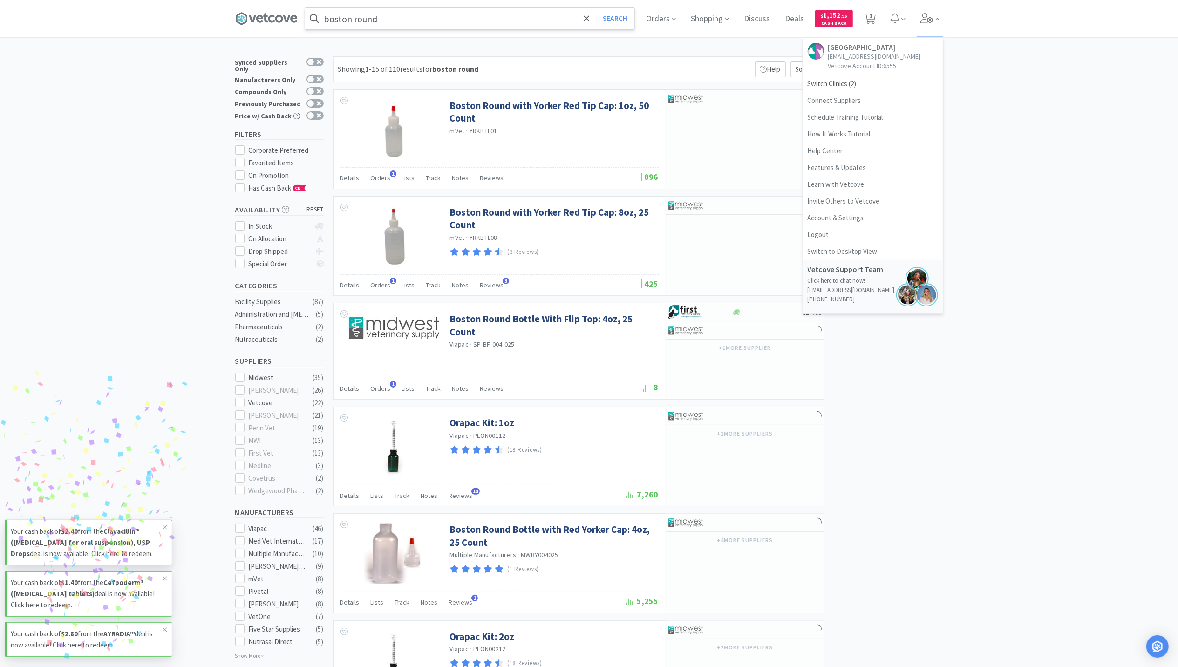
click at [427, 24] on input "boston round" at bounding box center [469, 18] width 329 height 21
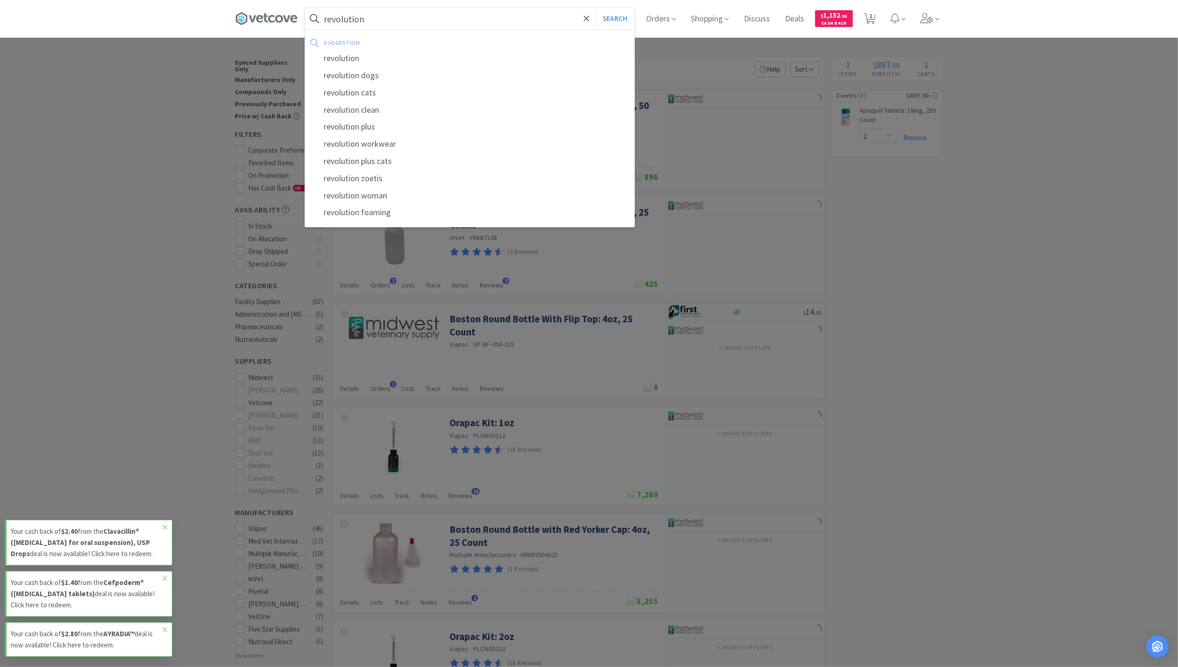
click at [596, 8] on button "Search" at bounding box center [615, 18] width 39 height 21
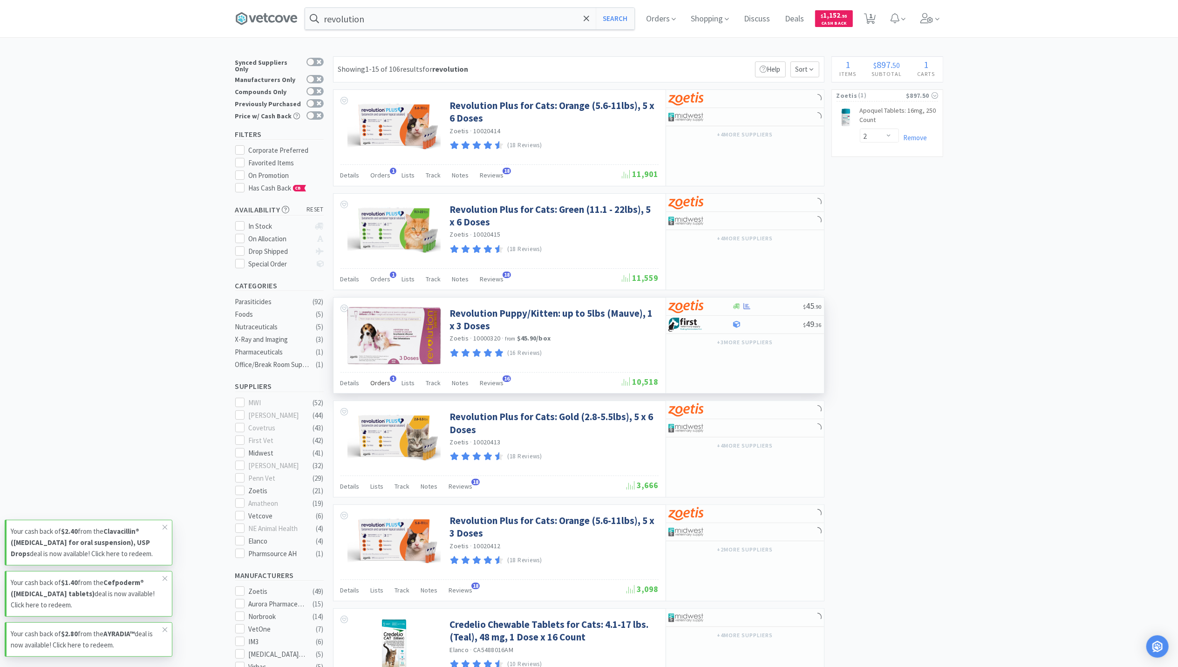
click at [384, 386] on span "Orders" at bounding box center [381, 383] width 20 height 8
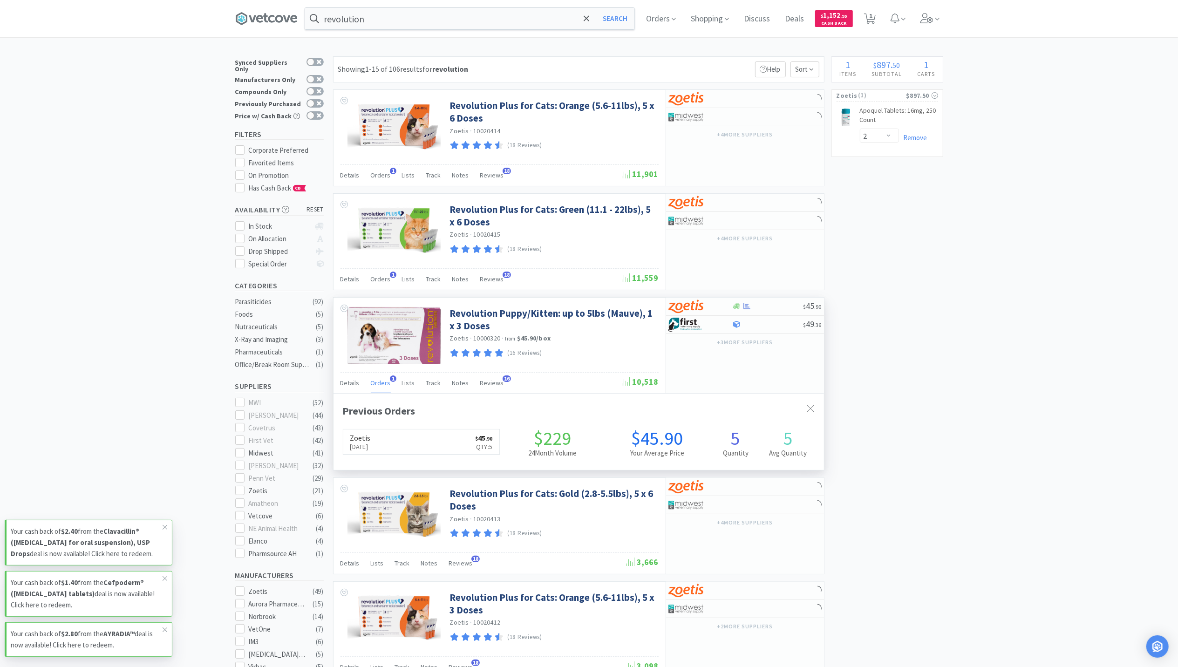
scroll to position [241, 490]
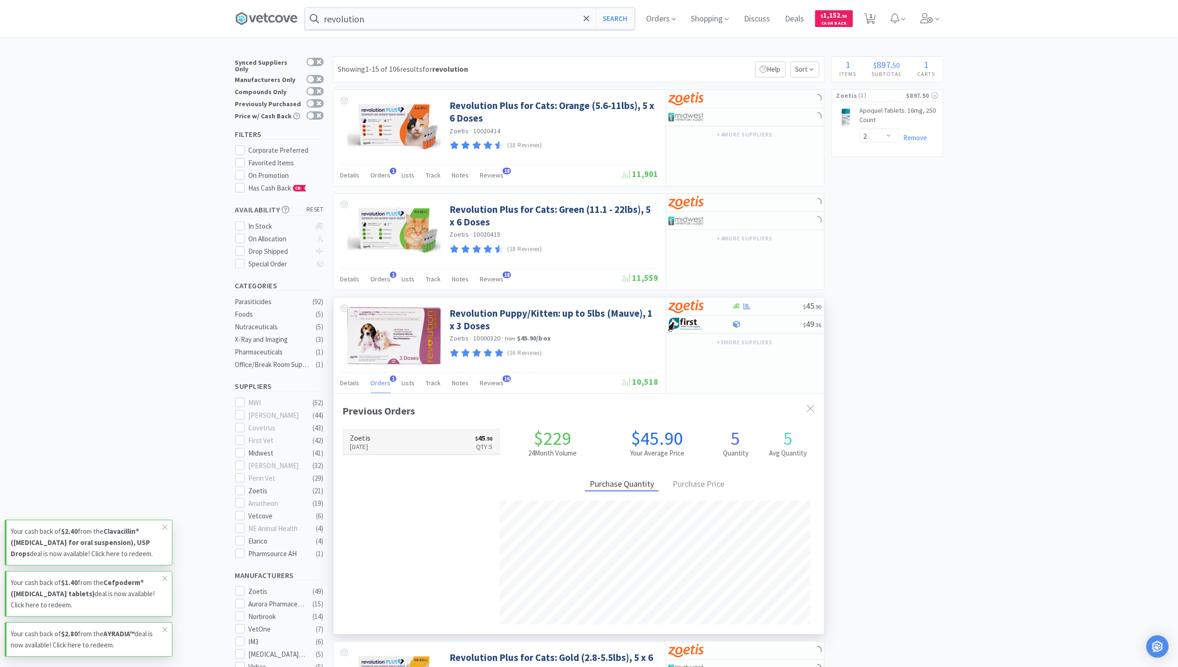
click at [371, 447] on p "Aug 21st, 2025" at bounding box center [360, 446] width 20 height 10
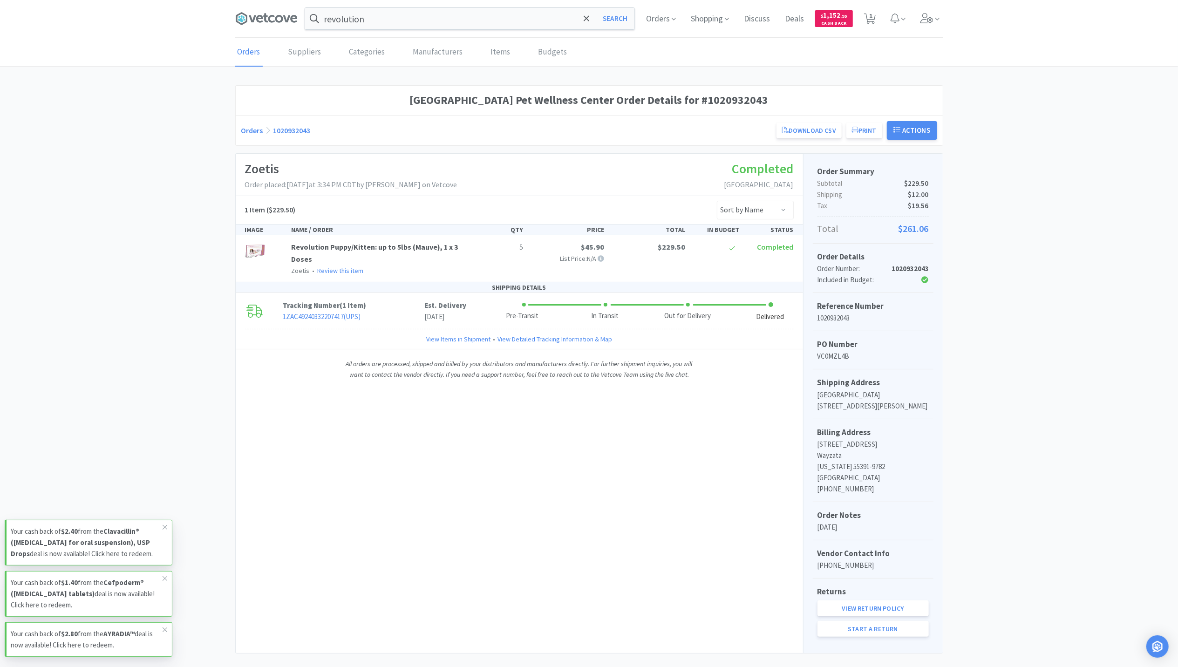
click at [569, 519] on div "Zoetis Order placed: August 21st, 2025 at 3:34 PM CDT by Kelly Parise on Vetcov…" at bounding box center [519, 404] width 567 height 500
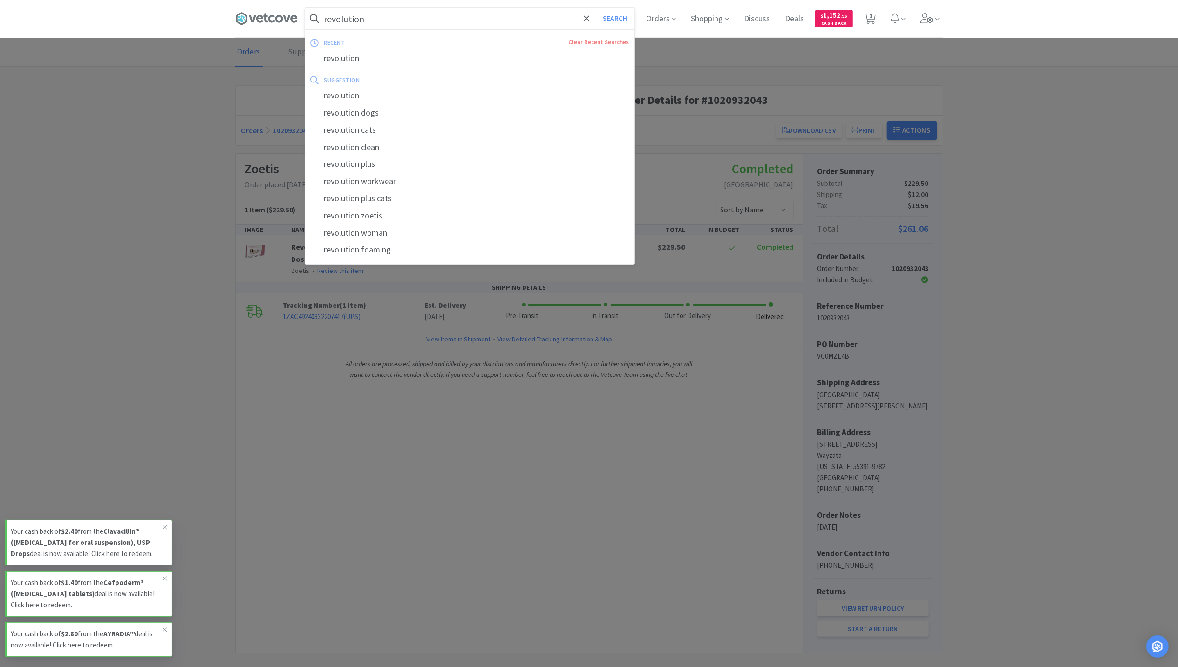
click at [358, 20] on input "revolution" at bounding box center [469, 18] width 329 height 21
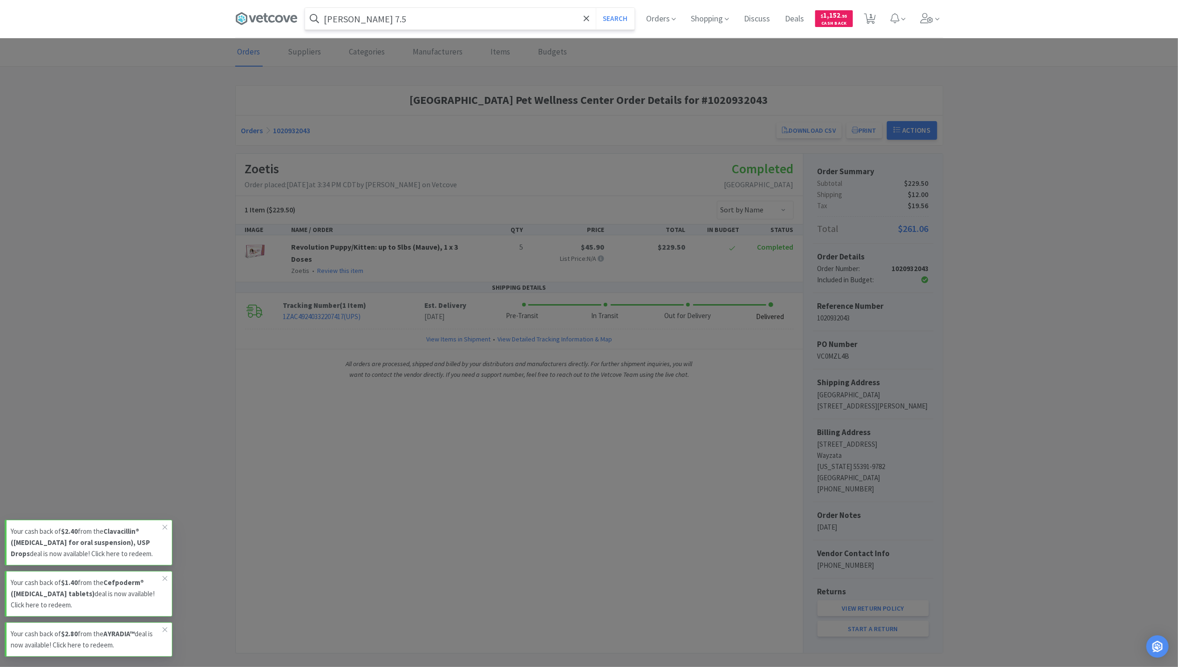
type input "genia 7.5"
click at [596, 8] on button "Search" at bounding box center [615, 18] width 39 height 21
select select "2"
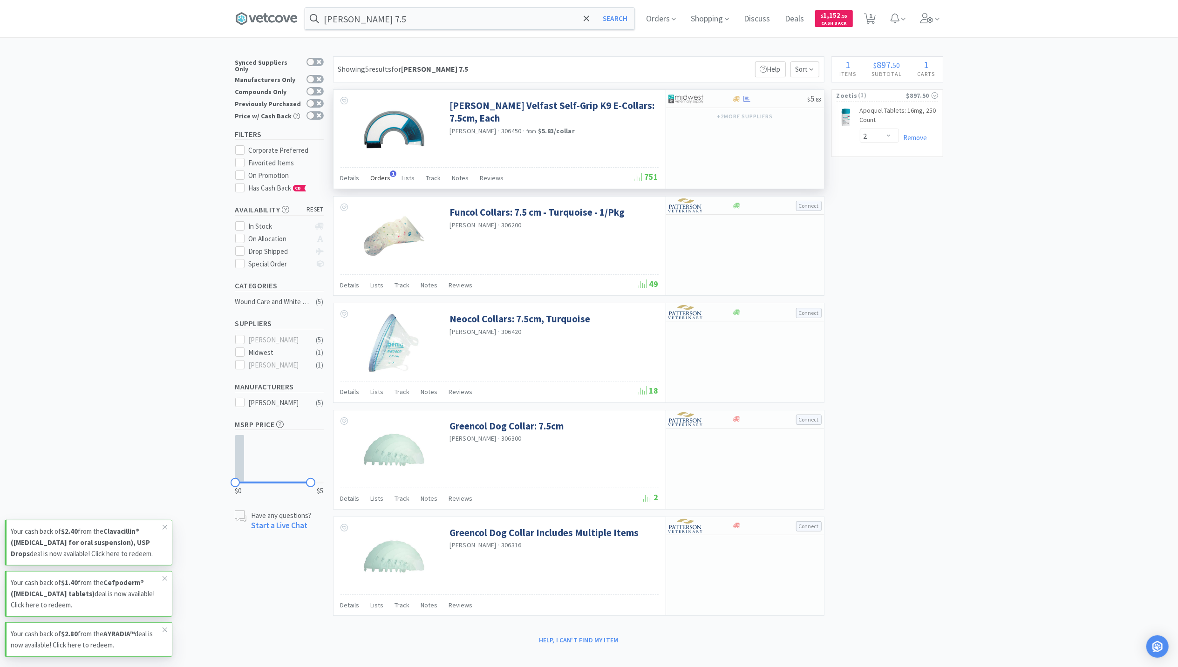
click at [380, 176] on span "Orders" at bounding box center [381, 178] width 20 height 8
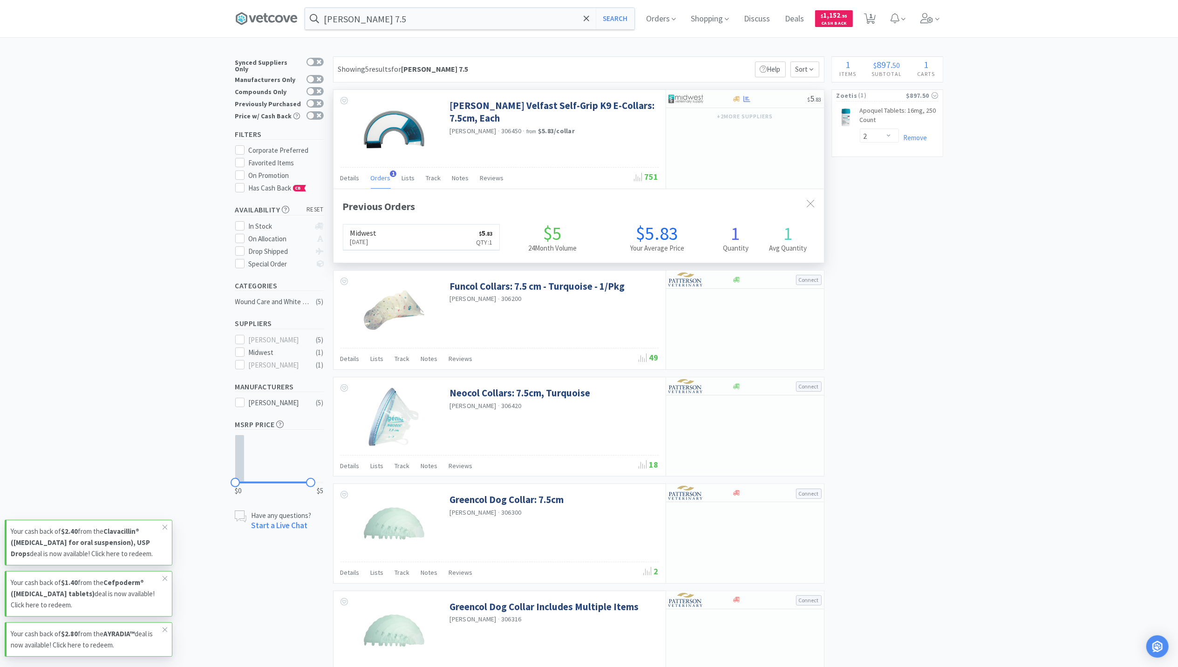
scroll to position [241, 490]
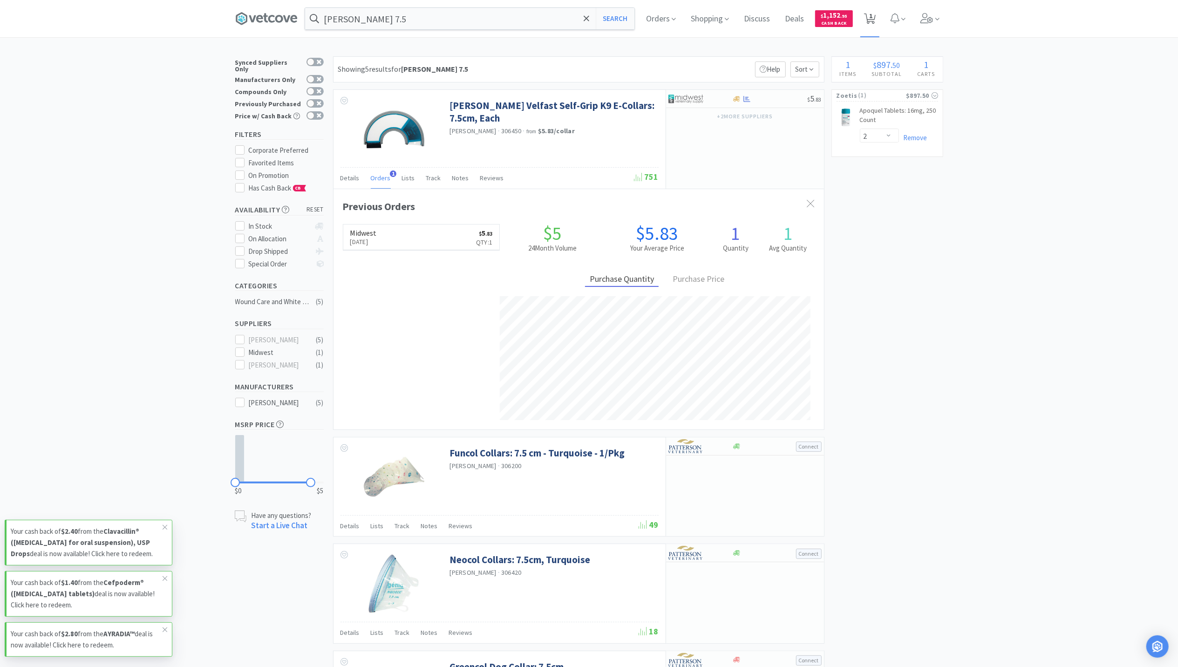
click at [872, 26] on span "1" at bounding box center [870, 15] width 3 height 37
select select "2"
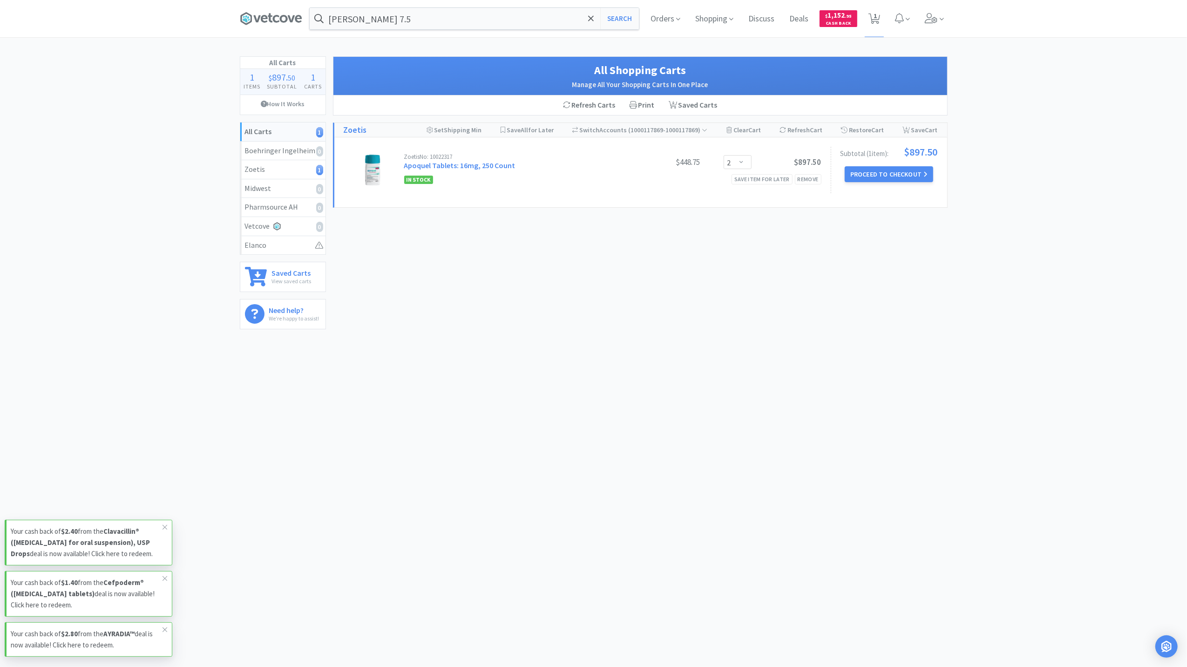
click at [960, 19] on div "genia 7.5 Search Orders Shopping Discuss Discuss Deals Deals $ 1,152 . 95 Cash …" at bounding box center [593, 18] width 1187 height 37
click at [928, 16] on icon at bounding box center [931, 18] width 13 height 10
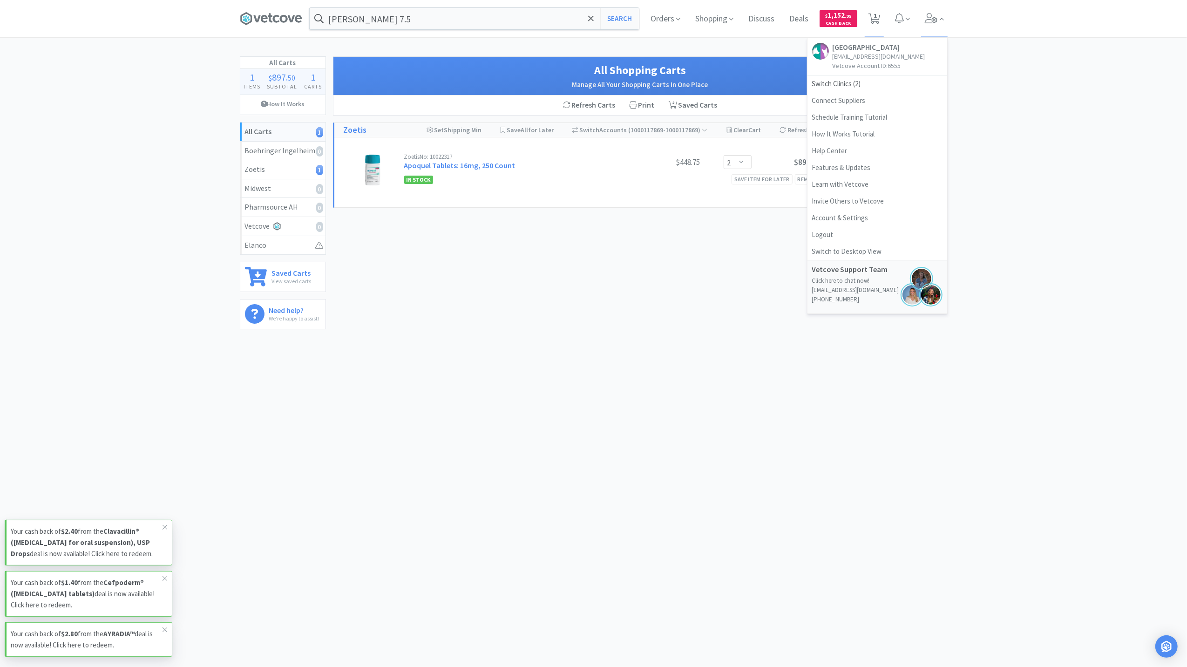
click at [1014, 168] on div "All Carts 1 Items $ 897 . 50 Subtotal 1 Carts How It Works All Carts 1 Boehring…" at bounding box center [593, 196] width 1187 height 280
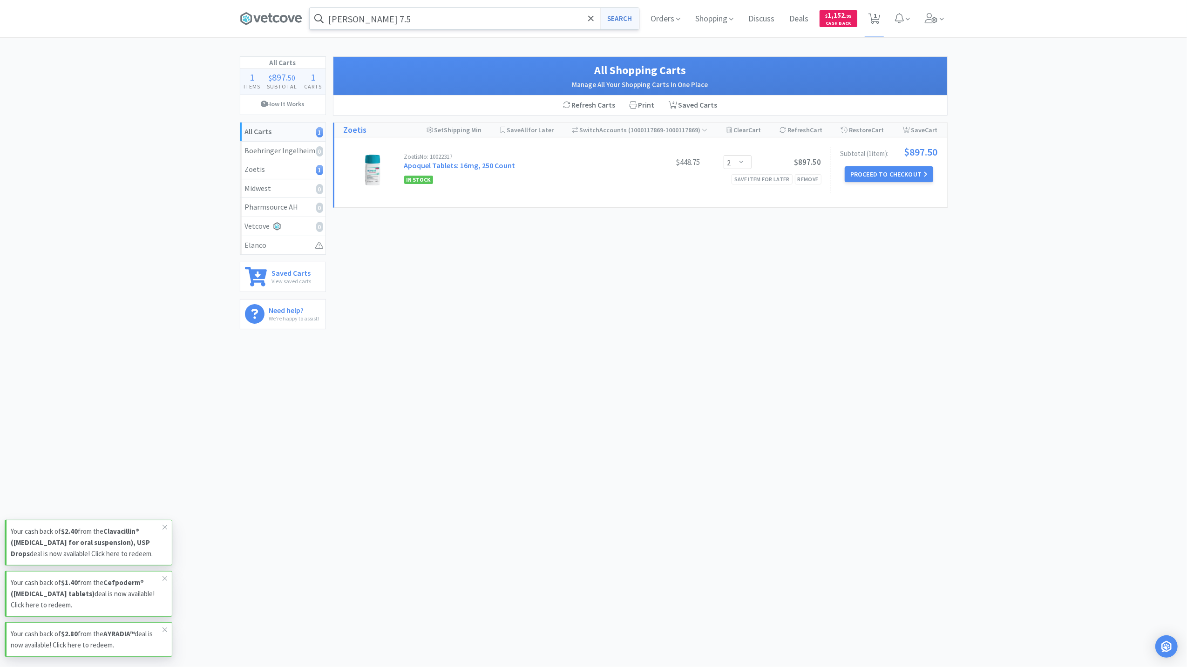
click at [617, 20] on button "Search" at bounding box center [619, 18] width 39 height 21
select select "2"
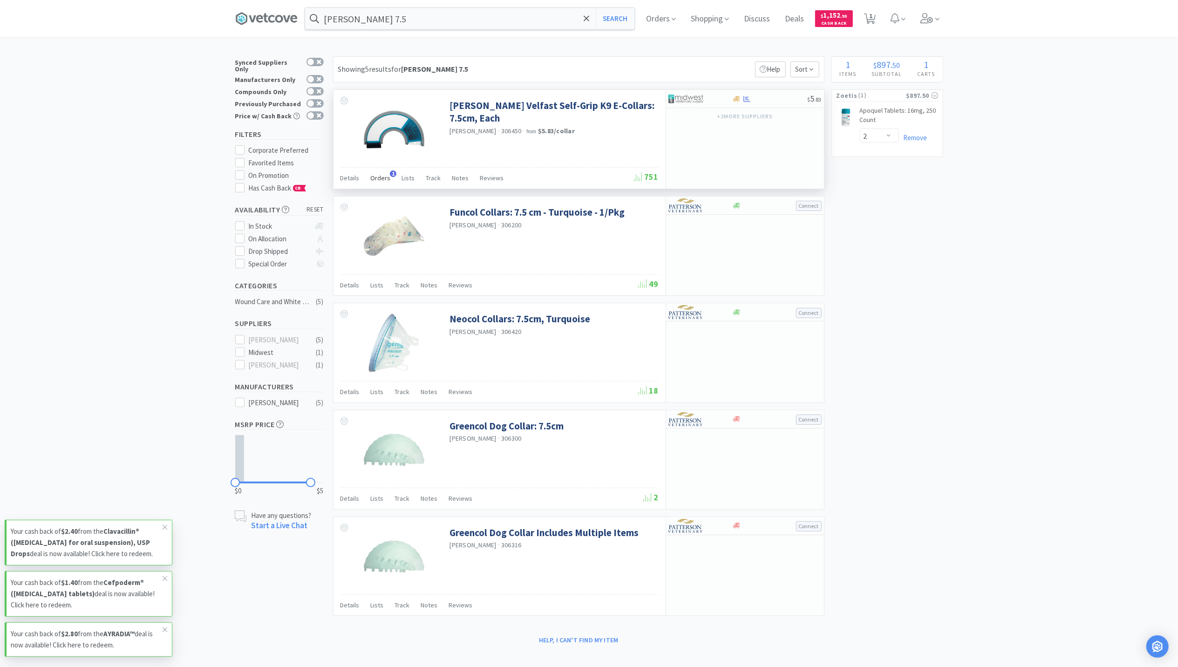
click at [380, 179] on span "Orders" at bounding box center [381, 178] width 20 height 8
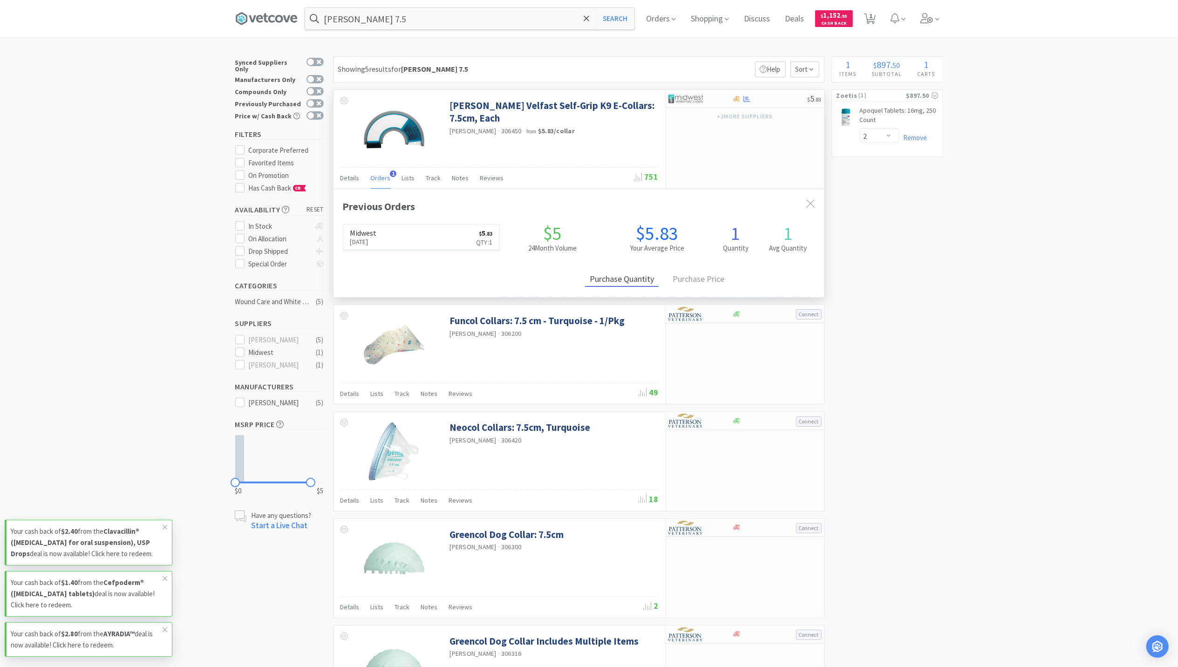
scroll to position [241, 490]
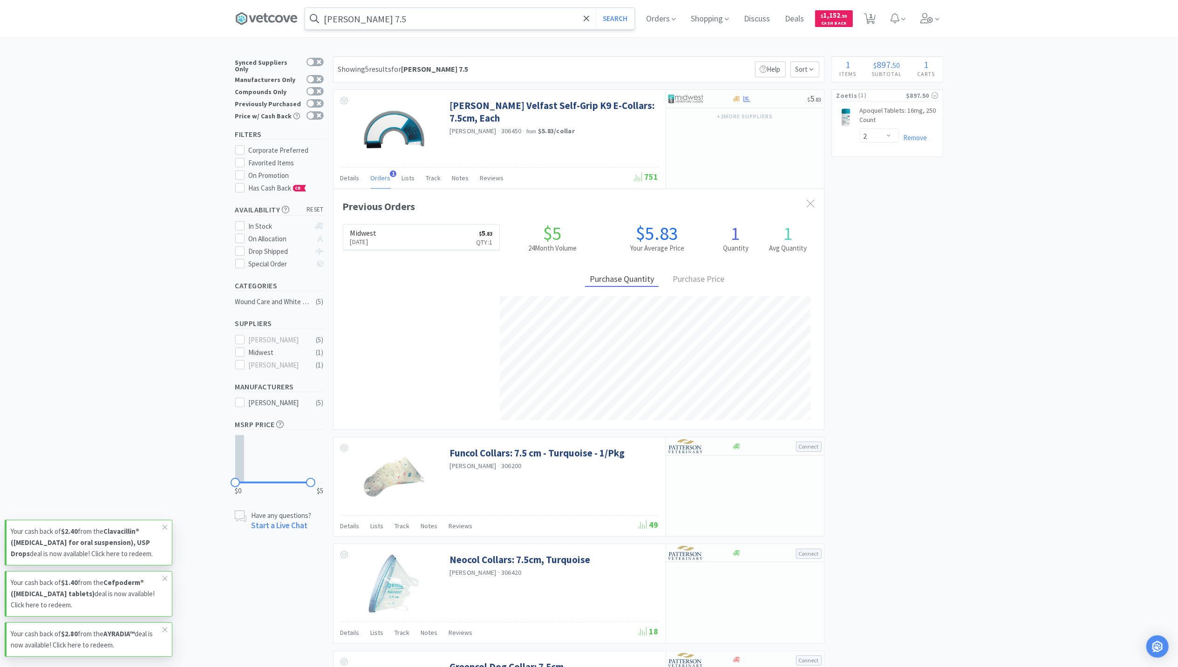
click at [407, 17] on input "genia 7.5" at bounding box center [469, 18] width 329 height 21
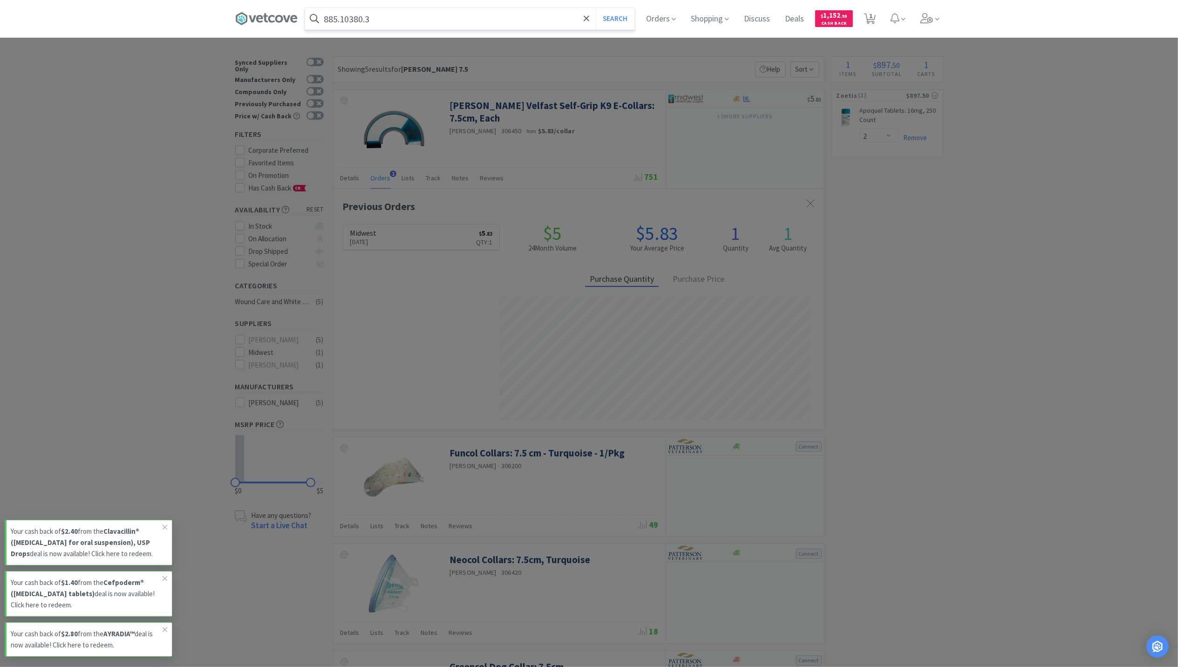
click at [596, 8] on button "Search" at bounding box center [615, 18] width 39 height 21
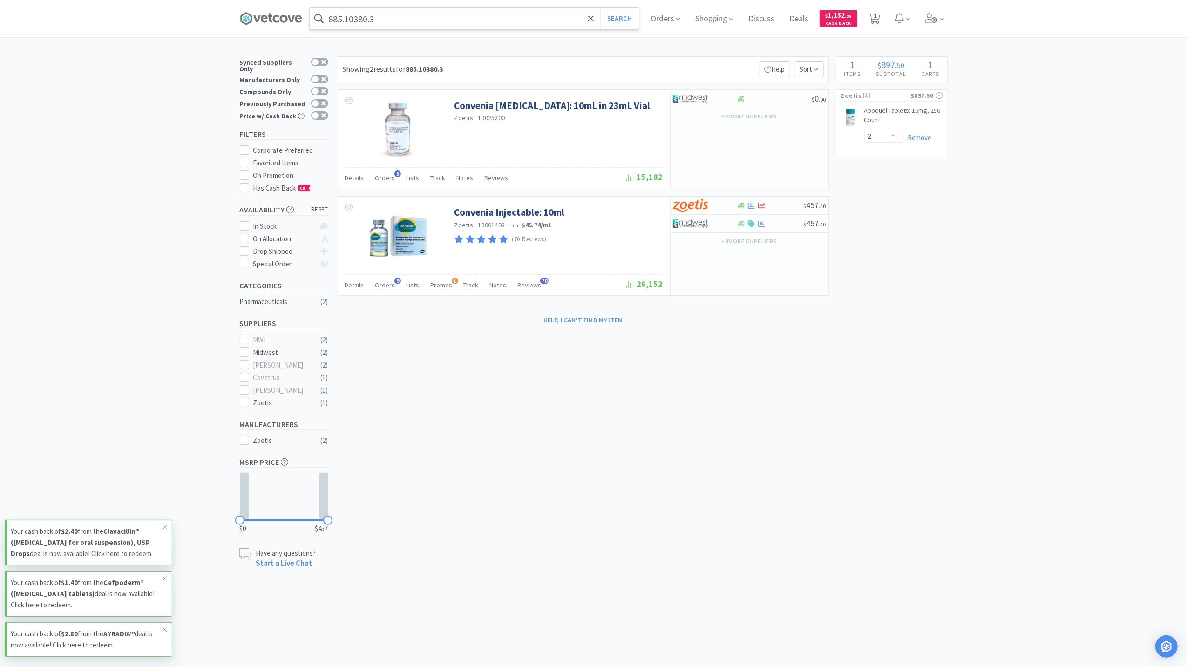
click at [526, 27] on input "885.10380.3" at bounding box center [474, 18] width 329 height 21
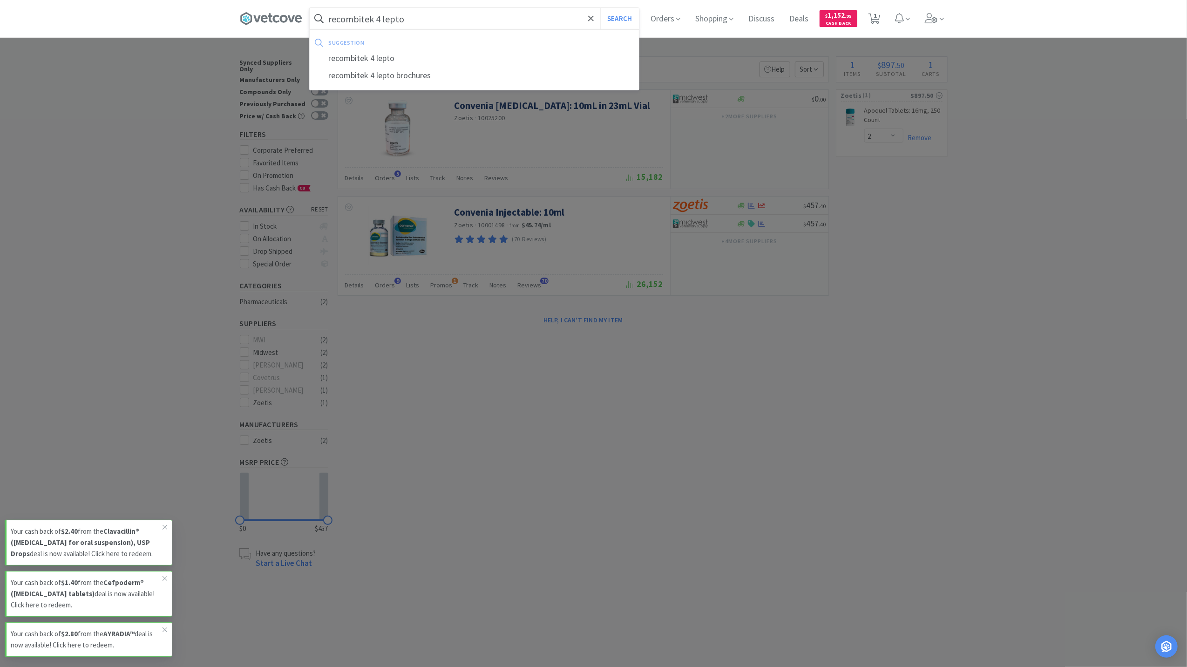
type input "recombitek 4 lepto"
click at [600, 8] on button "Search" at bounding box center [619, 18] width 39 height 21
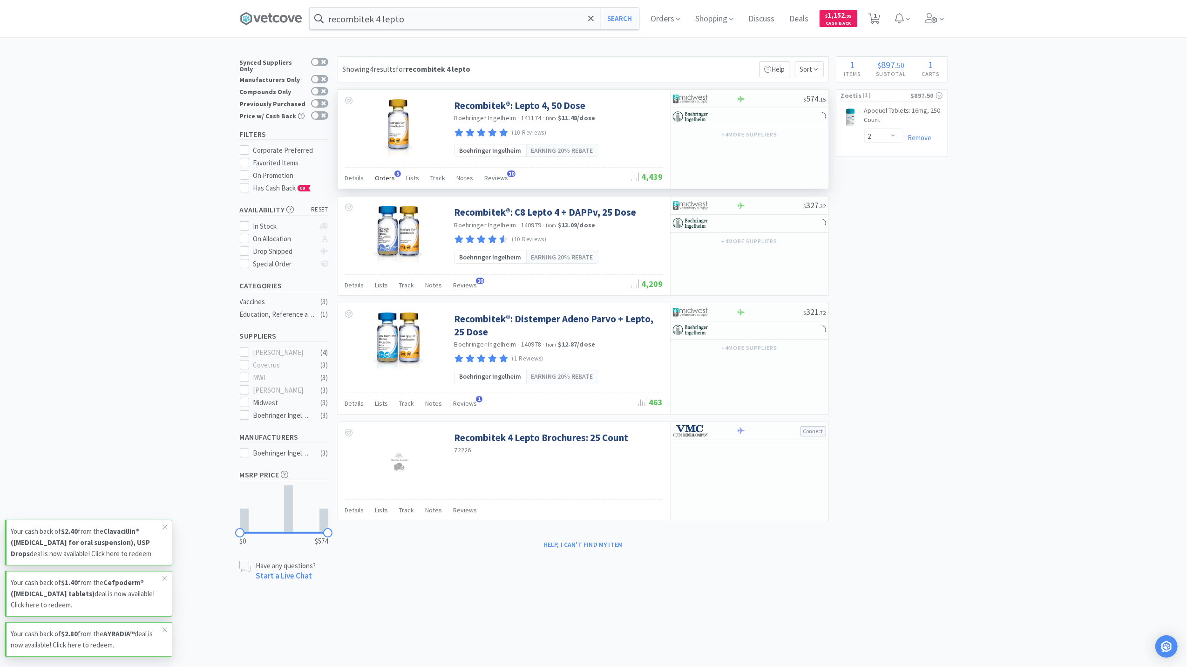
click at [379, 177] on span "Orders" at bounding box center [385, 178] width 20 height 8
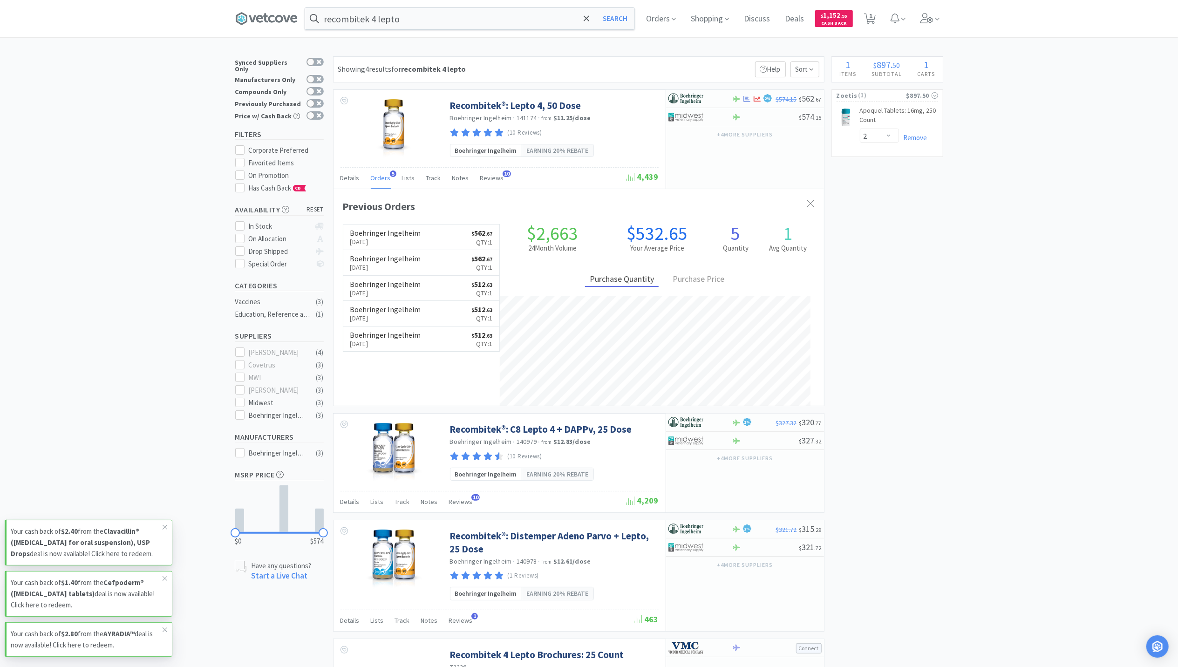
scroll to position [241, 490]
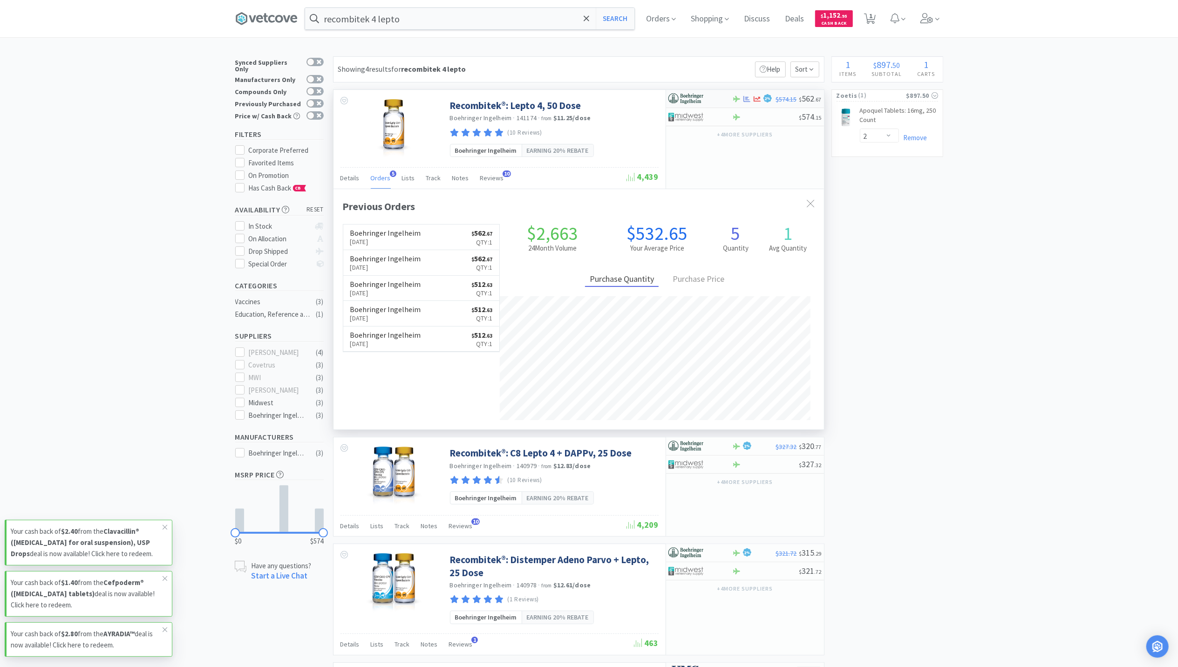
click at [747, 104] on div "2 %" at bounding box center [754, 98] width 44 height 11
select select "1"
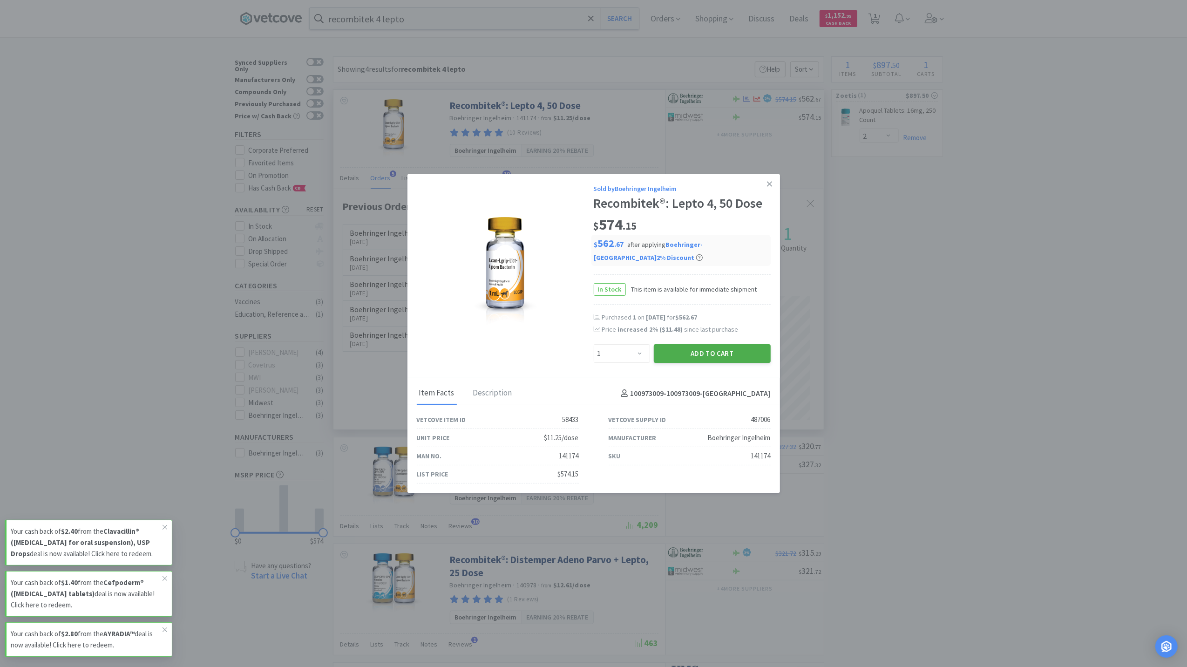
click at [704, 351] on button "Add to Cart" at bounding box center [712, 353] width 117 height 19
select select "1"
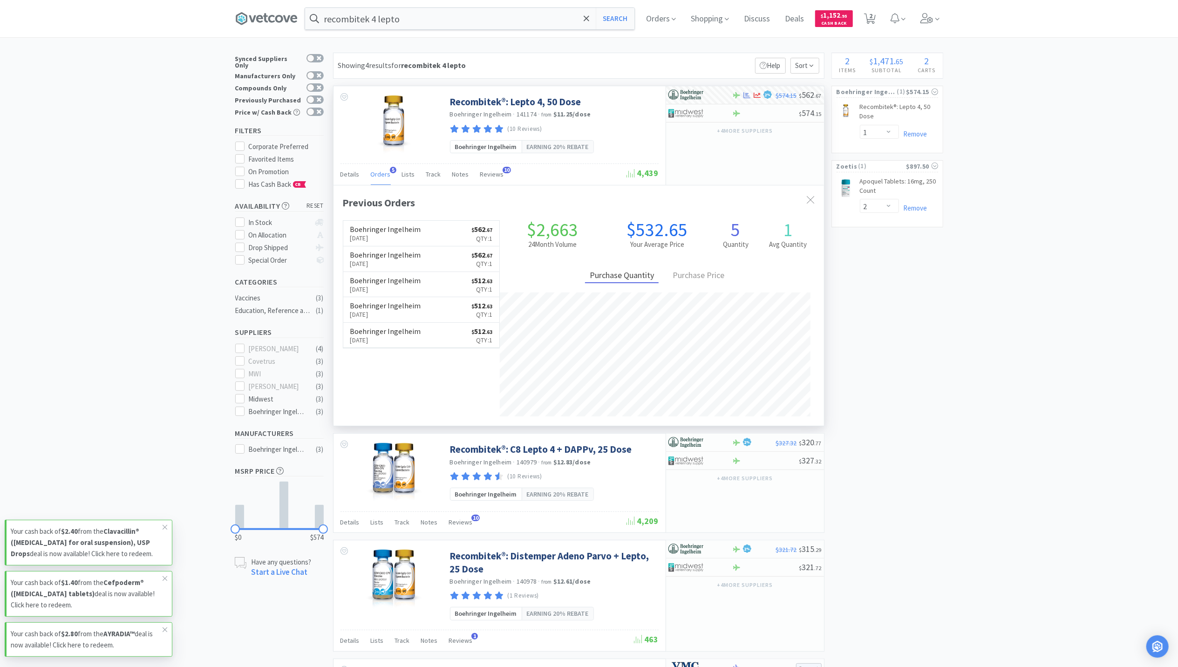
scroll to position [0, 0]
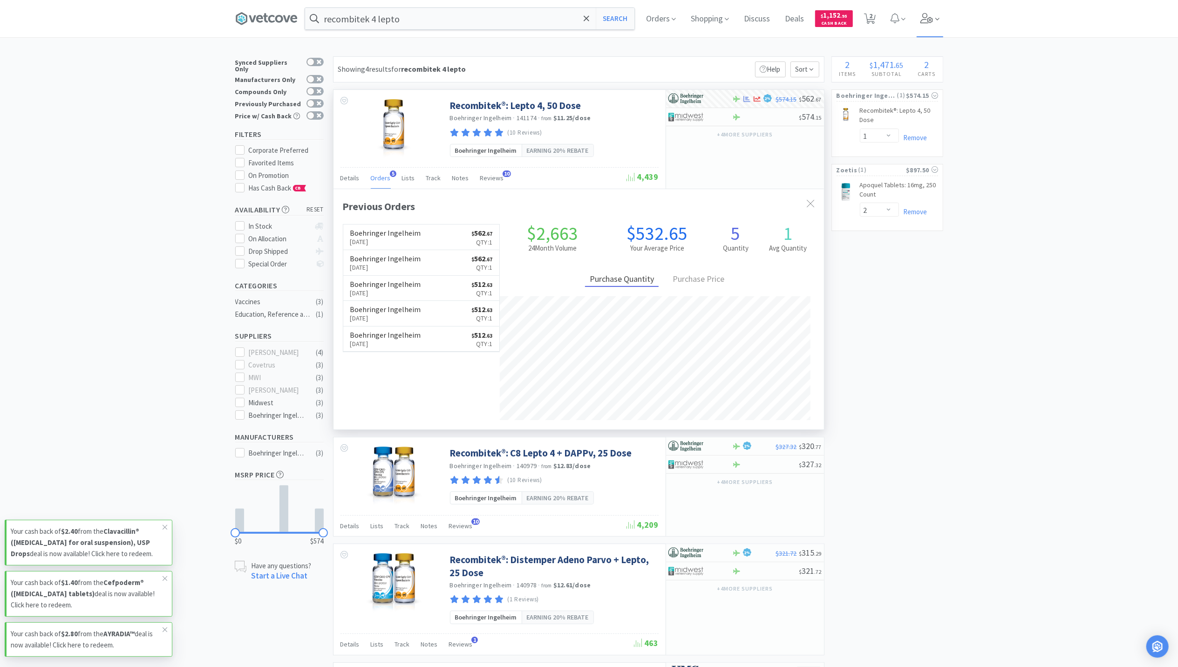
click at [933, 15] on icon at bounding box center [926, 18] width 13 height 10
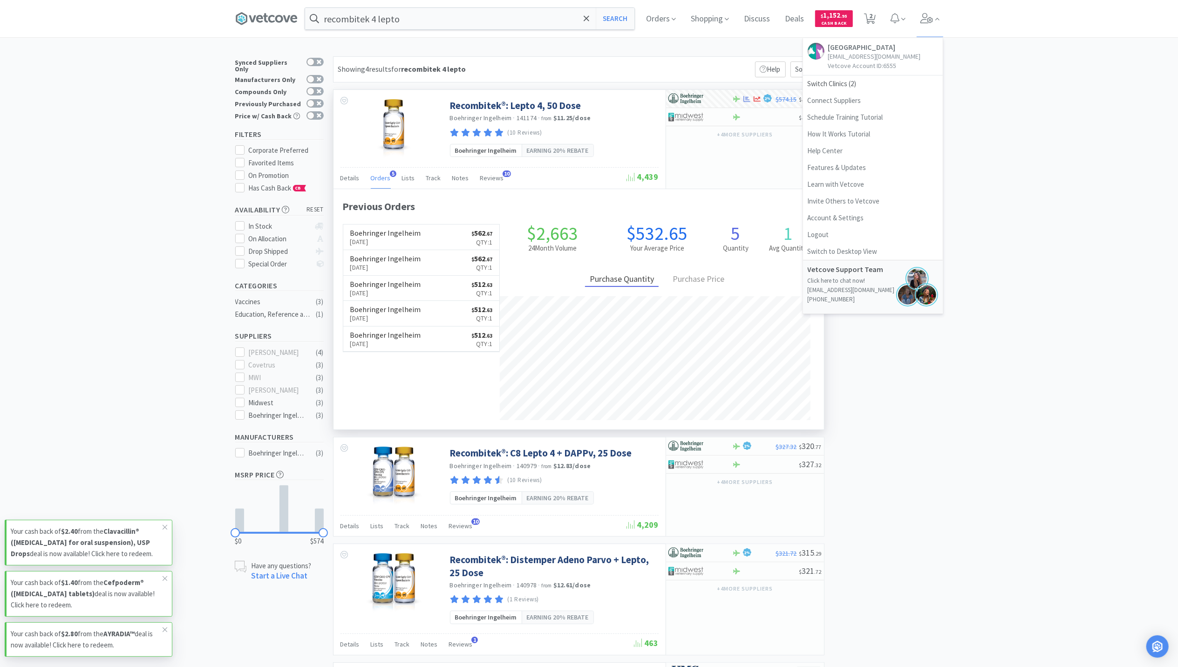
click at [956, 59] on div "× Filter Results Synced Suppliers Only Manufacturers Only Compounds Only Previo…" at bounding box center [589, 424] width 1178 height 737
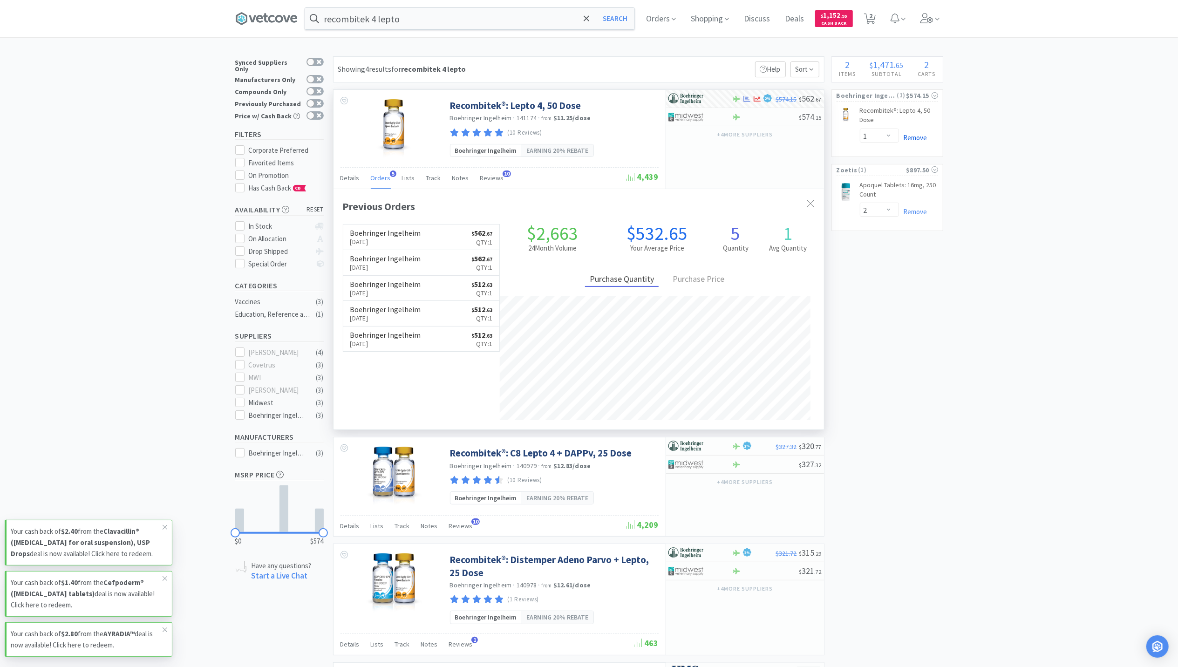
click at [915, 141] on link "Remove" at bounding box center [913, 137] width 28 height 9
click at [869, 155] on span "( 1 )" at bounding box center [881, 152] width 49 height 9
click at [872, 21] on span "1" at bounding box center [870, 15] width 3 height 37
select select "2"
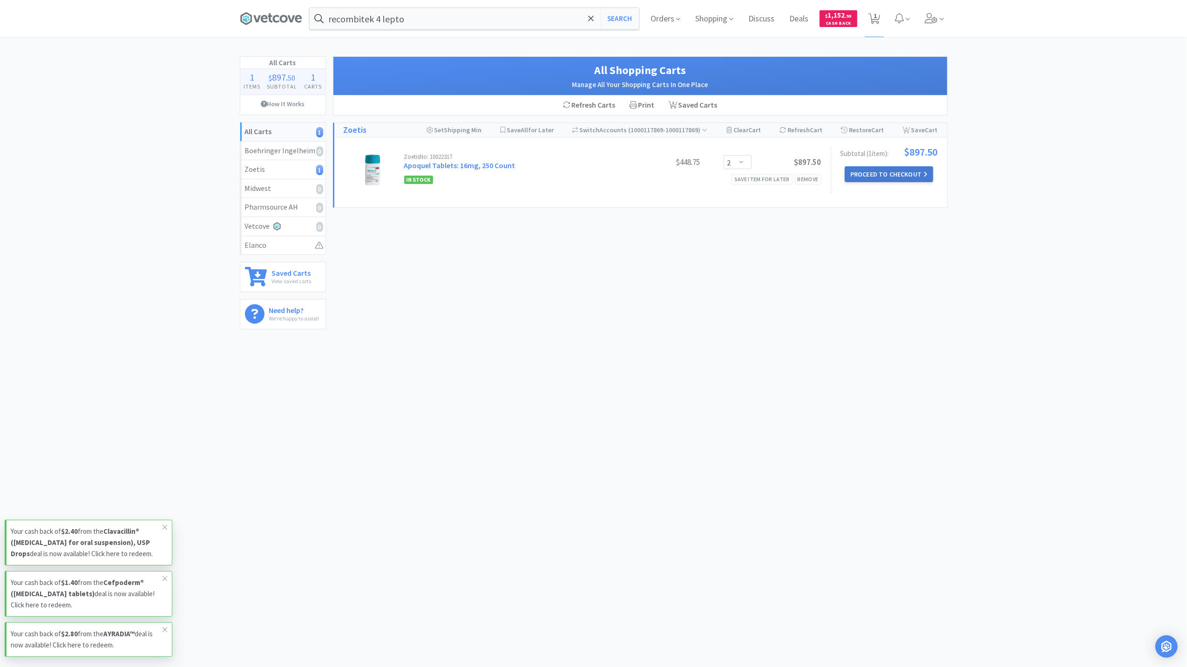
click at [865, 170] on button "Proceed to Checkout" at bounding box center [889, 174] width 88 height 16
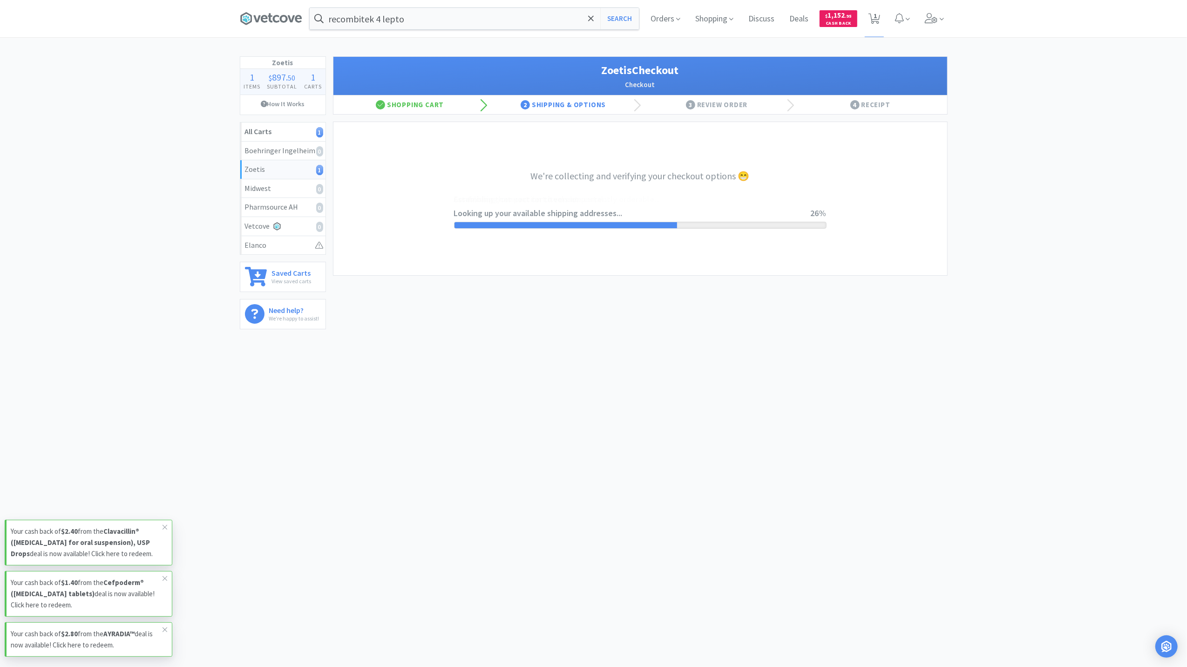
select select "invoice"
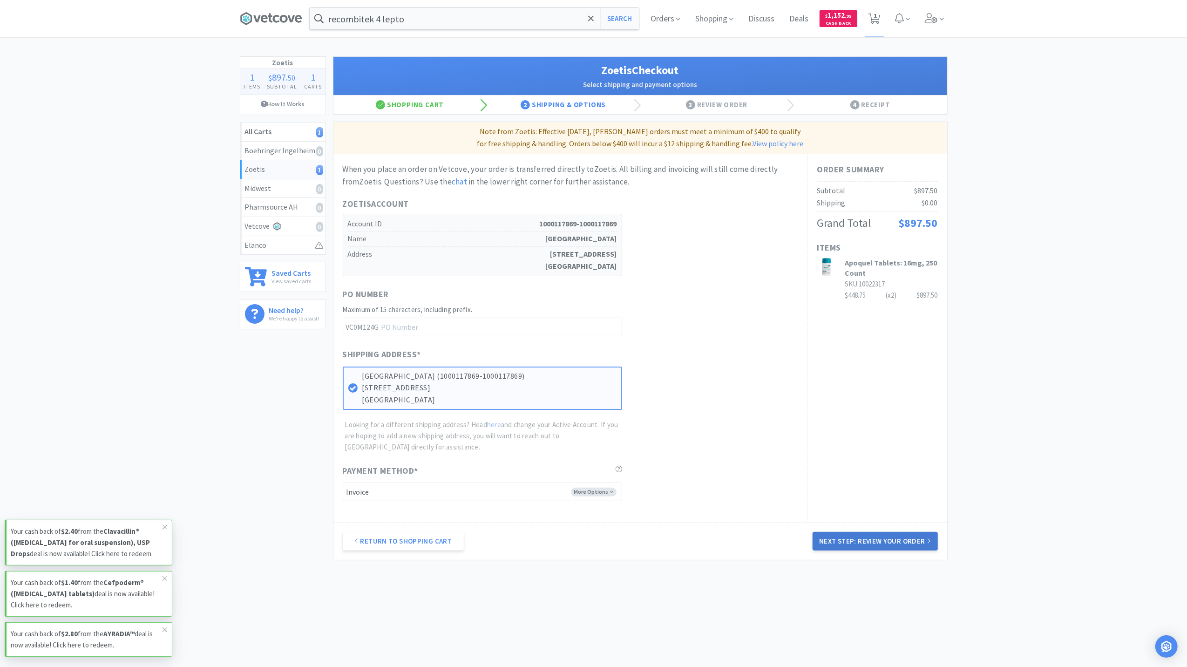
click at [839, 549] on button "Next Step: Review Your Order" at bounding box center [875, 541] width 125 height 19
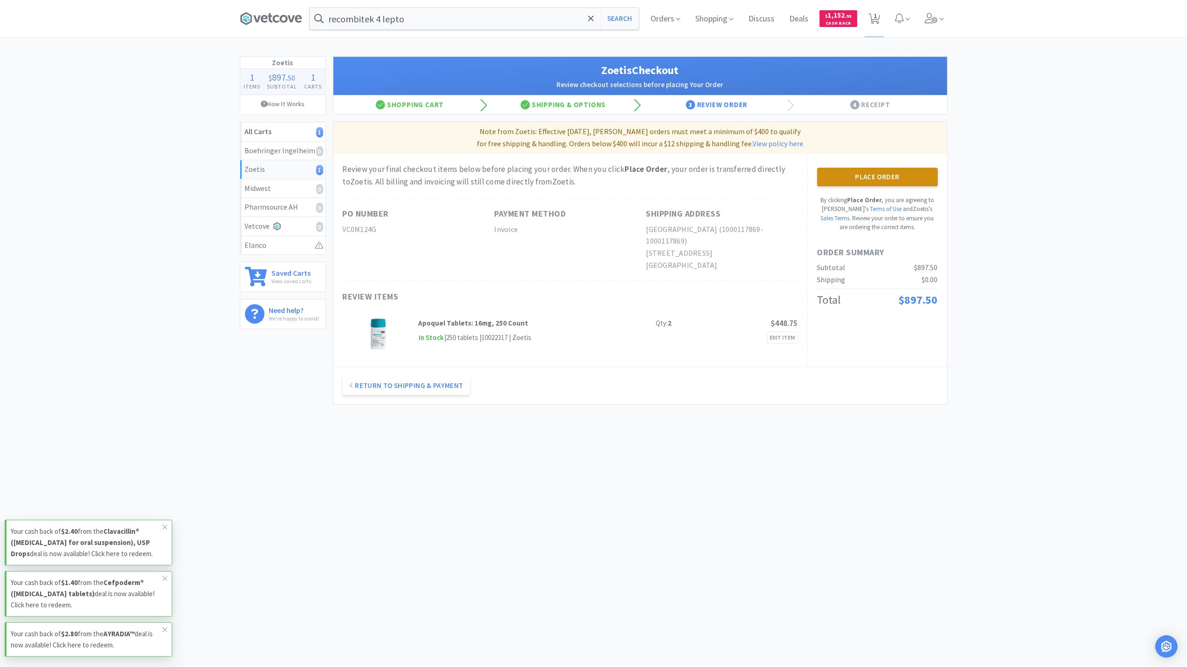
click at [889, 184] on button "Place Order" at bounding box center [877, 177] width 121 height 19
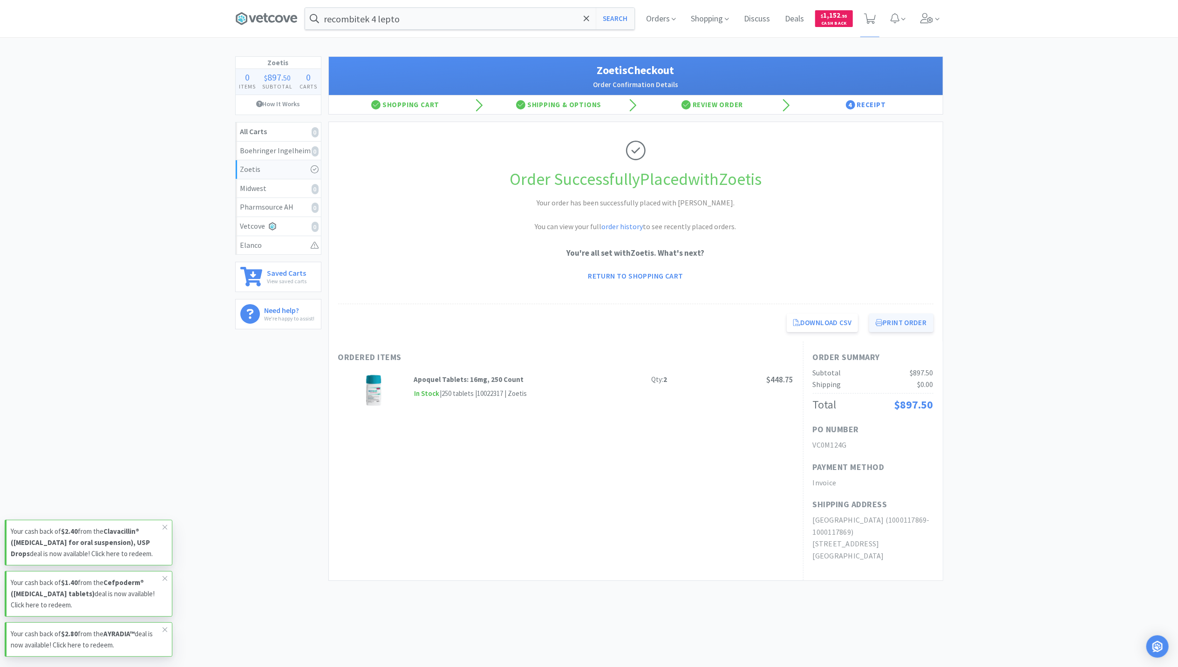
click at [881, 324] on button "Print Order" at bounding box center [901, 322] width 64 height 19
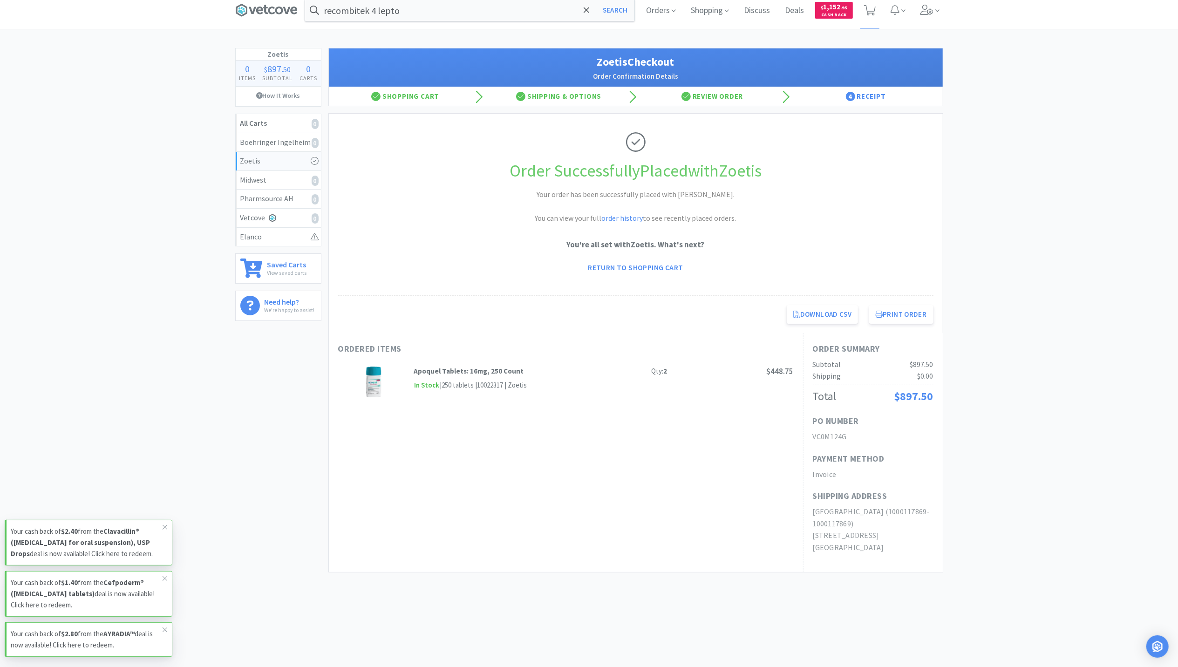
scroll to position [11, 0]
click at [129, 64] on div "Zoetis 0 Items $ 897 . 50 Subtotal 0 Carts How It Works All Carts 0 Boehringer …" at bounding box center [589, 317] width 1178 height 541
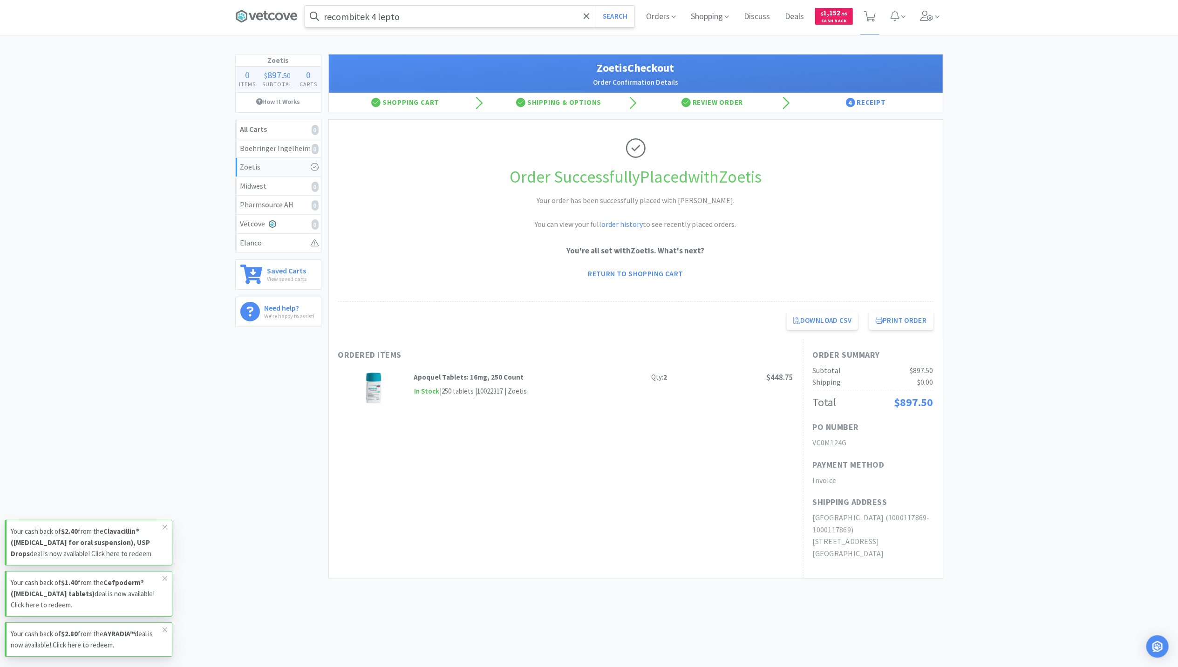
scroll to position [0, 0]
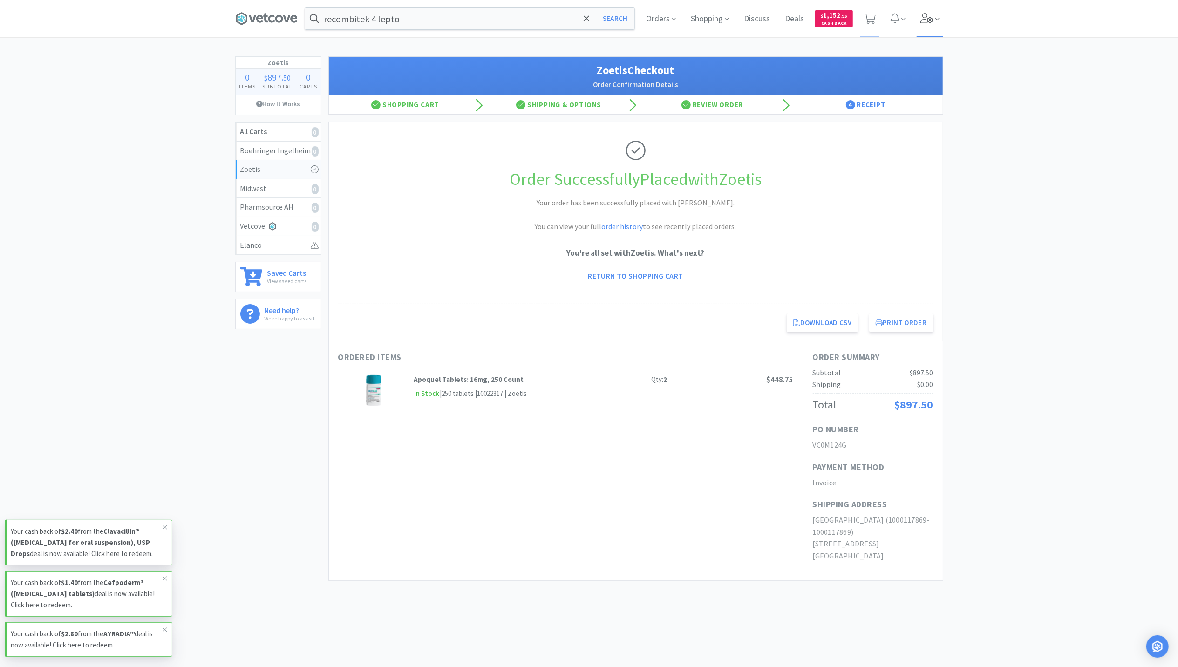
click at [929, 18] on icon at bounding box center [926, 18] width 13 height 10
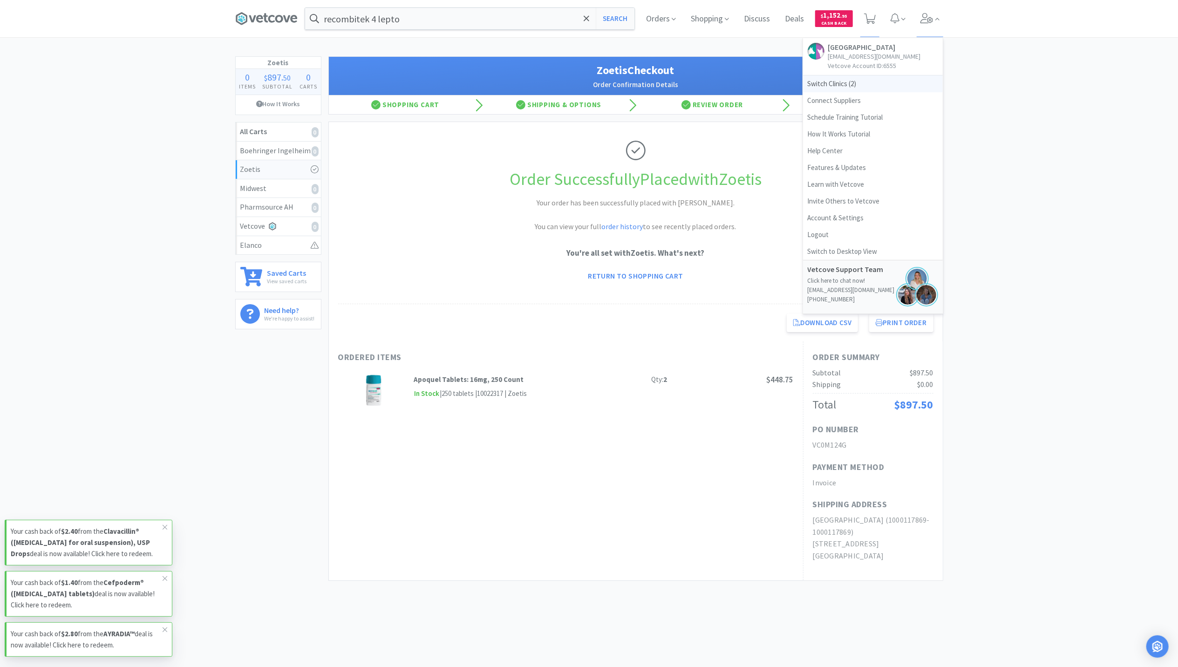
click at [818, 90] on span "Switch Clinics ( 2 )" at bounding box center [873, 83] width 140 height 17
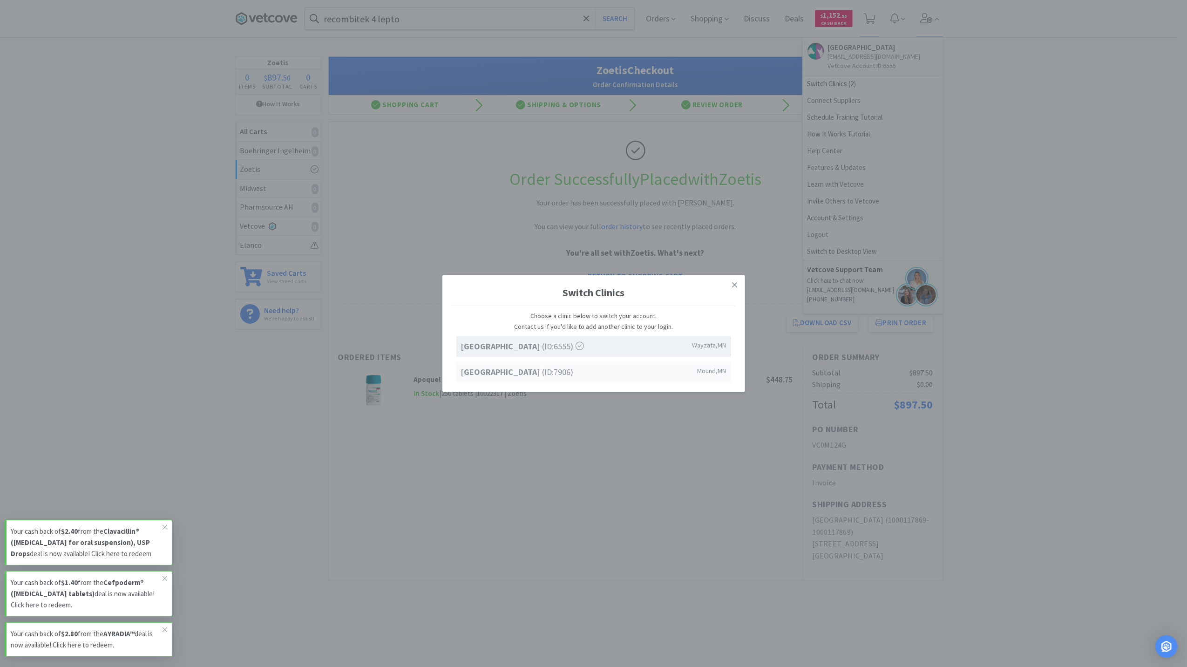
click at [499, 361] on div "Westonka Animal Hospital (ID: 7906 ) Mound , MN" at bounding box center [593, 371] width 275 height 21
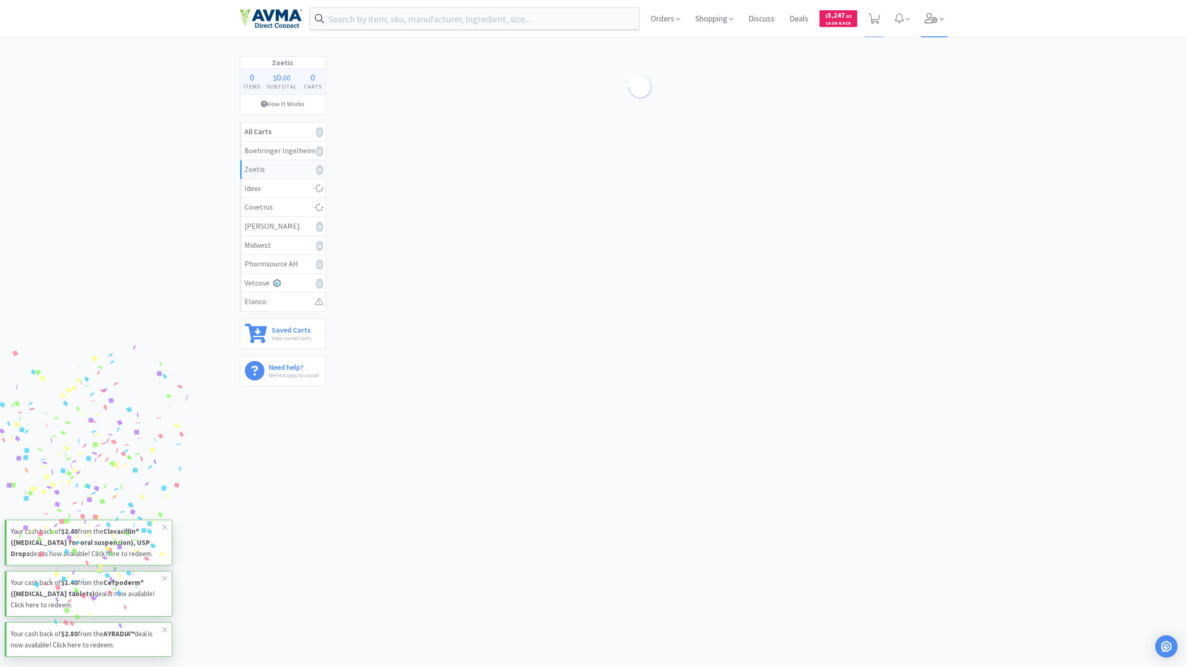
click at [931, 20] on icon at bounding box center [931, 18] width 13 height 10
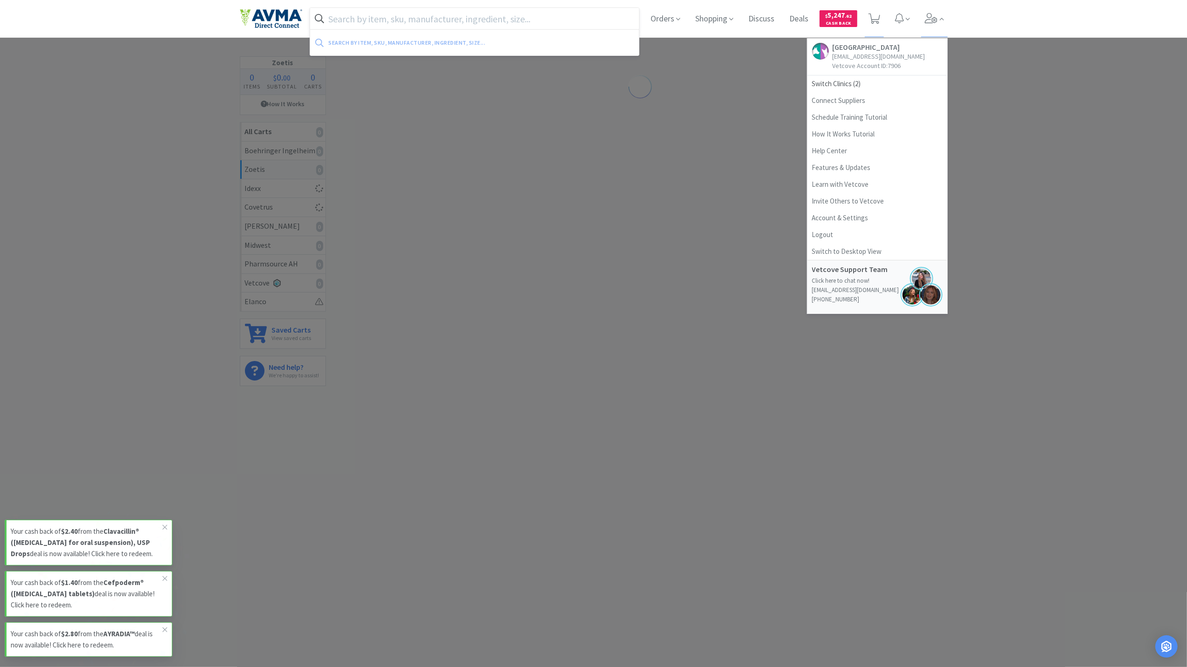
click at [351, 24] on input "text" at bounding box center [474, 18] width 329 height 21
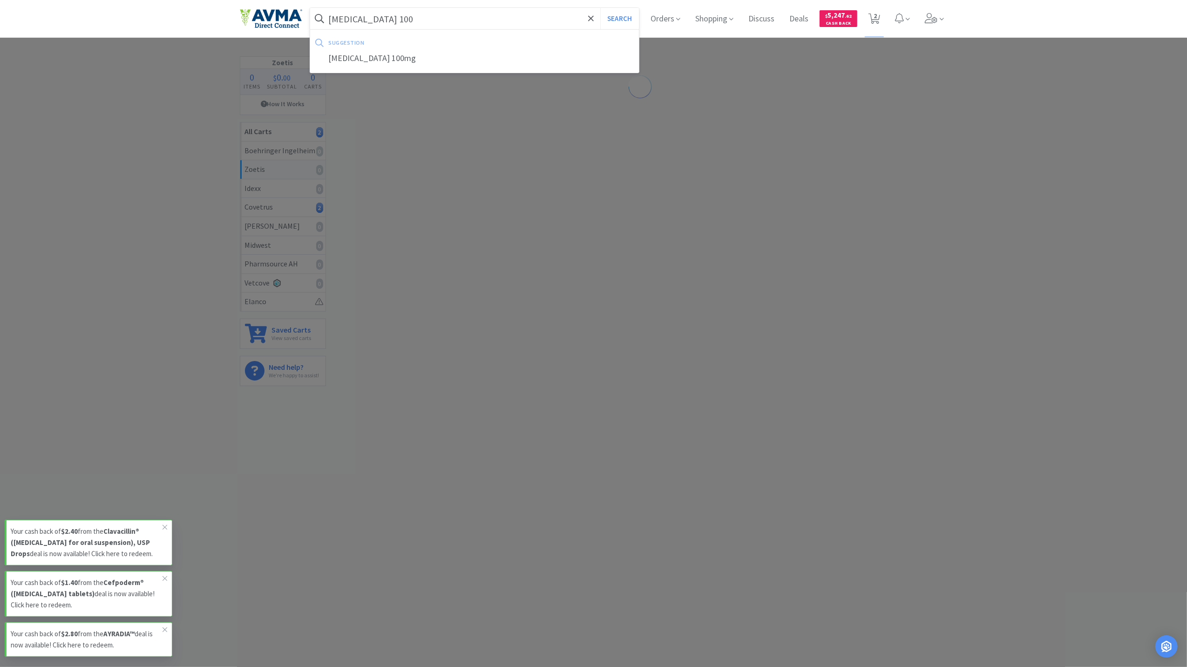
type input "[MEDICAL_DATA] 100"
click at [600, 8] on button "Search" at bounding box center [619, 18] width 39 height 21
select select "1"
select select "2"
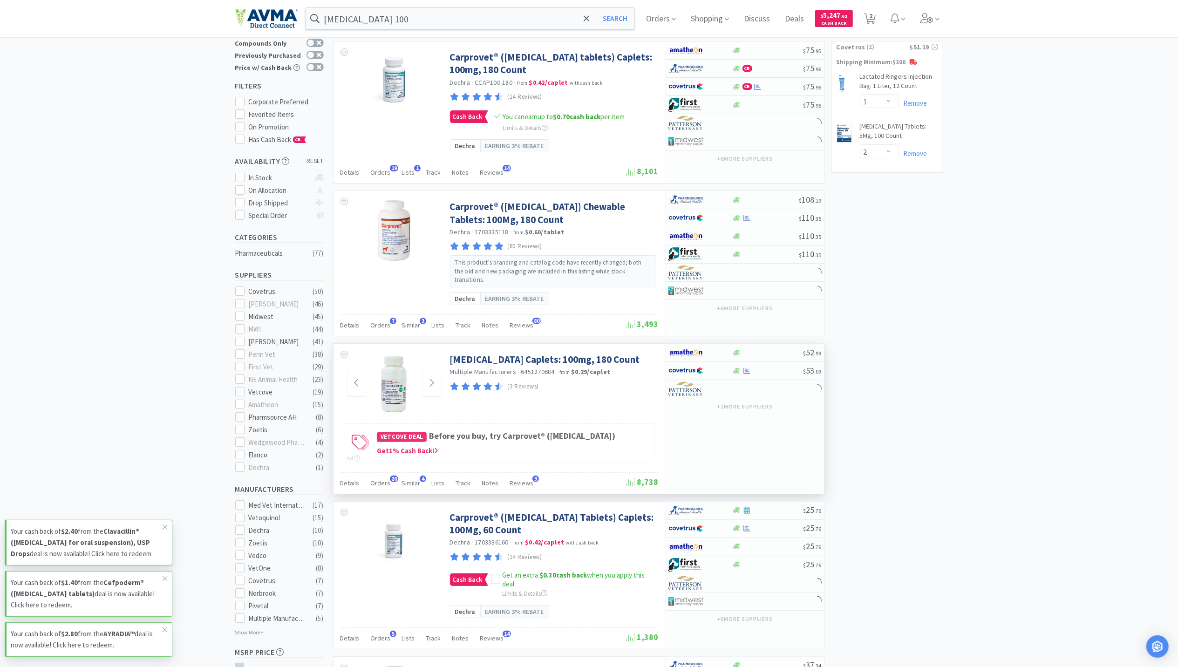
scroll to position [124, 0]
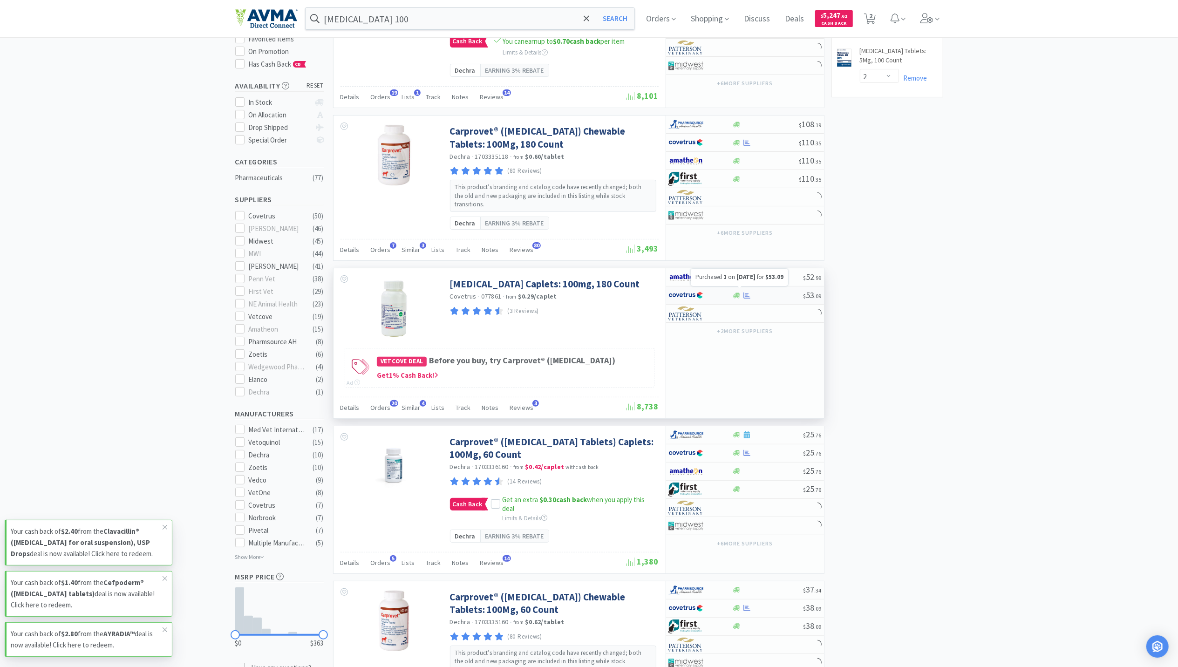
click at [743, 292] on icon at bounding box center [746, 295] width 7 height 7
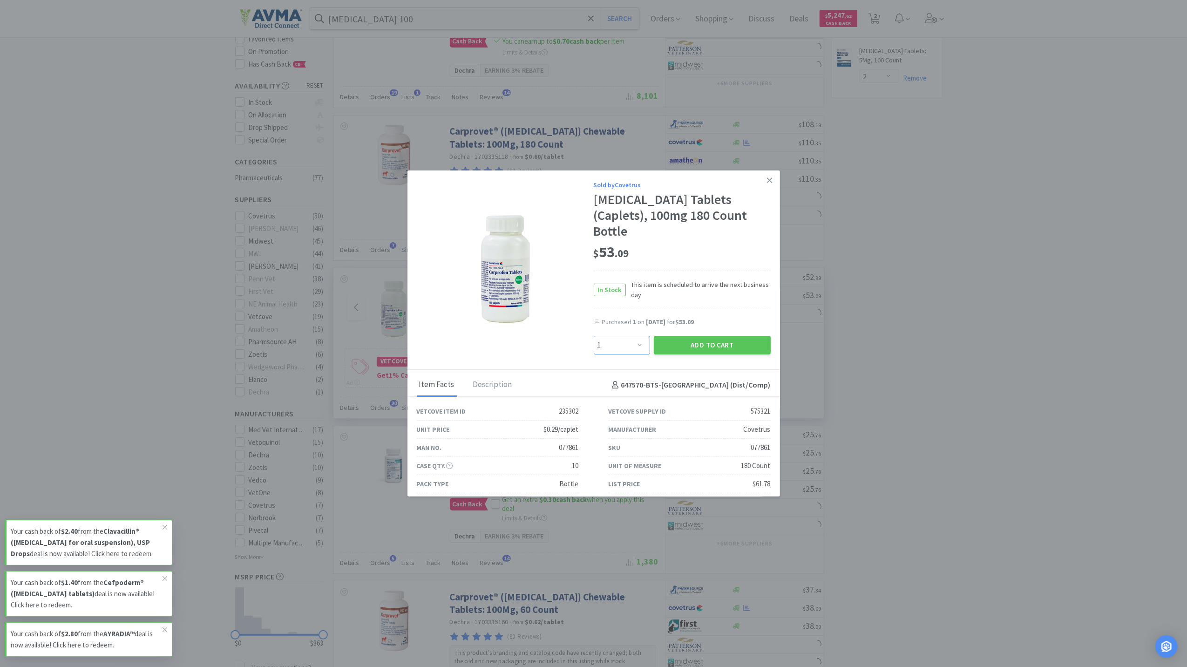
drag, startPoint x: 638, startPoint y: 332, endPoint x: 632, endPoint y: 335, distance: 6.9
click at [638, 336] on select "Enter Quantity 1 2 3 4 5 6 7 8 9 10 11 12 13 14 15 16 17 18 19 20 Enter Quantity" at bounding box center [622, 345] width 56 height 19
select select "2"
click at [594, 336] on select "Enter Quantity 1 2 3 4 5 6 7 8 9 10 11 12 13 14 15 16 17 18 19 20 Enter Quantity" at bounding box center [622, 345] width 56 height 19
click at [710, 336] on button "Add to Cart" at bounding box center [712, 345] width 117 height 19
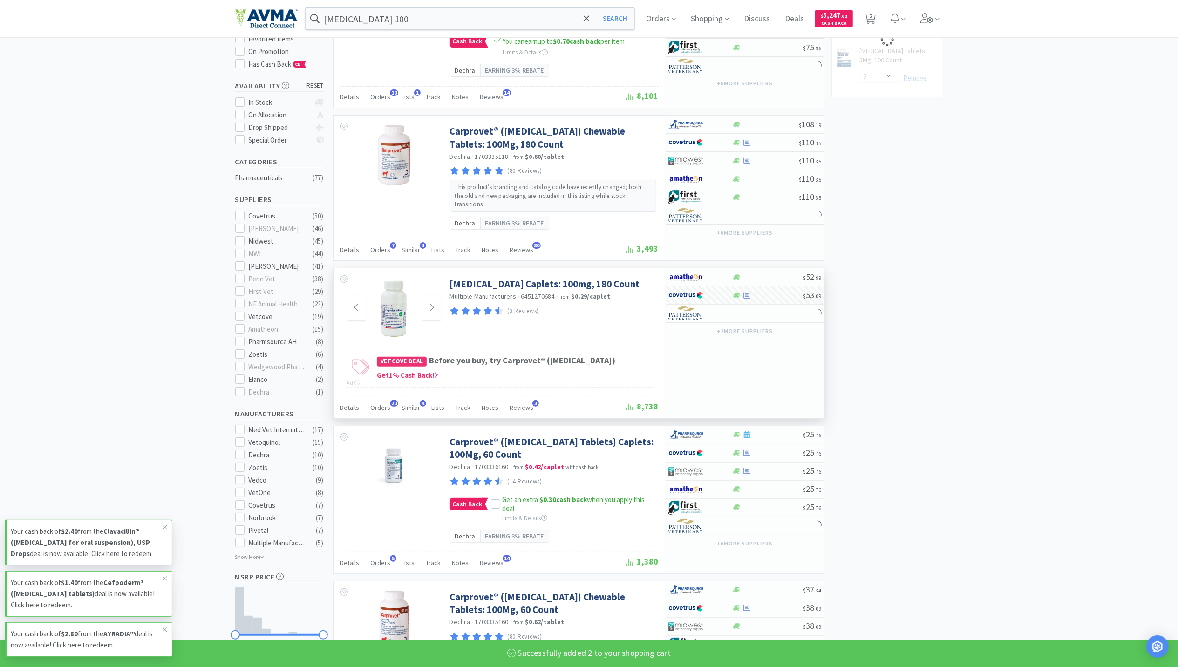
scroll to position [16, 0]
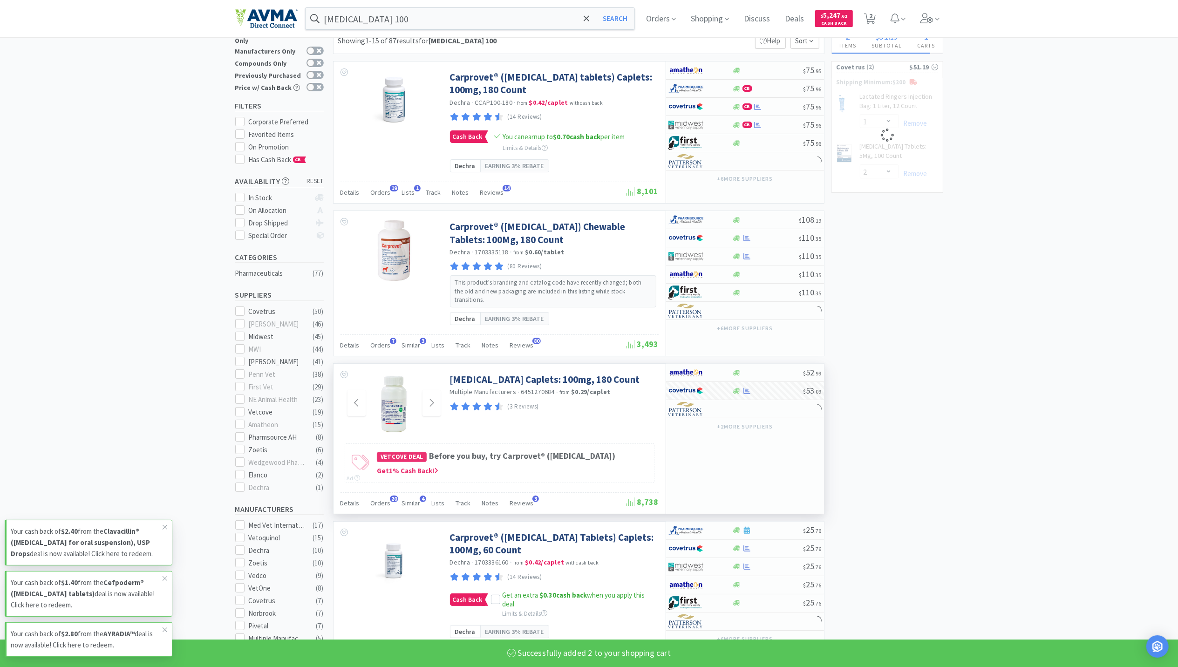
select select "2"
select select "1"
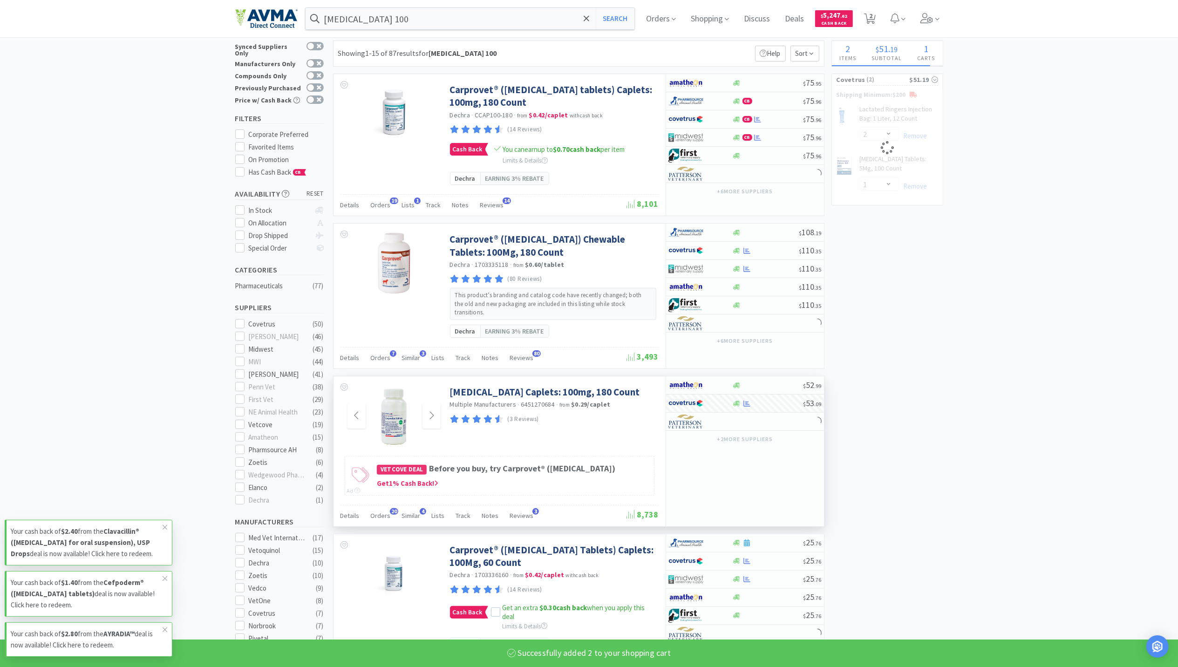
select select "2"
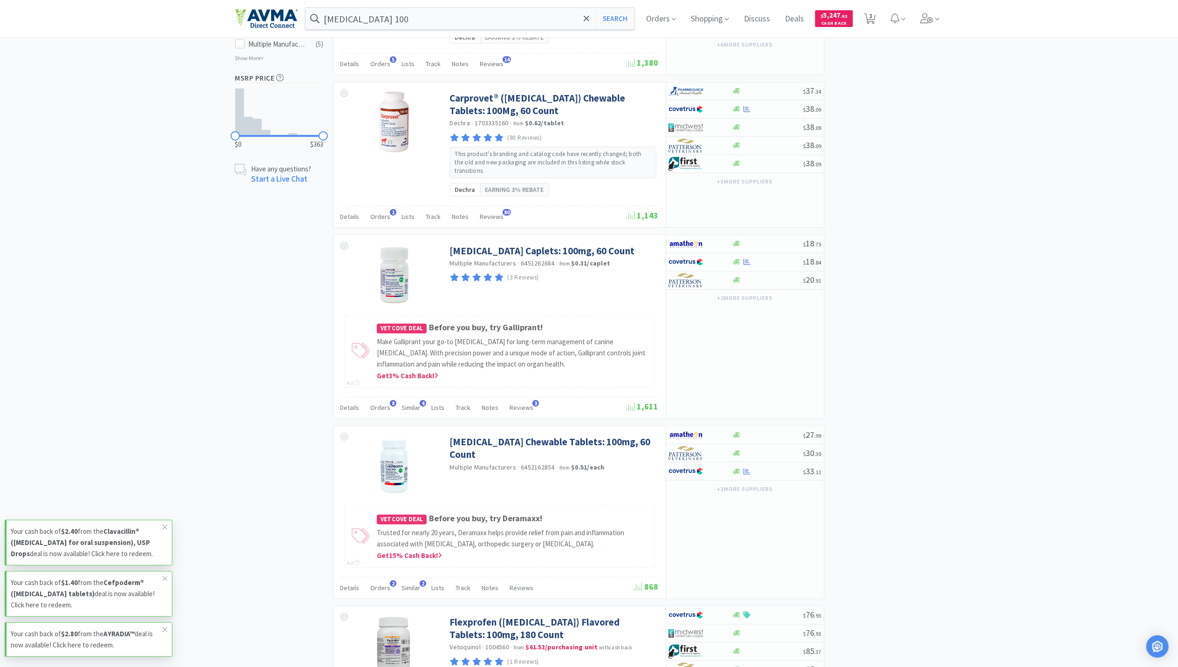
scroll to position [683, 0]
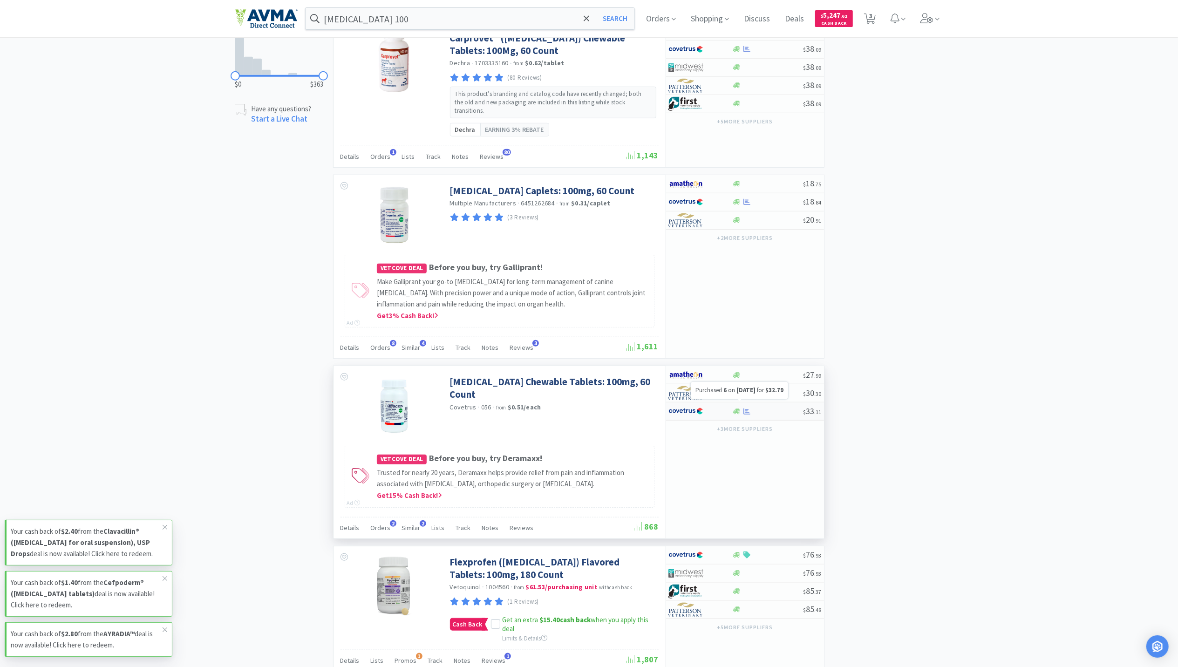
click at [746, 408] on icon at bounding box center [746, 411] width 7 height 6
select select "1"
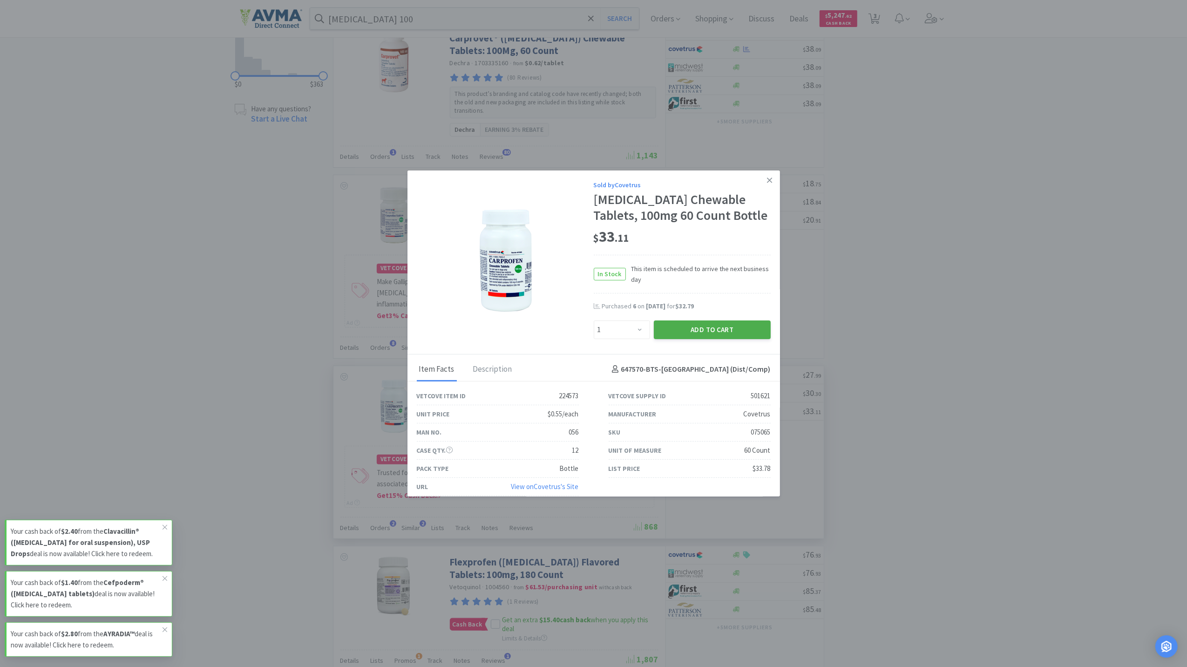
click at [731, 334] on button "Add to Cart" at bounding box center [712, 329] width 117 height 19
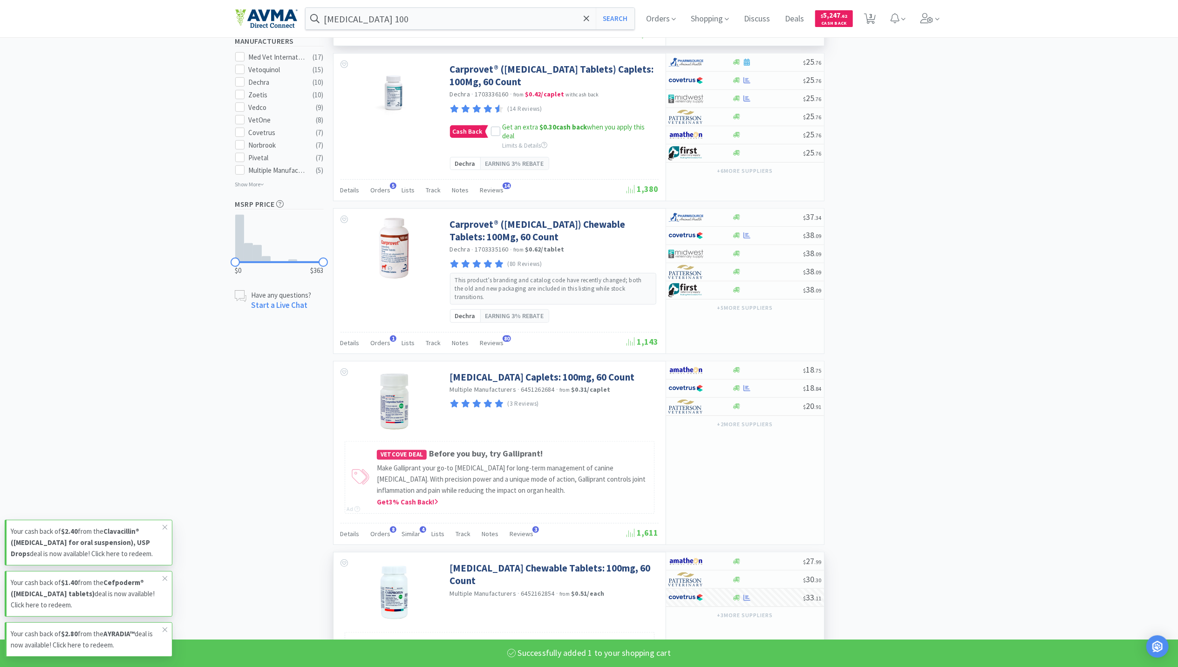
select select "1"
select select "2"
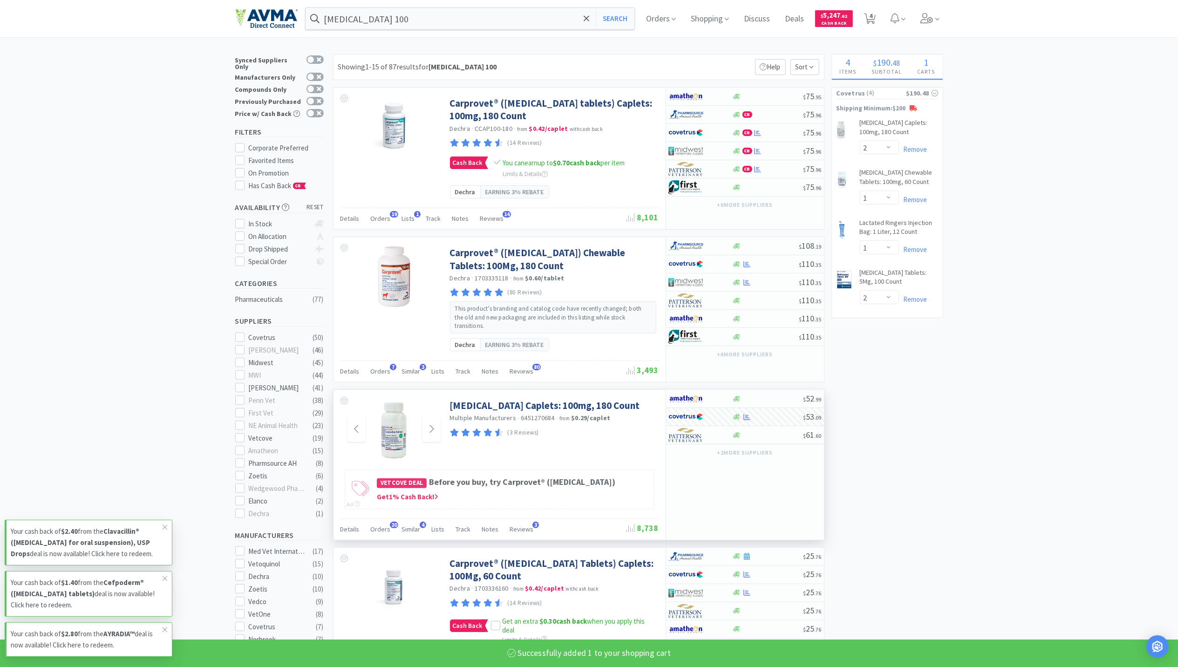
scroll to position [0, 0]
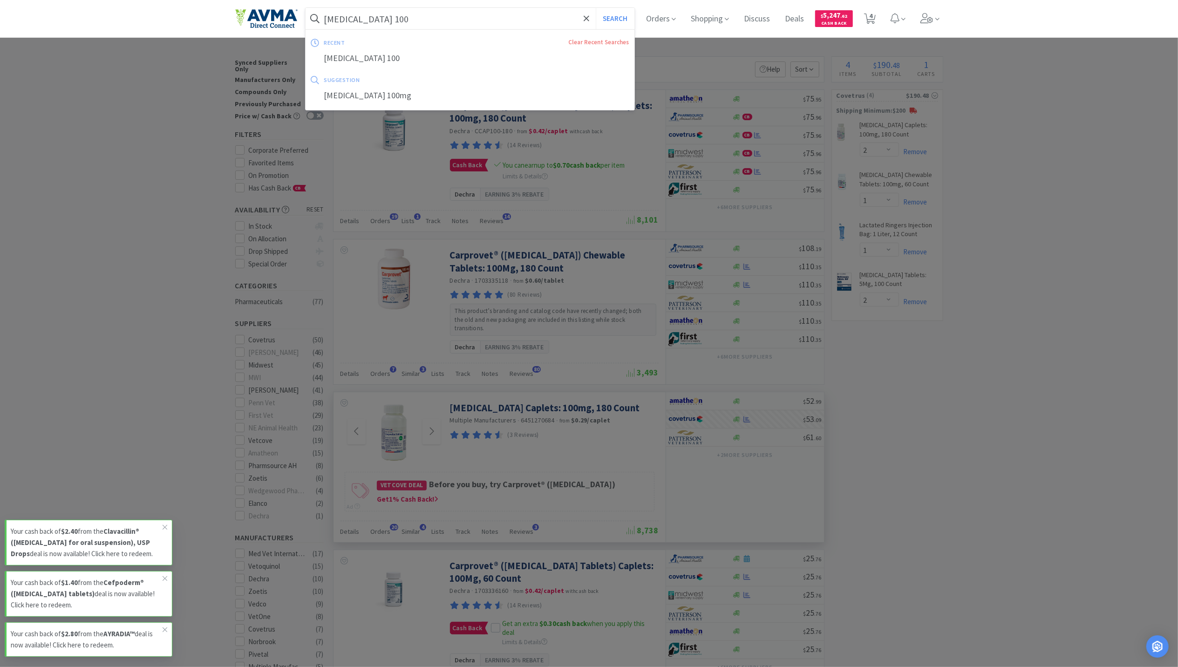
drag, startPoint x: 408, startPoint y: 27, endPoint x: 403, endPoint y: 25, distance: 4.9
click at [410, 27] on input "[MEDICAL_DATA] 100" at bounding box center [469, 18] width 329 height 21
click at [395, 20] on input "[MEDICAL_DATA] 100" at bounding box center [469, 18] width 329 height 21
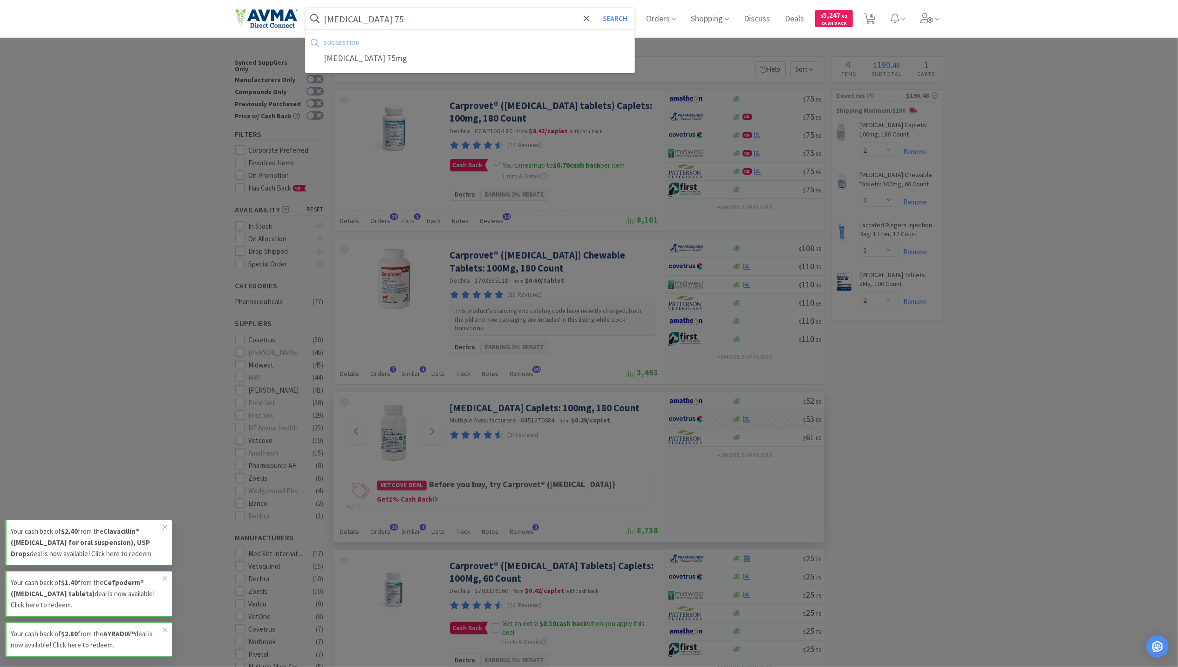
type input "[MEDICAL_DATA] 75"
click at [596, 8] on button "Search" at bounding box center [615, 18] width 39 height 21
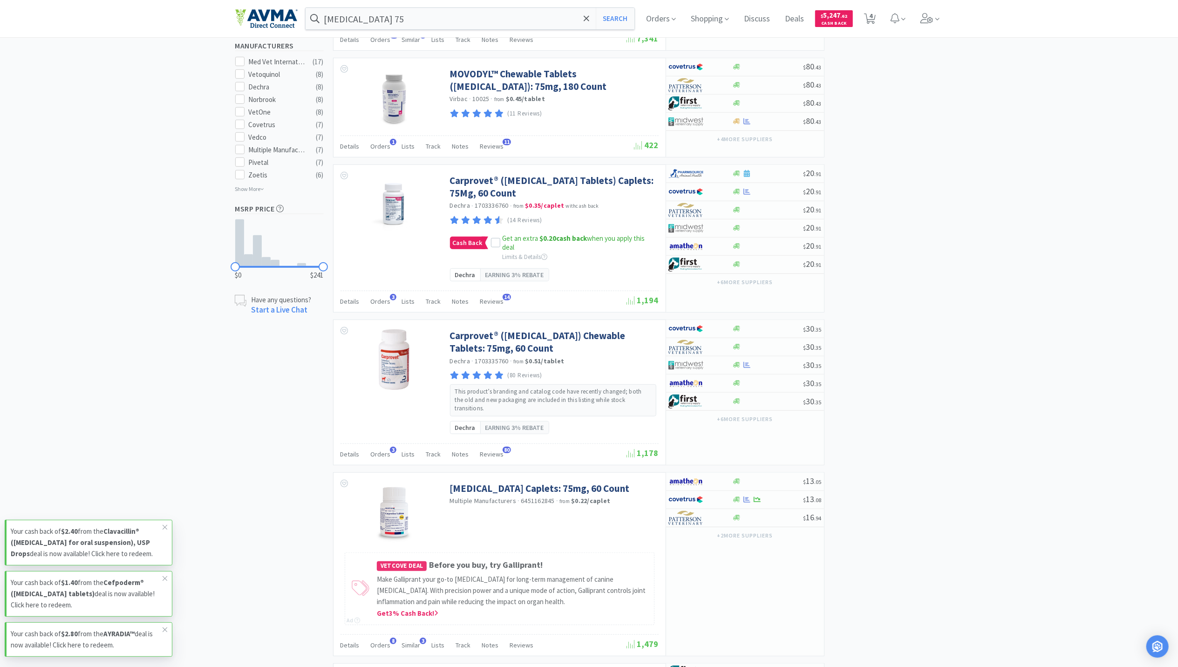
scroll to position [621, 0]
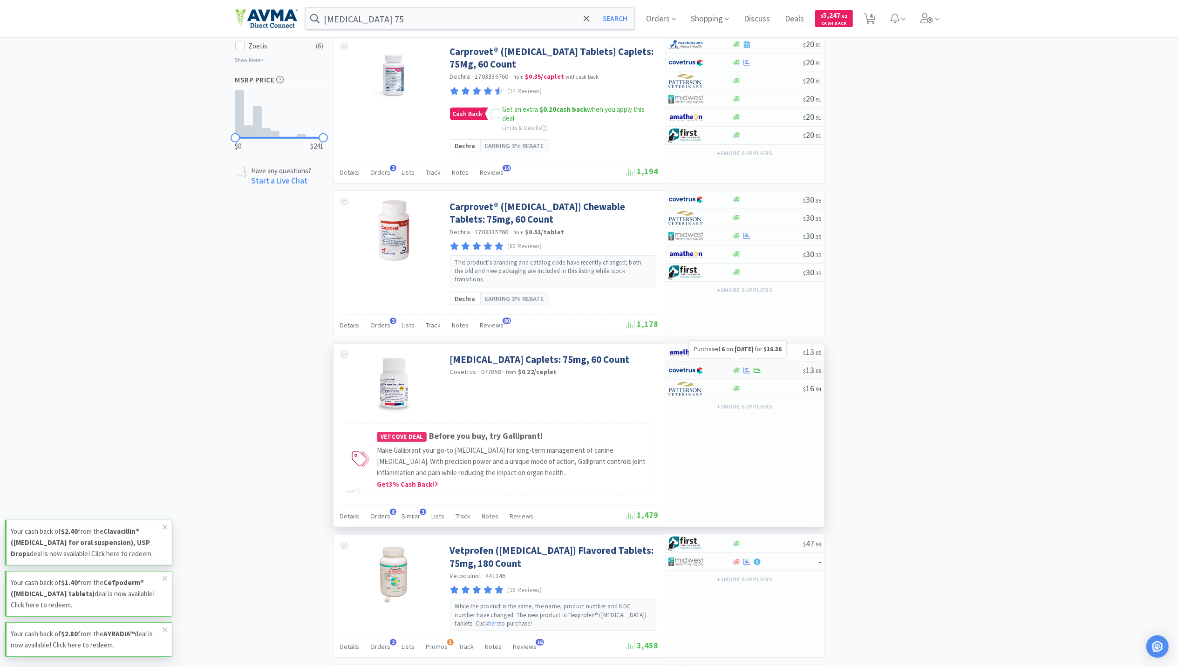
click at [747, 367] on icon at bounding box center [746, 370] width 7 height 7
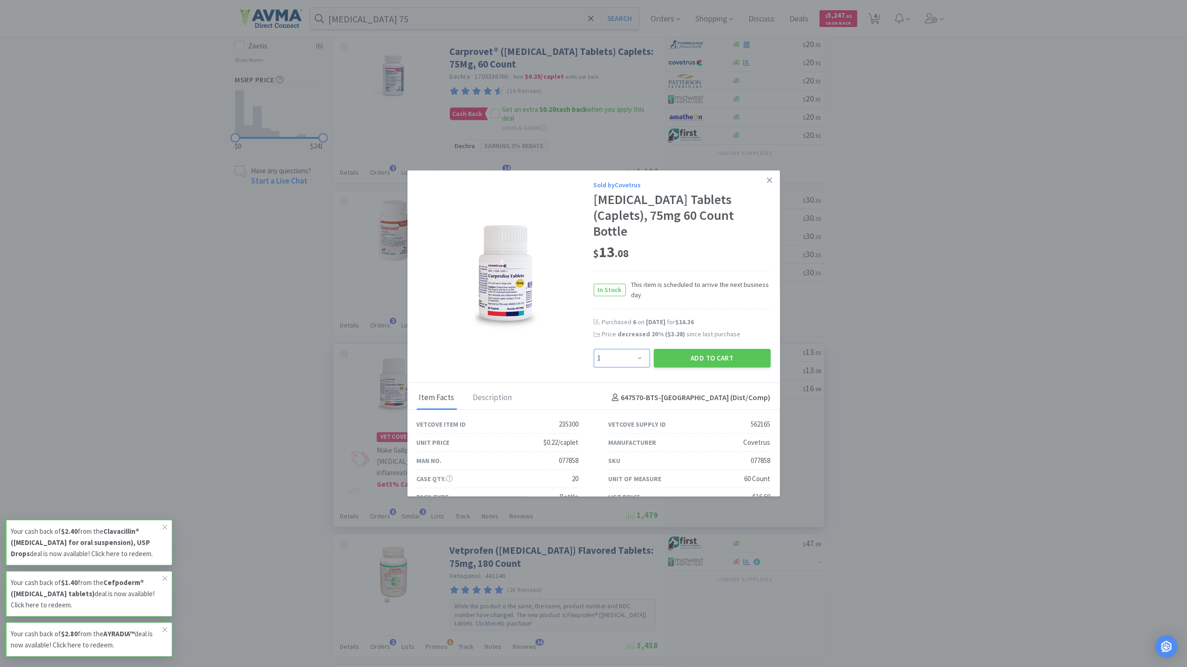
click at [629, 349] on select "Enter Quantity 1 2 3 4 5 6 7 8 9 10 11 12 13 14 15 16 17 18 19 20 Enter Quantity" at bounding box center [622, 358] width 56 height 19
select select "2"
click at [594, 349] on select "Enter Quantity 1 2 3 4 5 6 7 8 9 10 11 12 13 14 15 16 17 18 19 20 Enter Quantity" at bounding box center [622, 358] width 56 height 19
click at [740, 347] on div "Add to Cart" at bounding box center [712, 358] width 121 height 22
click at [728, 349] on button "Add to Cart" at bounding box center [712, 358] width 117 height 19
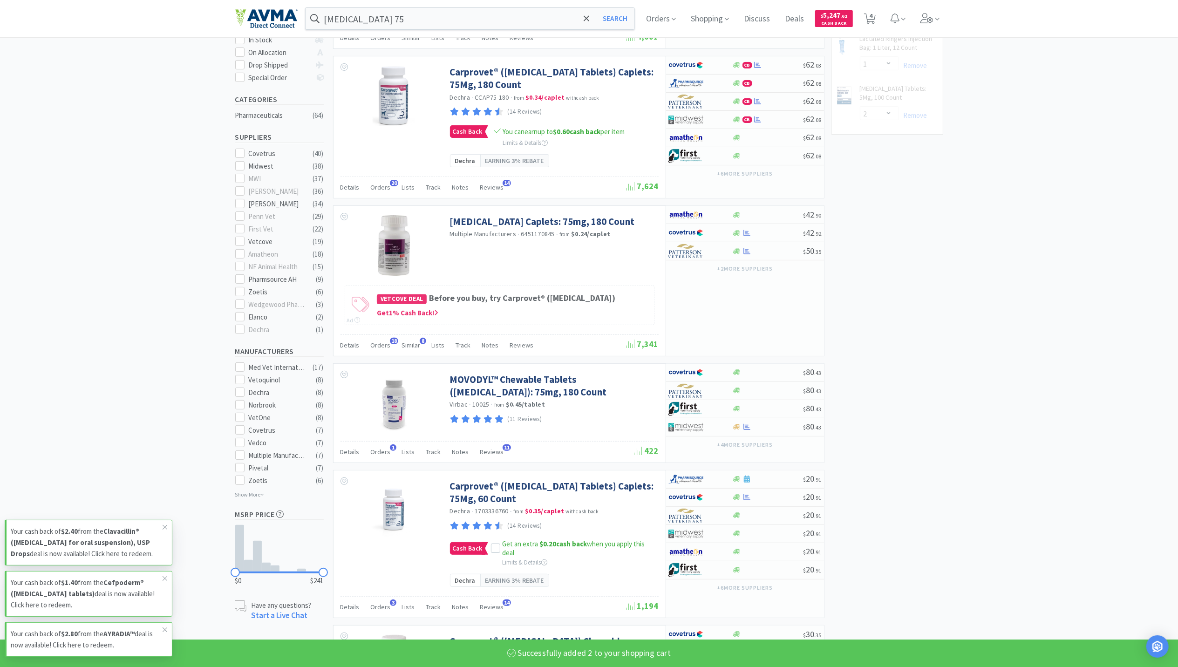
select select "2"
select select "1"
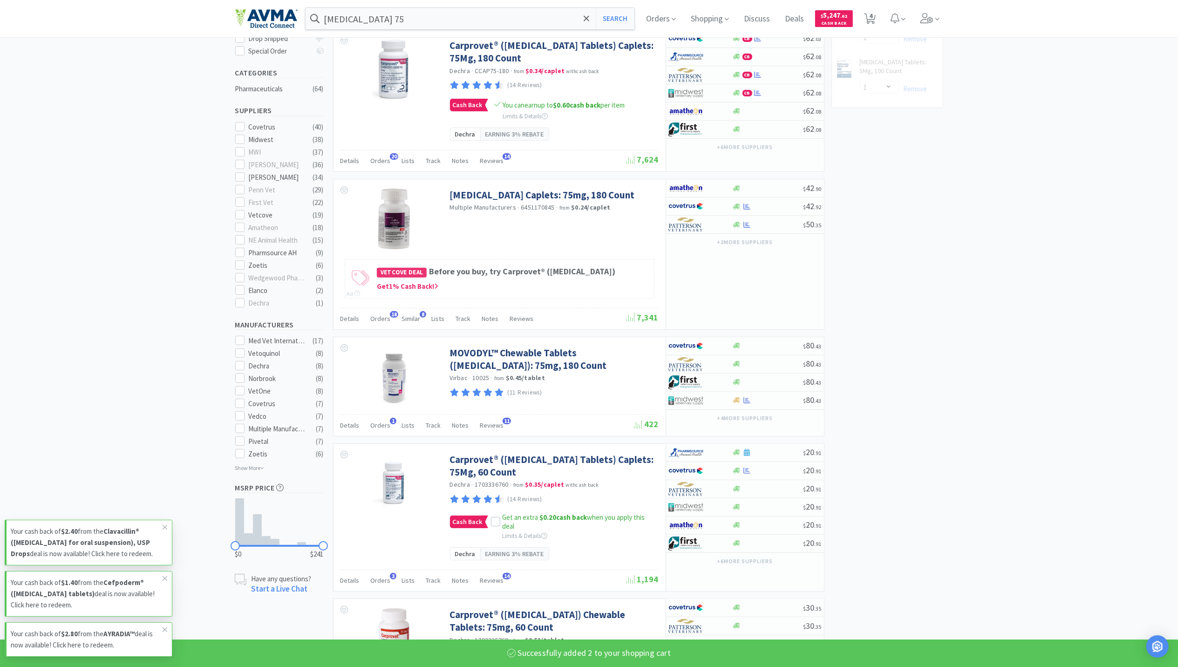
select select "2"
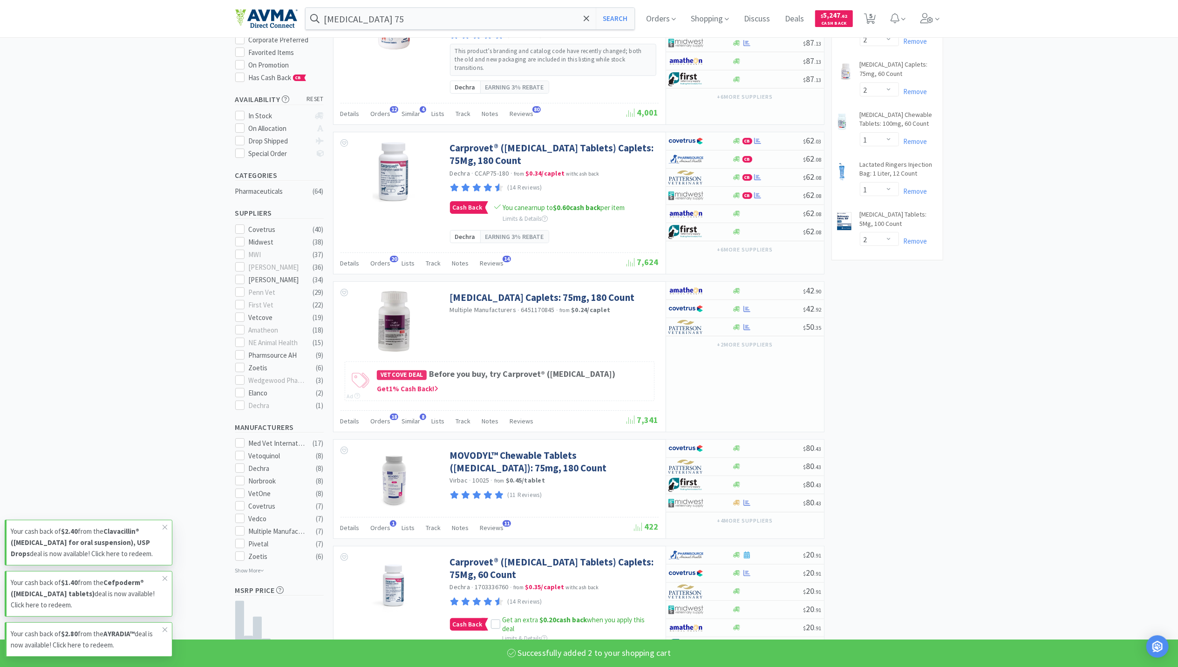
scroll to position [0, 0]
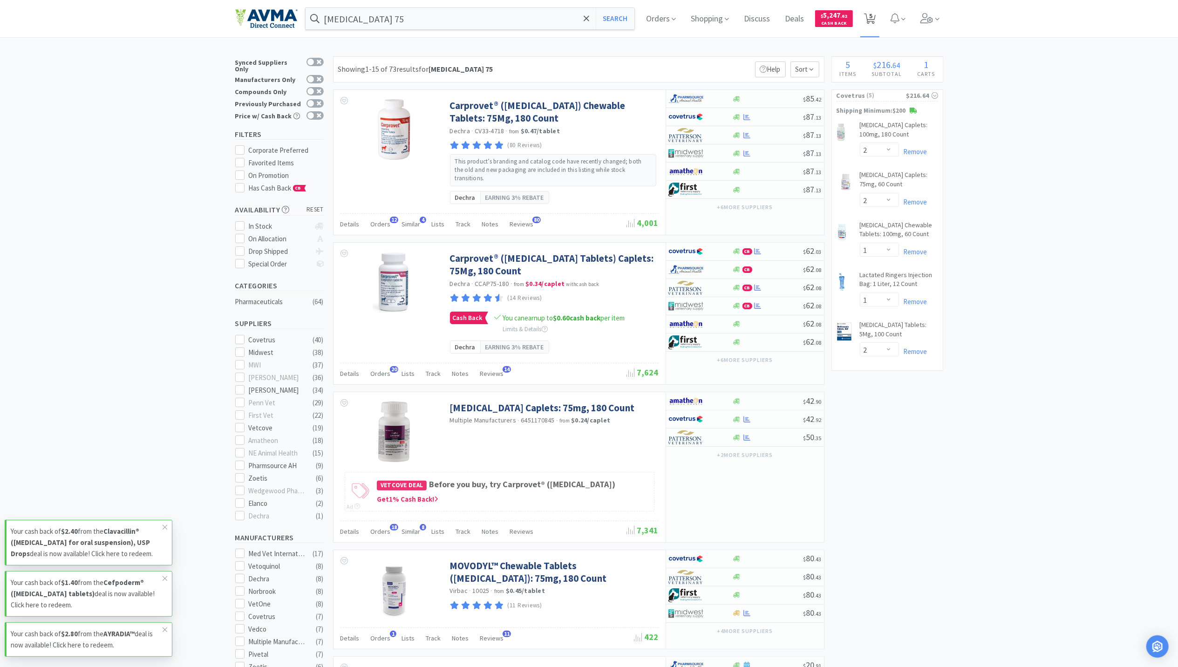
click at [875, 19] on icon at bounding box center [870, 19] width 12 height 10
select select "2"
select select "1"
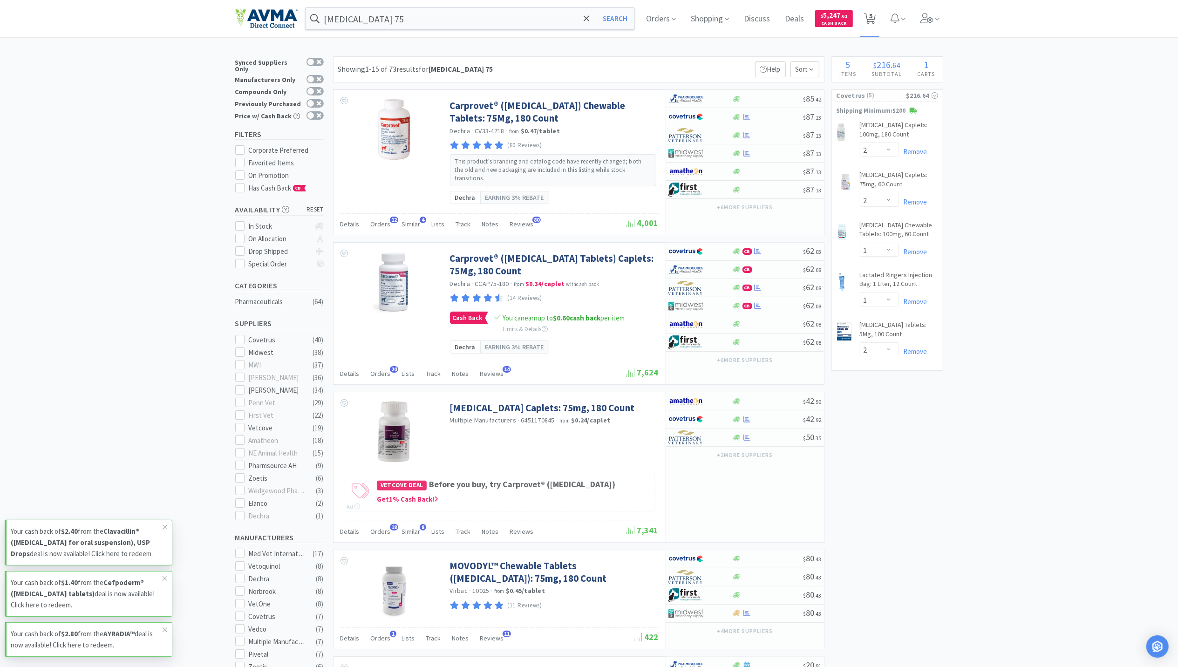
select select "2"
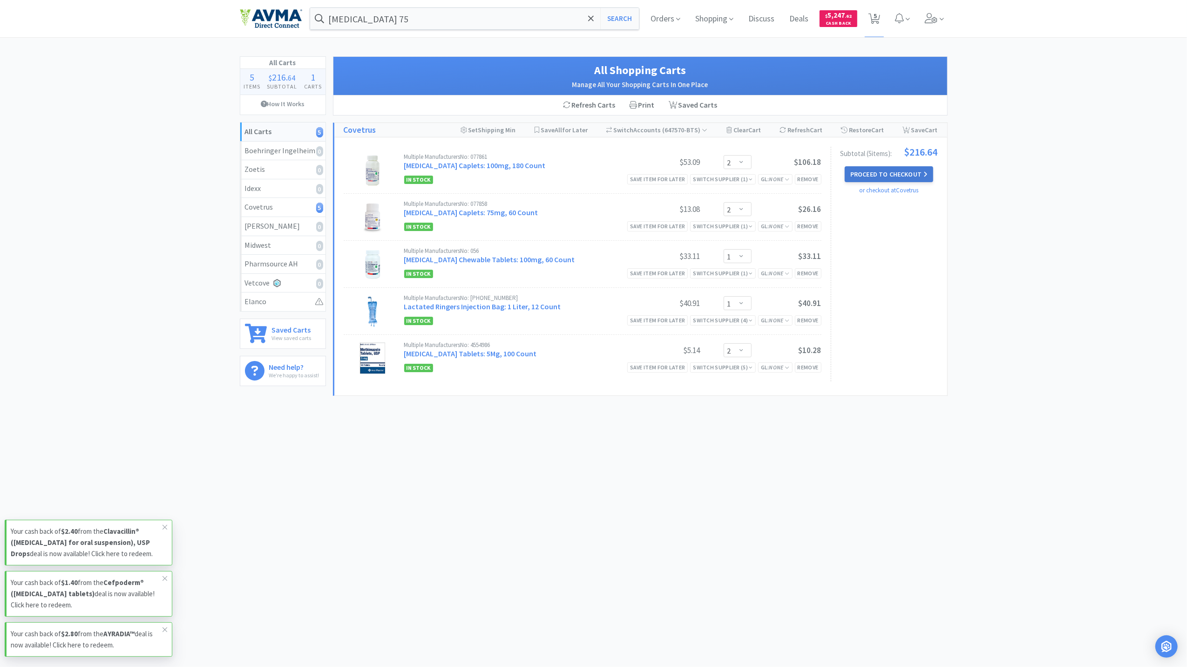
click at [901, 176] on button "Proceed to Checkout" at bounding box center [889, 174] width 88 height 16
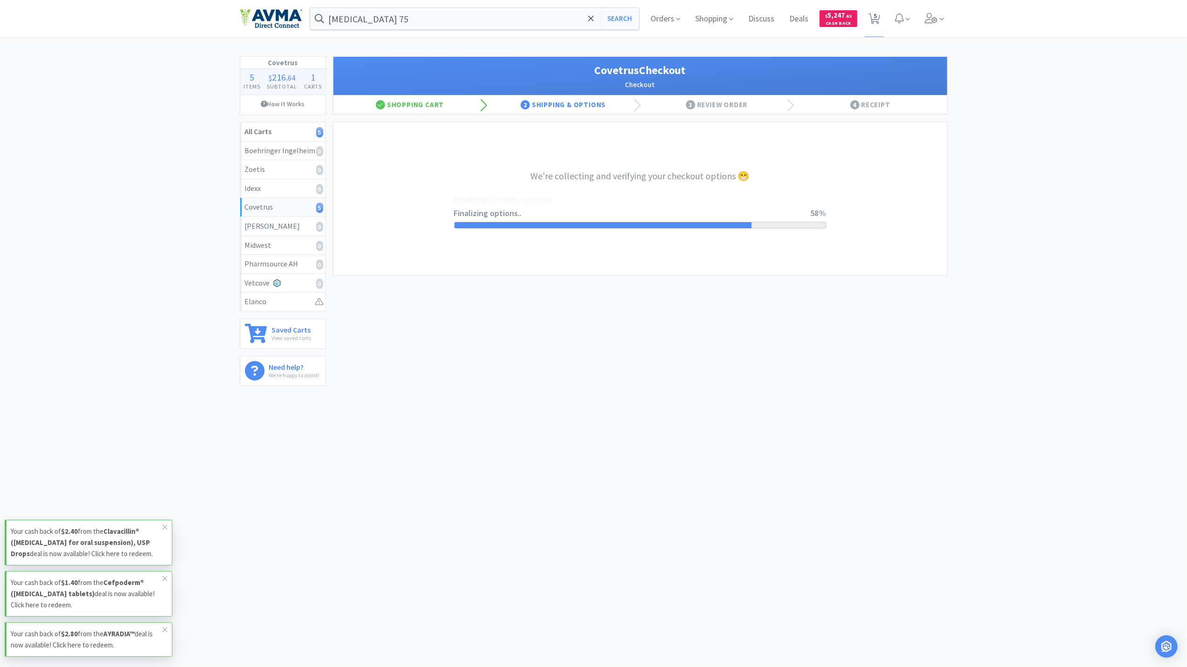
select select "ACCOUNT"
select select "cvt-standard-net"
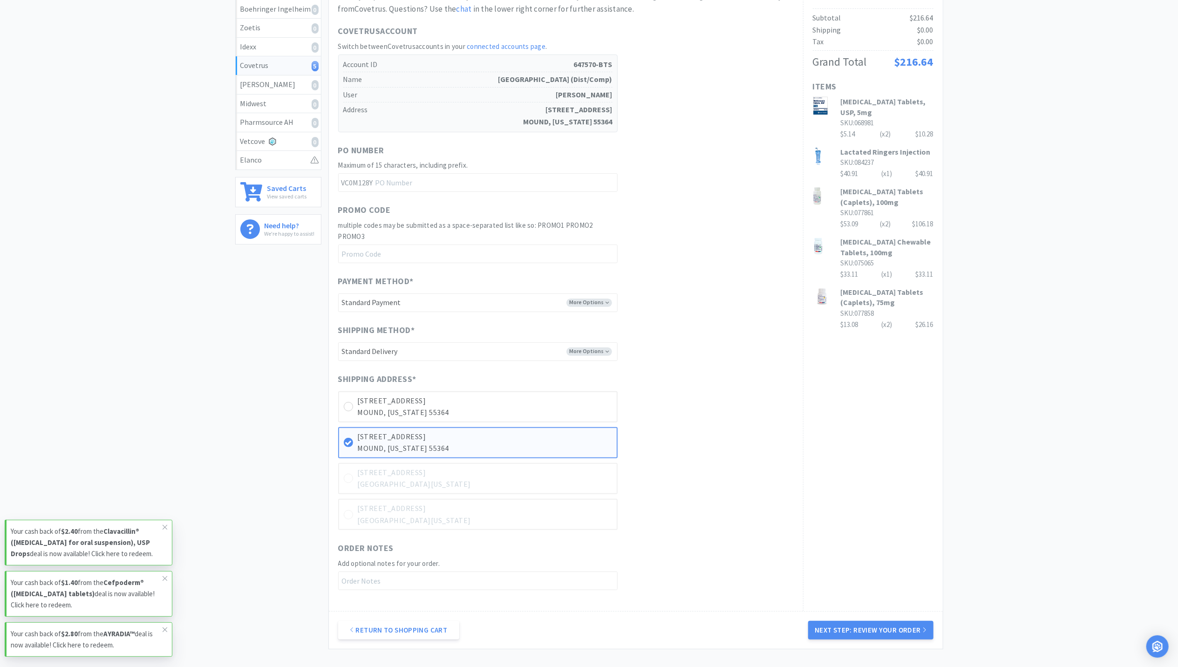
scroll to position [218, 0]
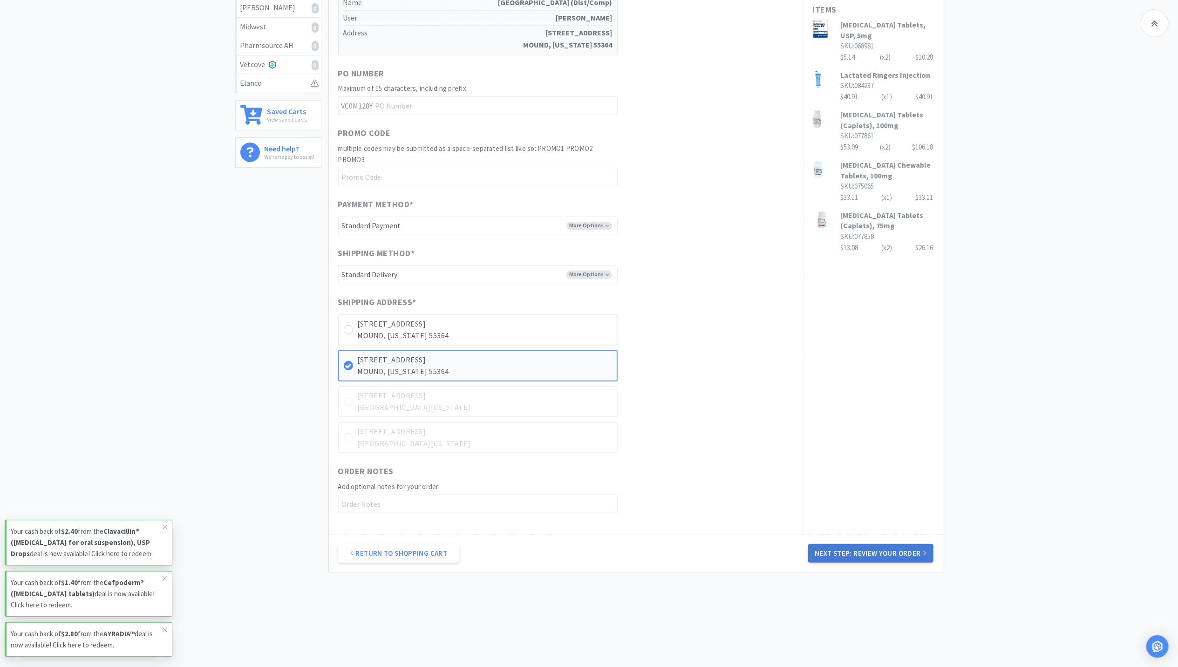
click at [870, 556] on button "Next Step: Review Your Order" at bounding box center [870, 553] width 125 height 19
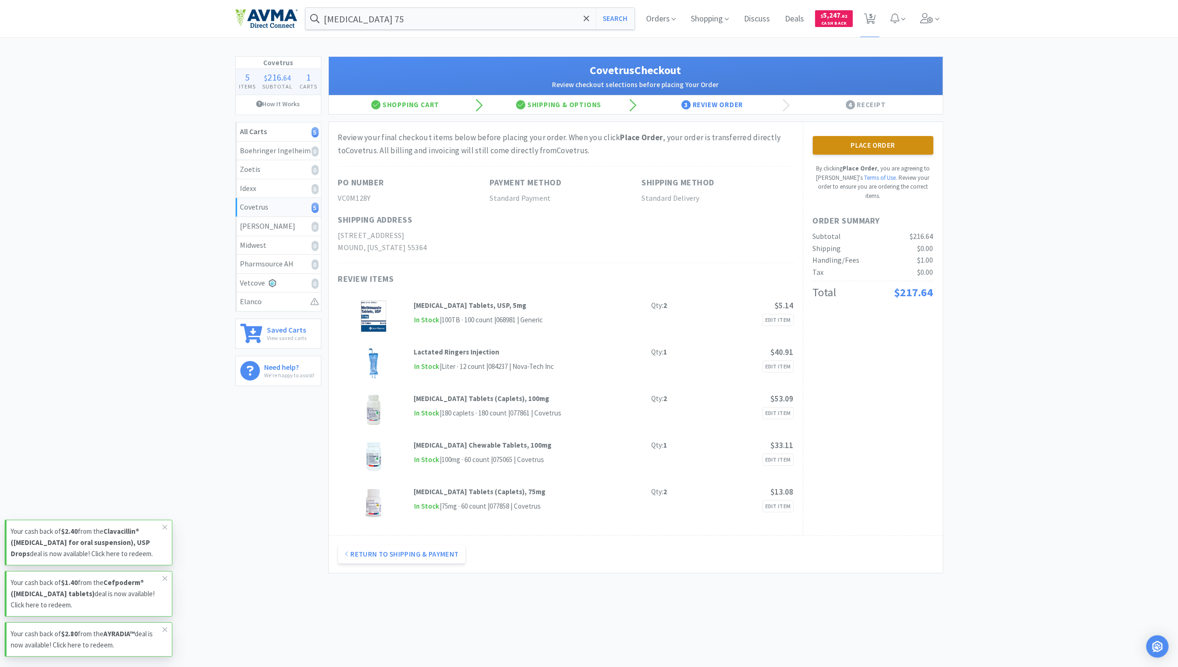
click at [857, 137] on button "Place Order" at bounding box center [873, 145] width 121 height 19
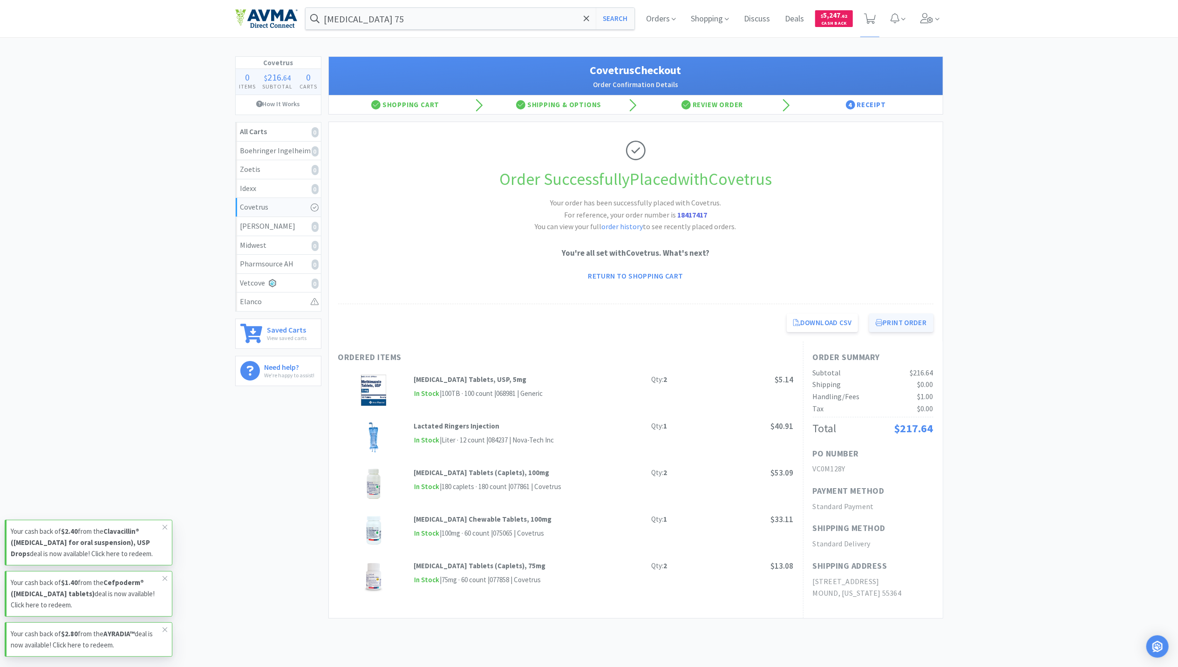
click at [915, 329] on button "Print Order" at bounding box center [901, 322] width 64 height 19
click at [871, 15] on icon at bounding box center [870, 19] width 12 height 10
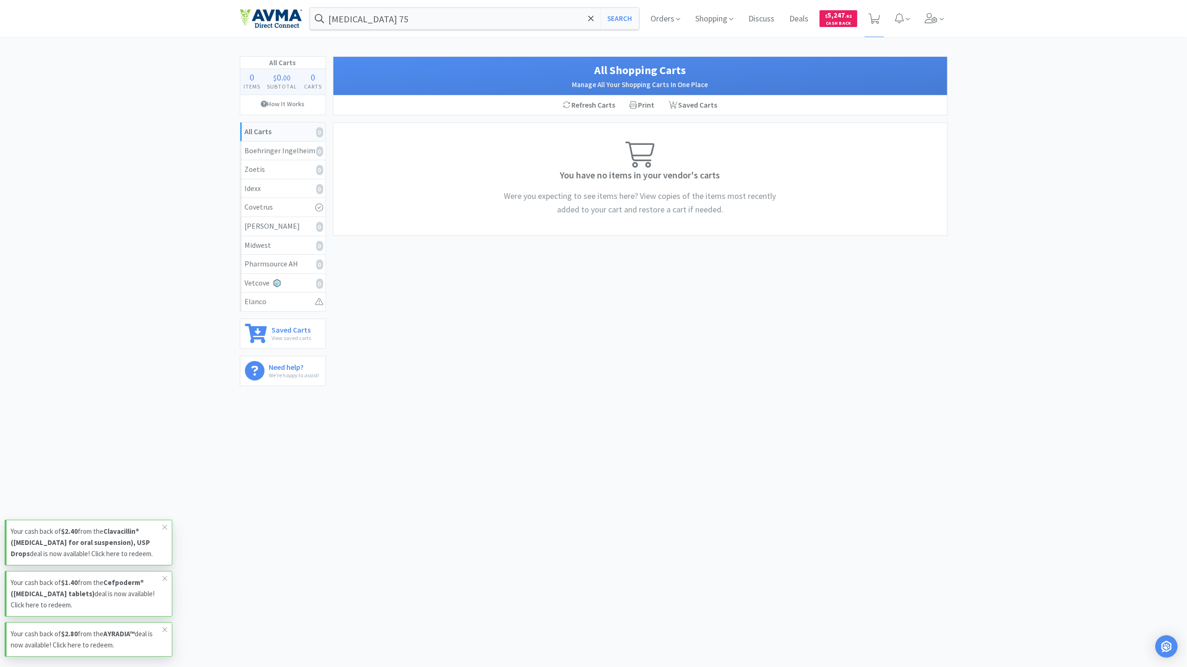
click at [268, 14] on img at bounding box center [271, 19] width 62 height 20
